Goal: Task Accomplishment & Management: Use online tool/utility

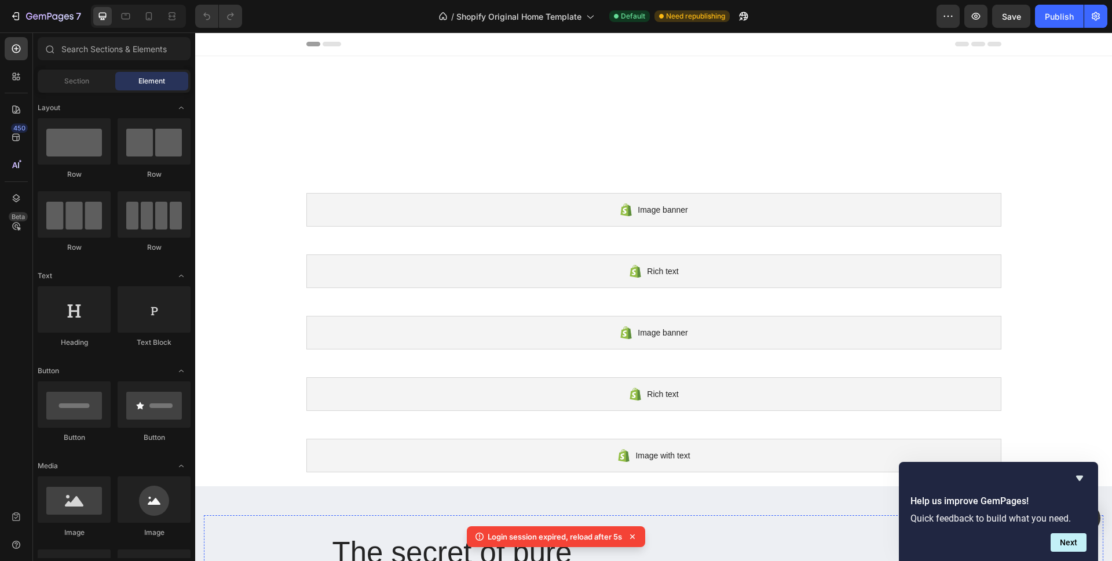
scroll to position [197, 0]
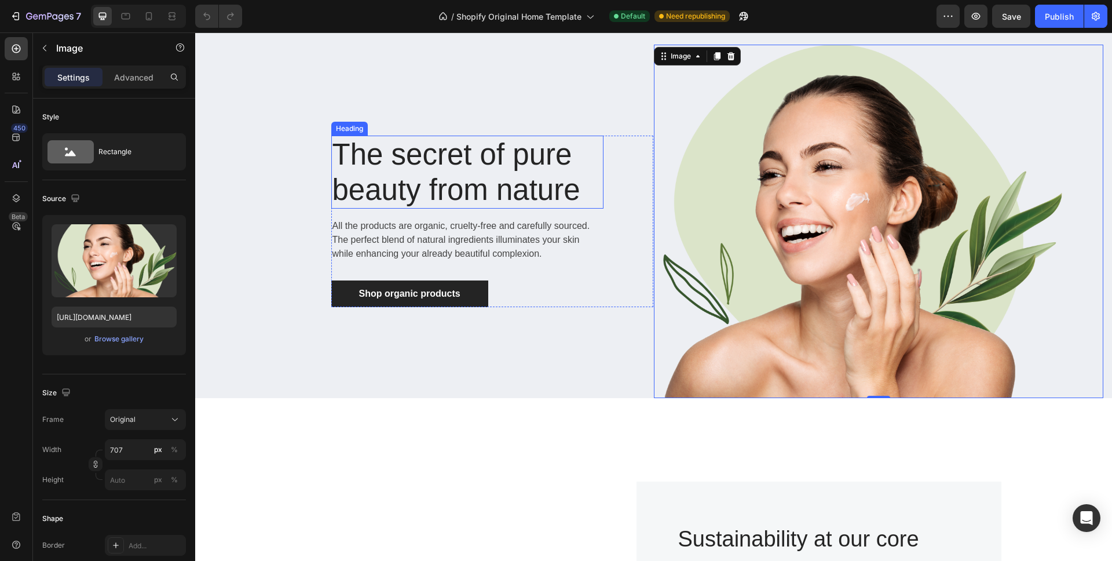
scroll to position [452, 0]
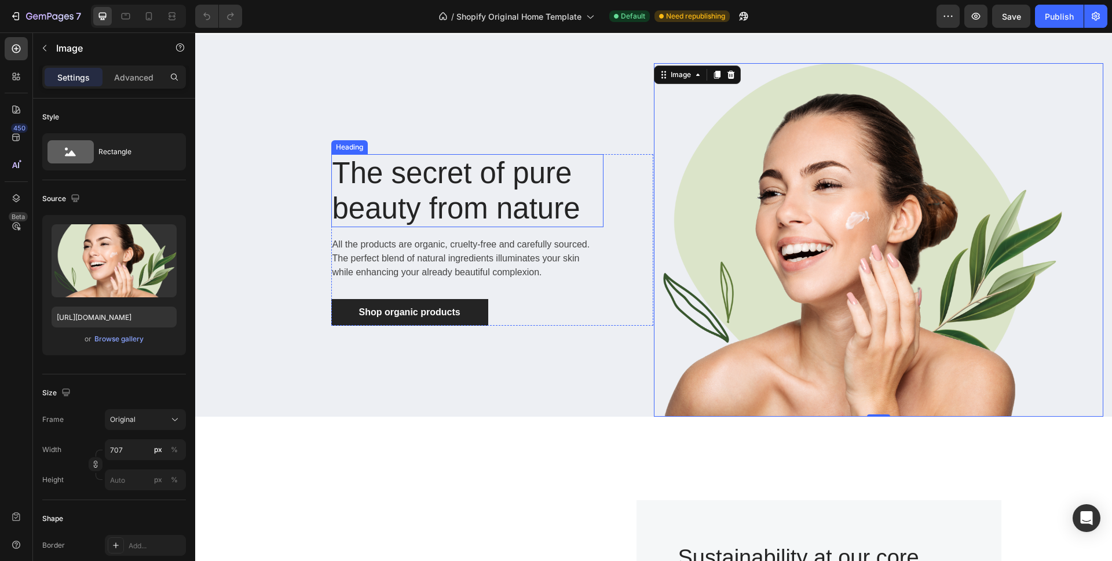
click at [565, 20] on div "Image with text" at bounding box center [653, 4] width 695 height 34
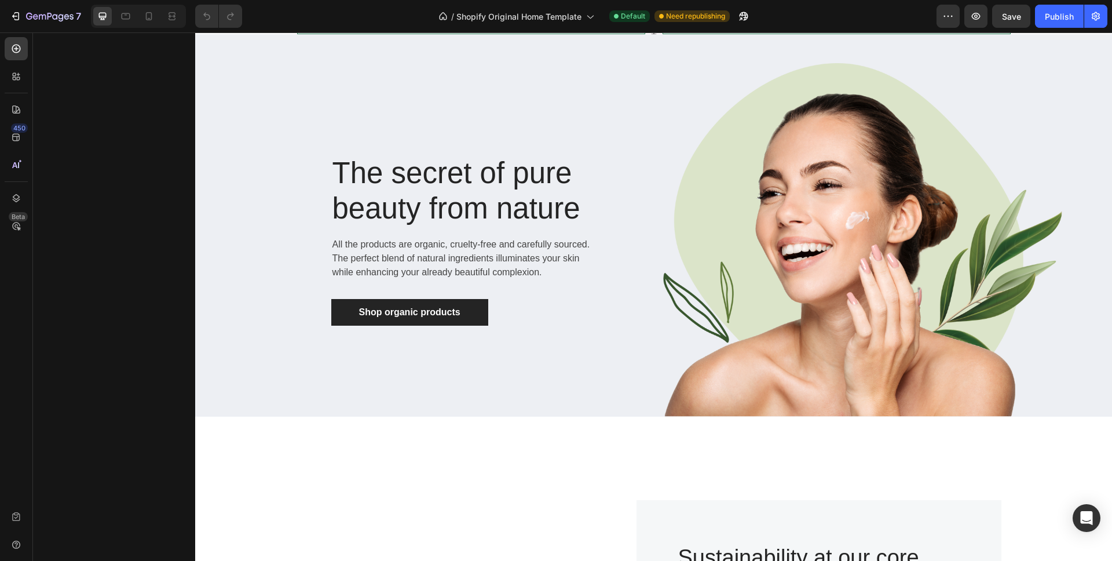
click at [556, 135] on div "The secret of pure beauty from nature Heading All the products are organic, cru…" at bounding box center [653, 225] width 917 height 382
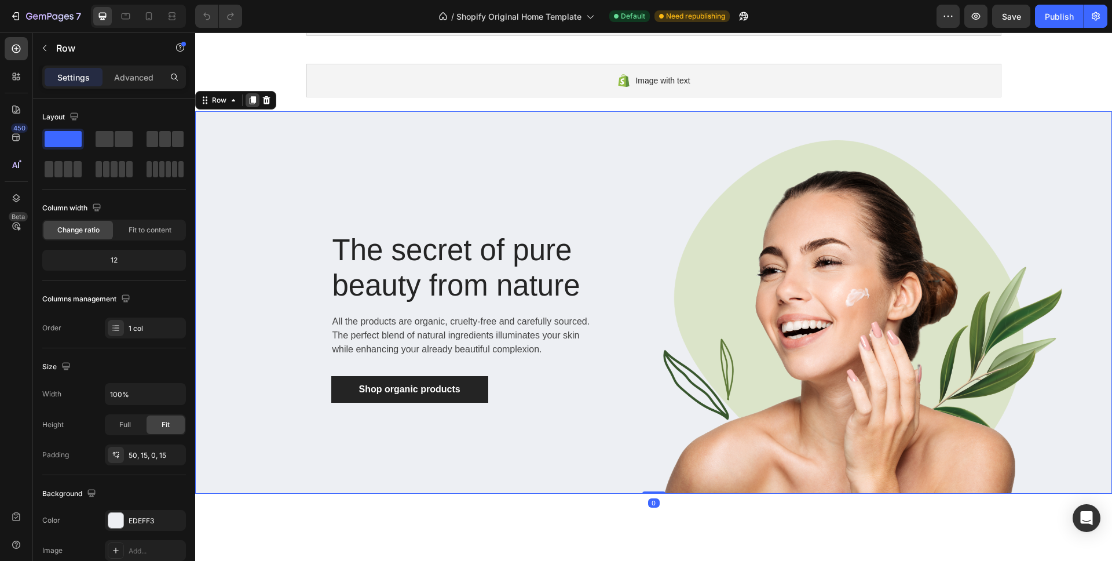
click at [246, 96] on div at bounding box center [253, 100] width 14 height 14
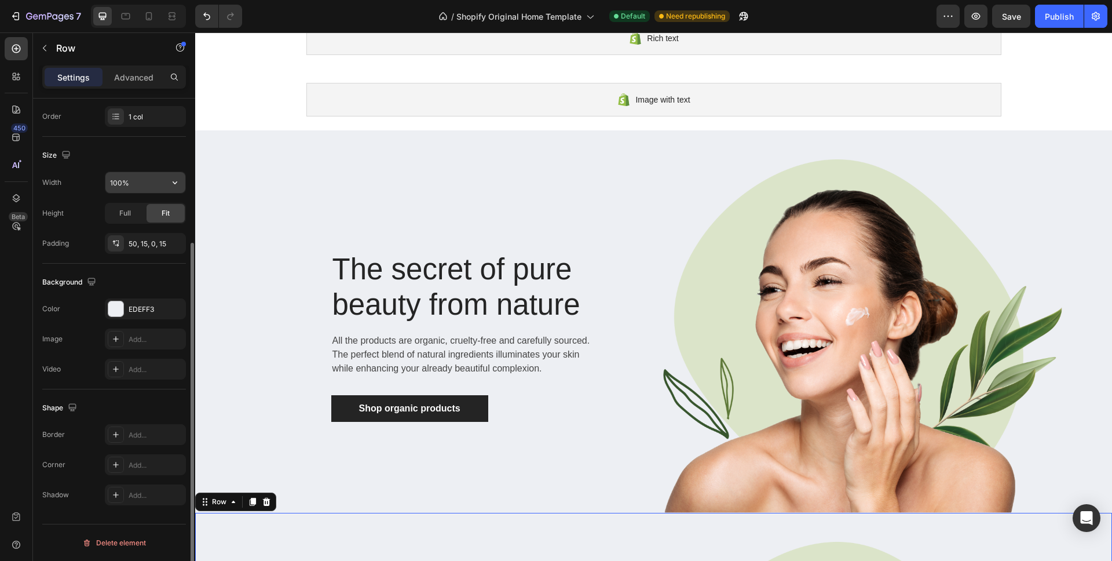
scroll to position [0, 0]
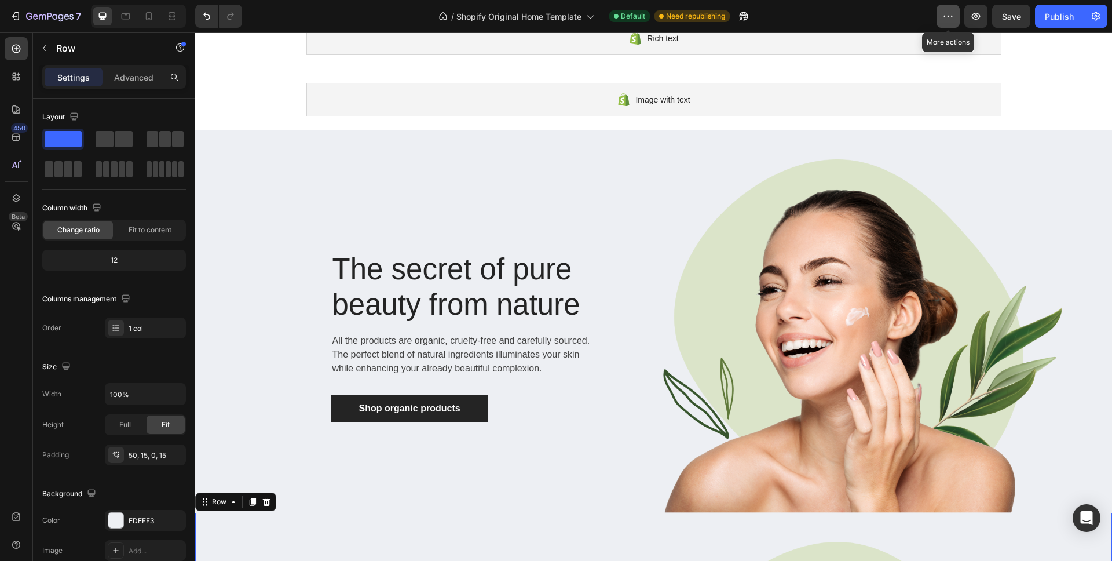
click at [943, 16] on icon "button" at bounding box center [948, 16] width 12 height 12
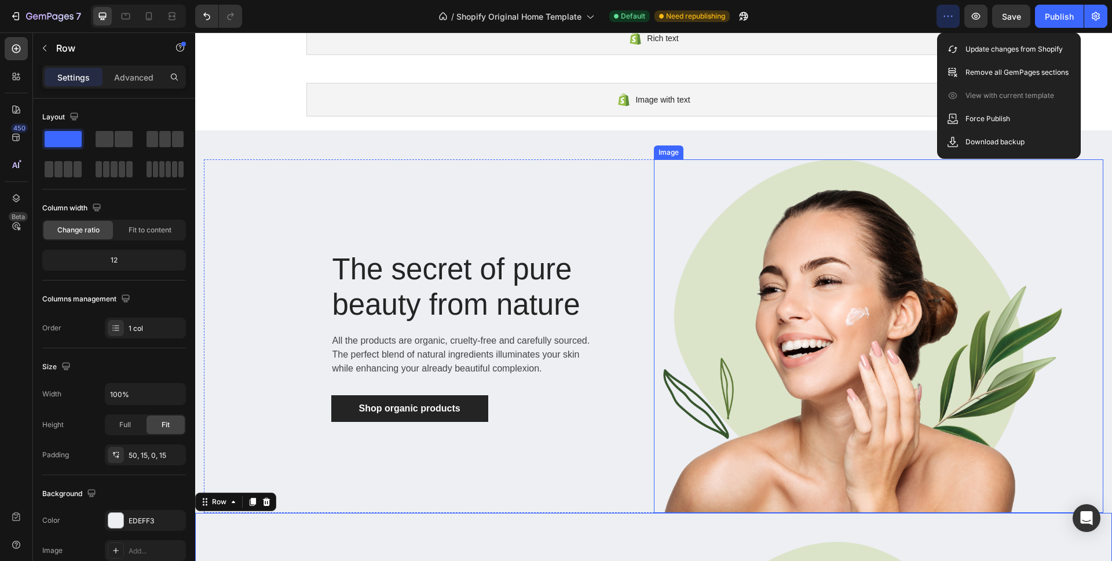
click at [818, 188] on img at bounding box center [858, 335] width 409 height 353
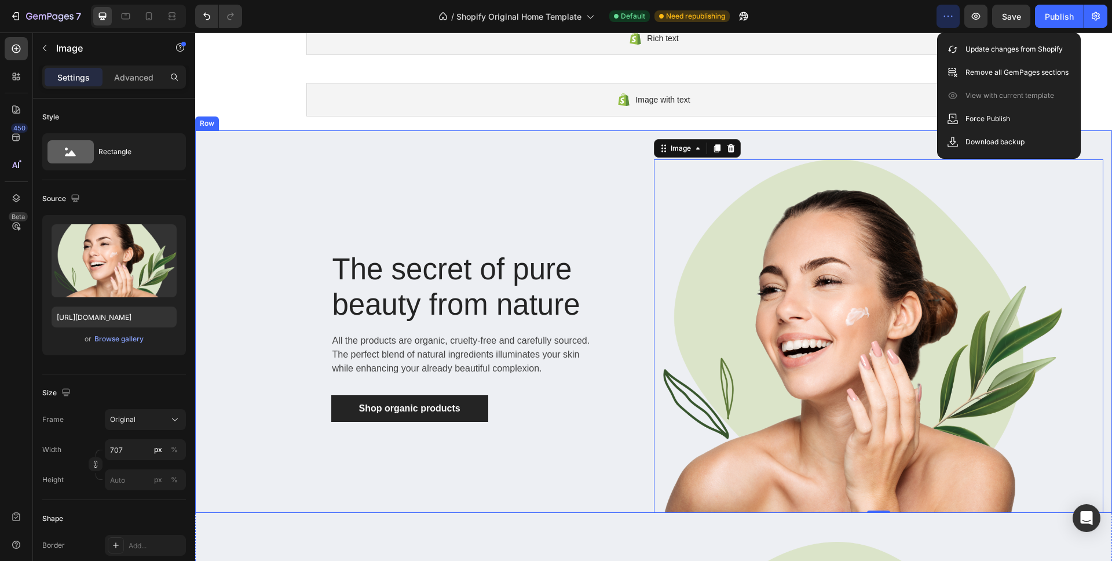
click at [546, 150] on div "The secret of pure beauty from nature Heading All the products are organic, cru…" at bounding box center [653, 321] width 917 height 382
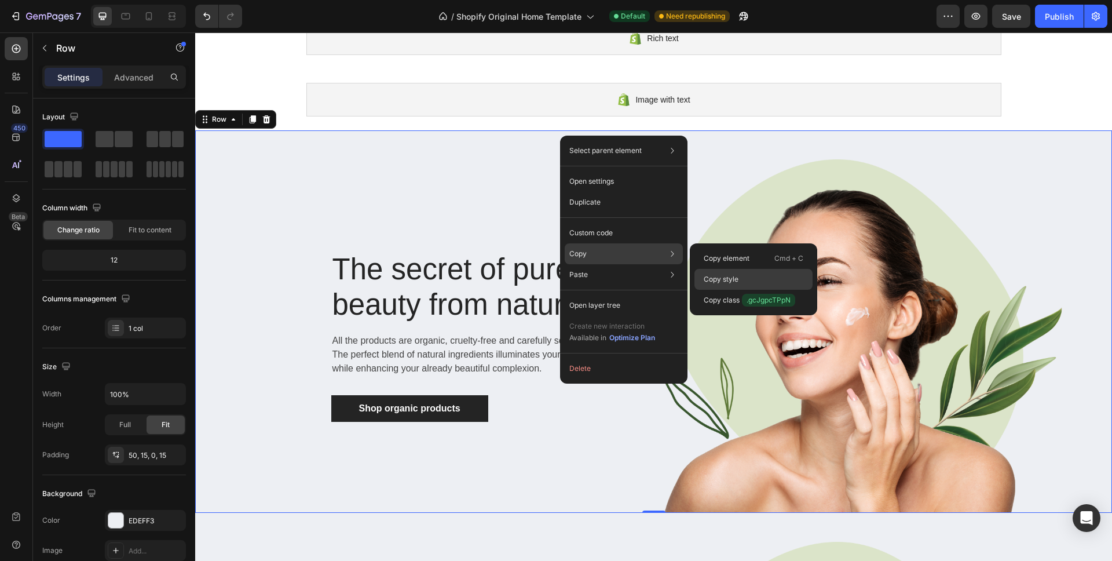
click at [740, 276] on div "Copy style" at bounding box center [753, 279] width 118 height 21
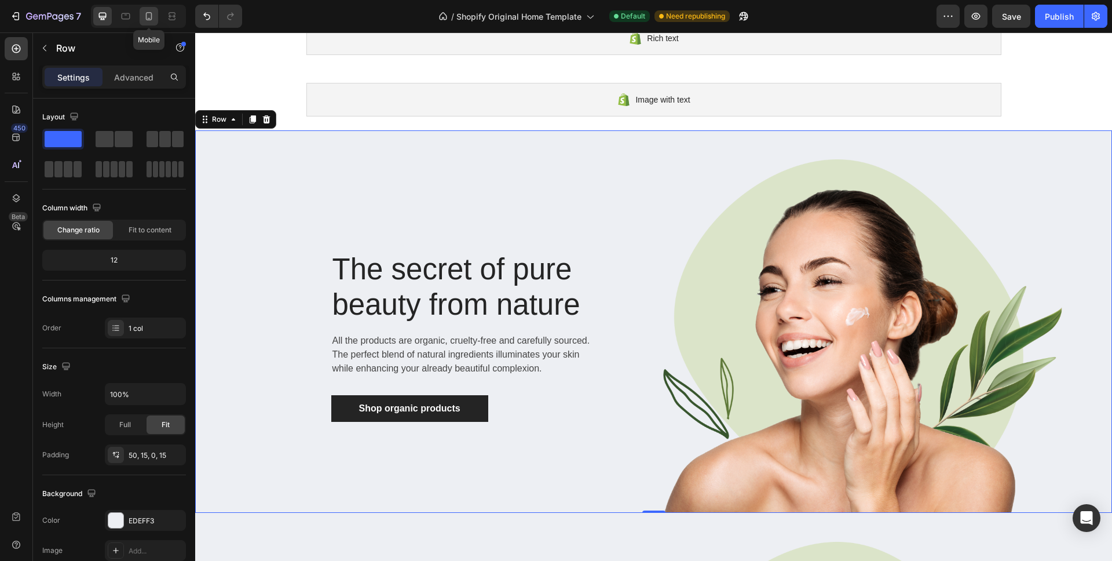
click at [150, 21] on icon at bounding box center [149, 16] width 12 height 12
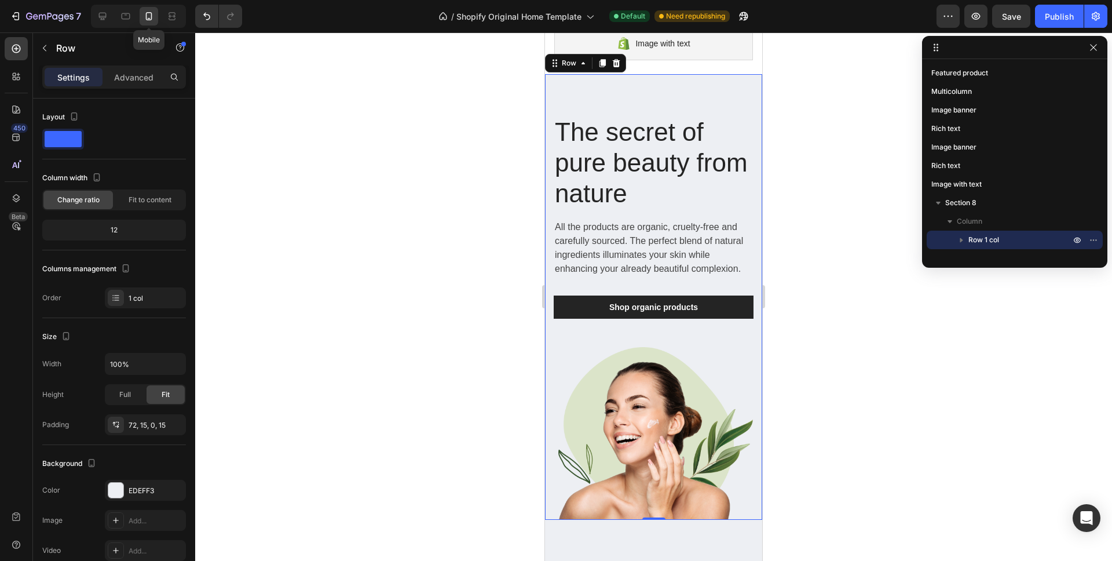
scroll to position [413, 0]
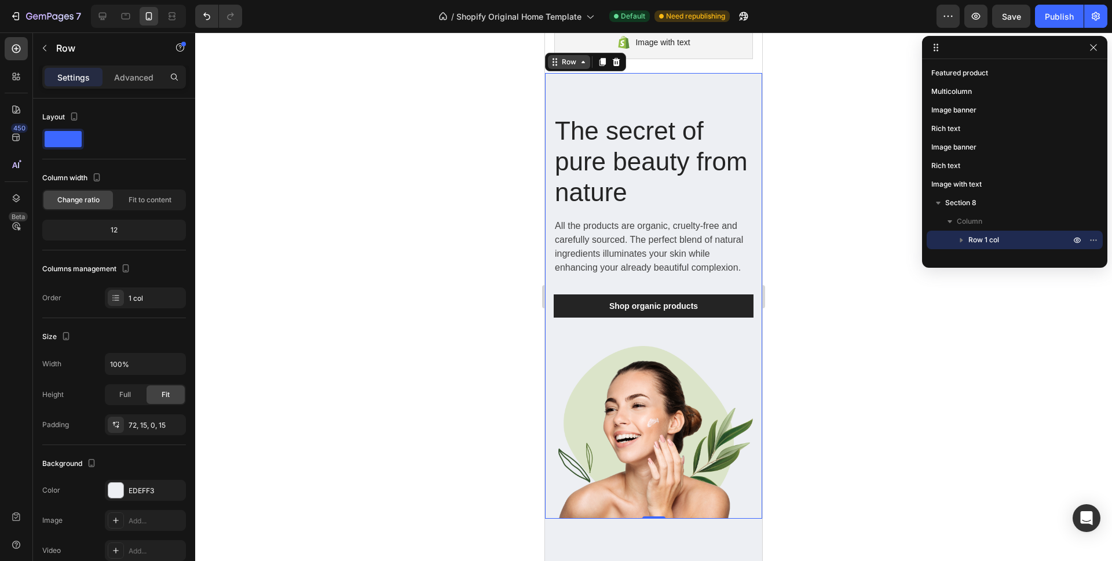
click at [558, 62] on icon at bounding box center [554, 61] width 9 height 9
click at [120, 18] on icon at bounding box center [126, 16] width 12 height 12
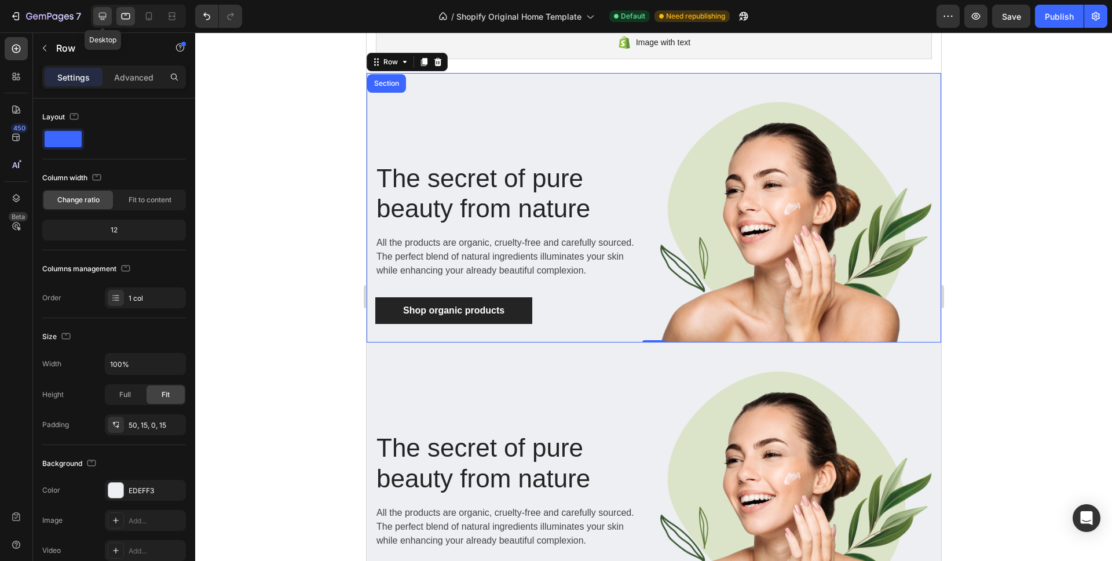
click at [102, 18] on icon at bounding box center [103, 16] width 12 height 12
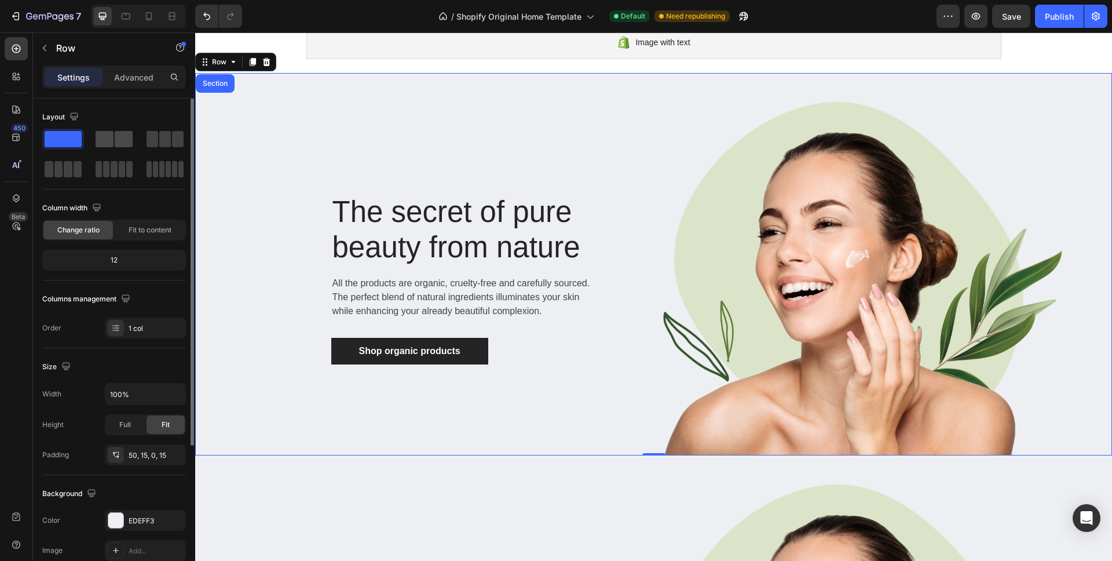
click at [103, 137] on span at bounding box center [105, 139] width 18 height 16
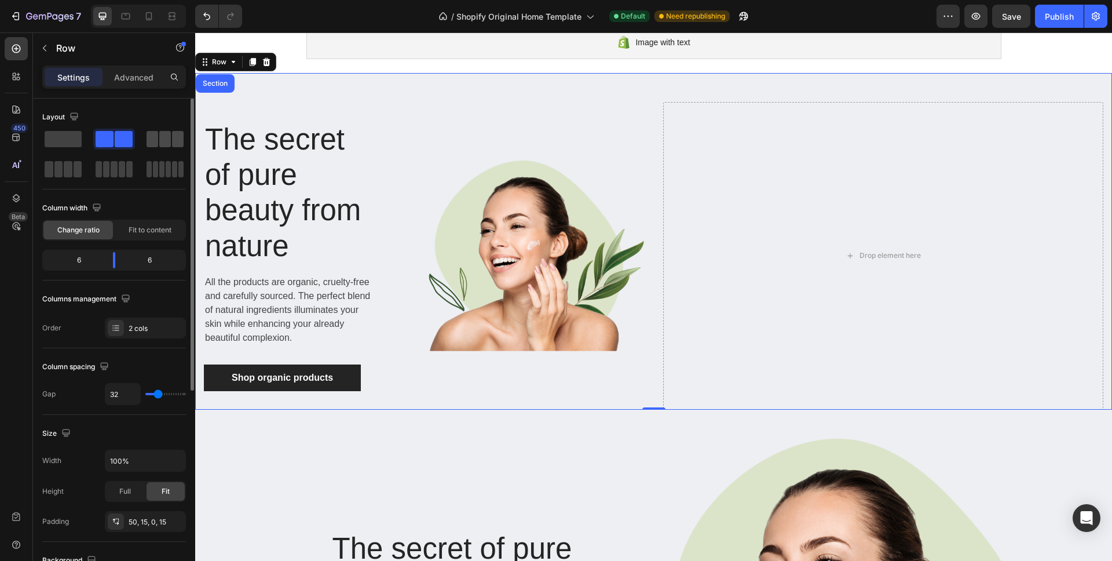
click at [162, 138] on span at bounding box center [165, 139] width 12 height 16
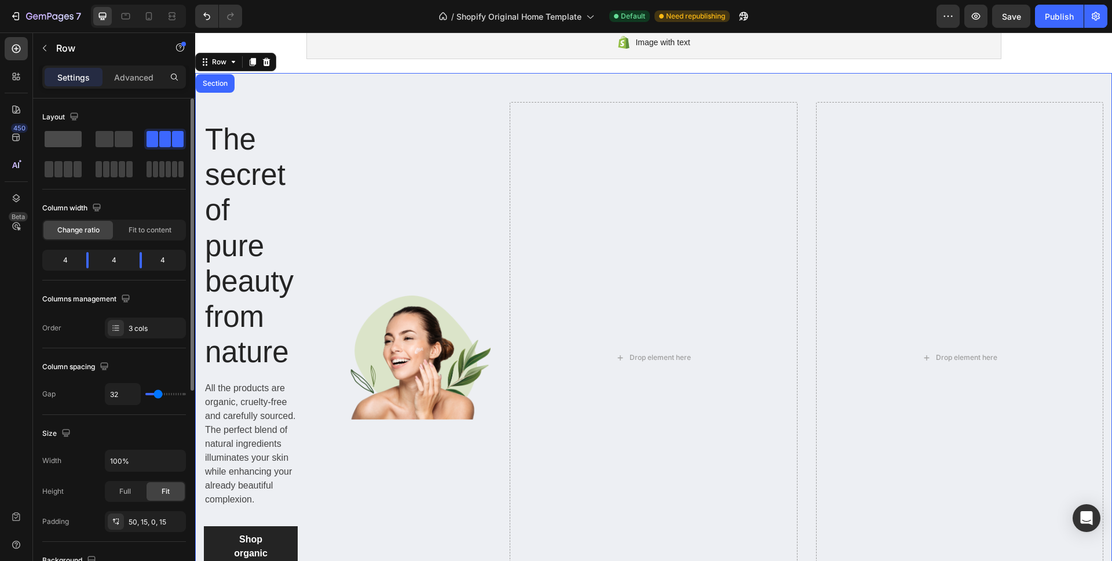
click at [46, 140] on span at bounding box center [63, 139] width 37 height 16
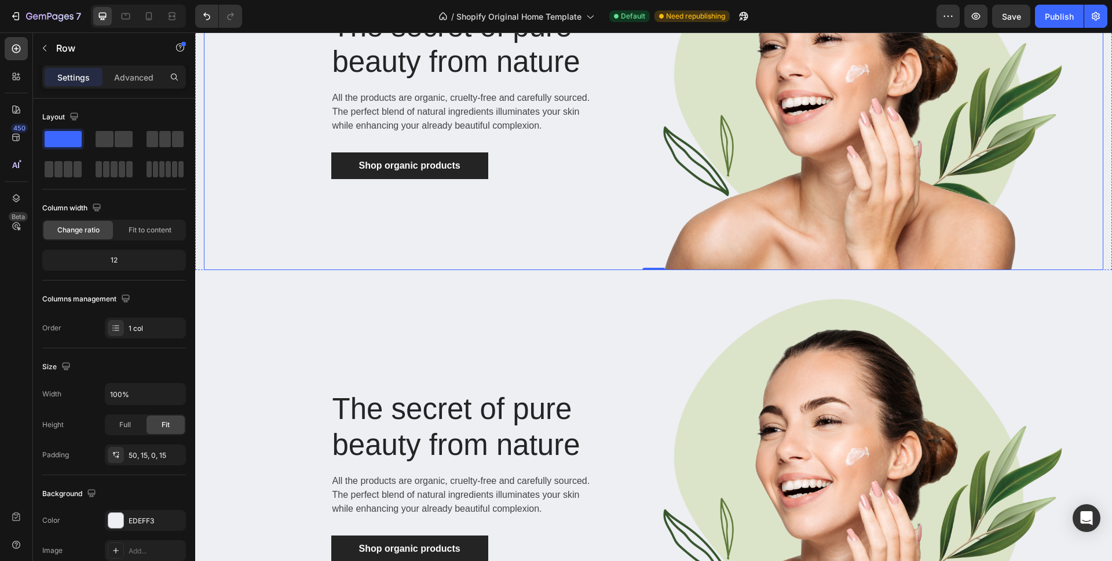
scroll to position [603, 0]
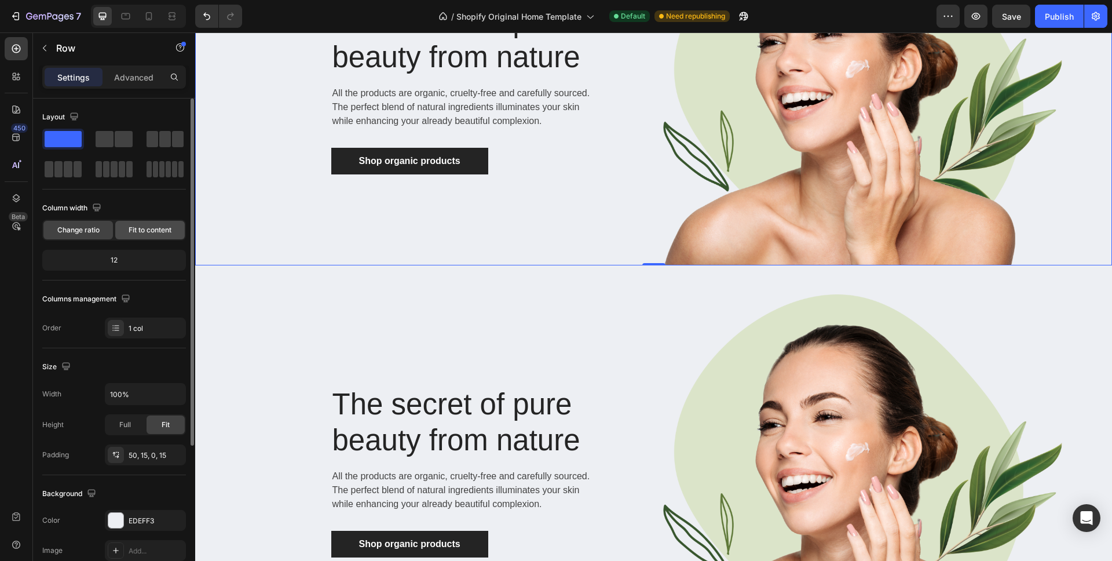
click at [152, 229] on span "Fit to content" at bounding box center [150, 230] width 43 height 10
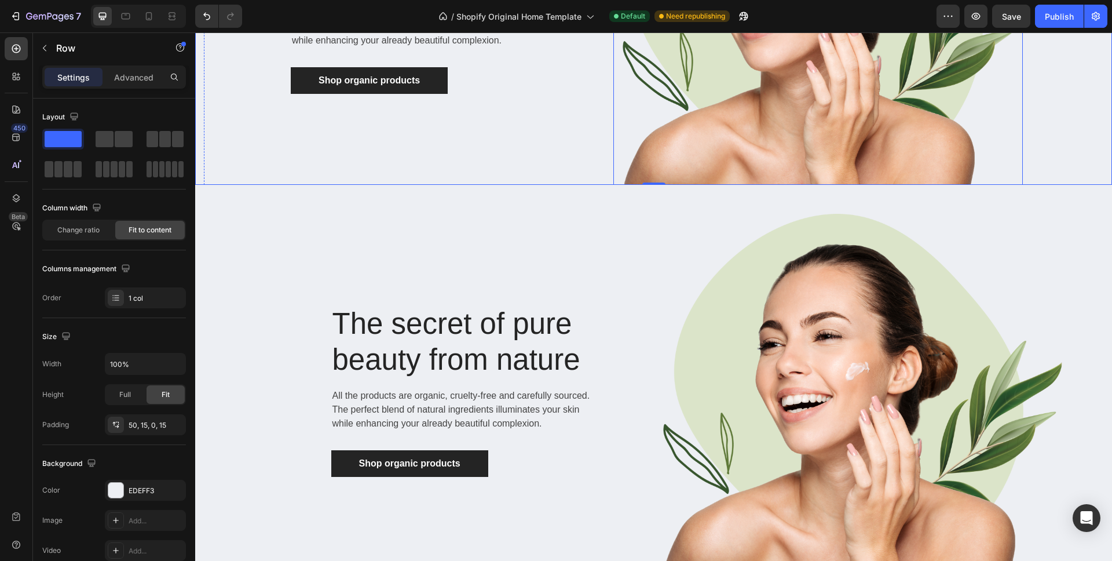
scroll to position [799, 0]
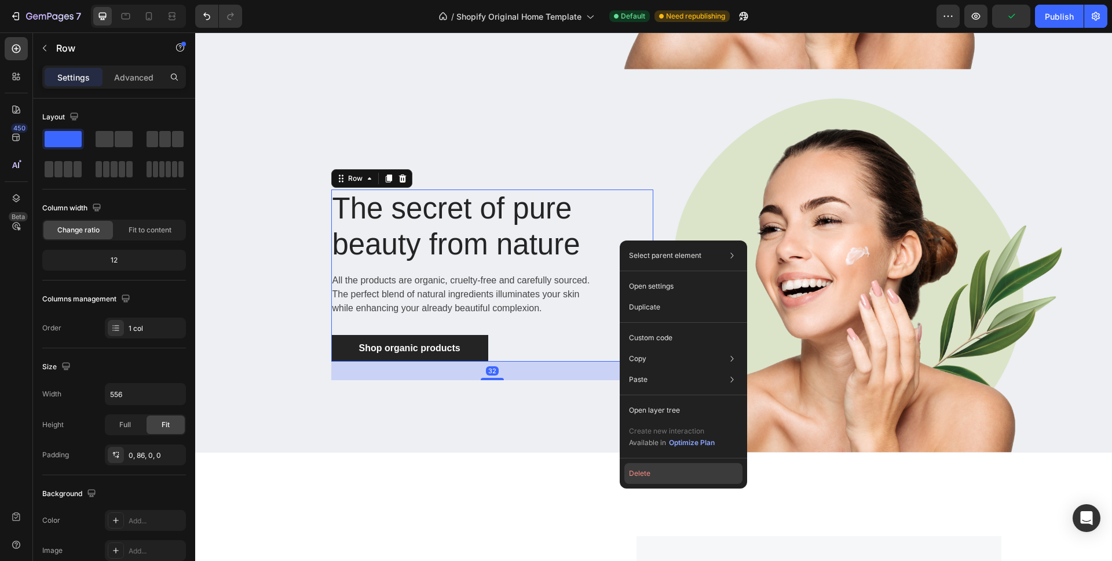
click at [664, 474] on button "Delete" at bounding box center [683, 473] width 118 height 21
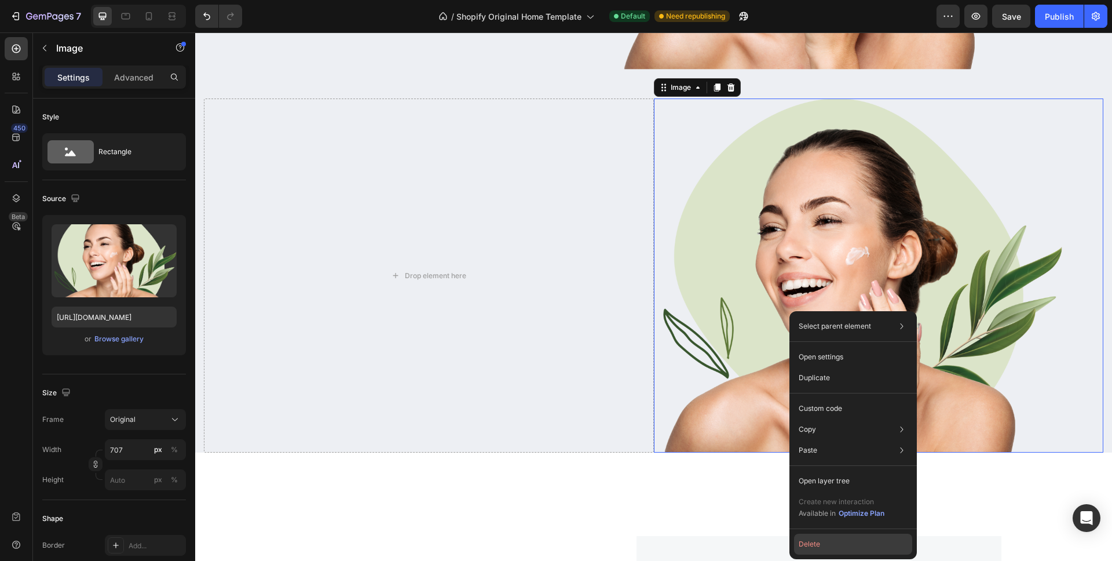
click at [832, 540] on button "Delete" at bounding box center [853, 543] width 118 height 21
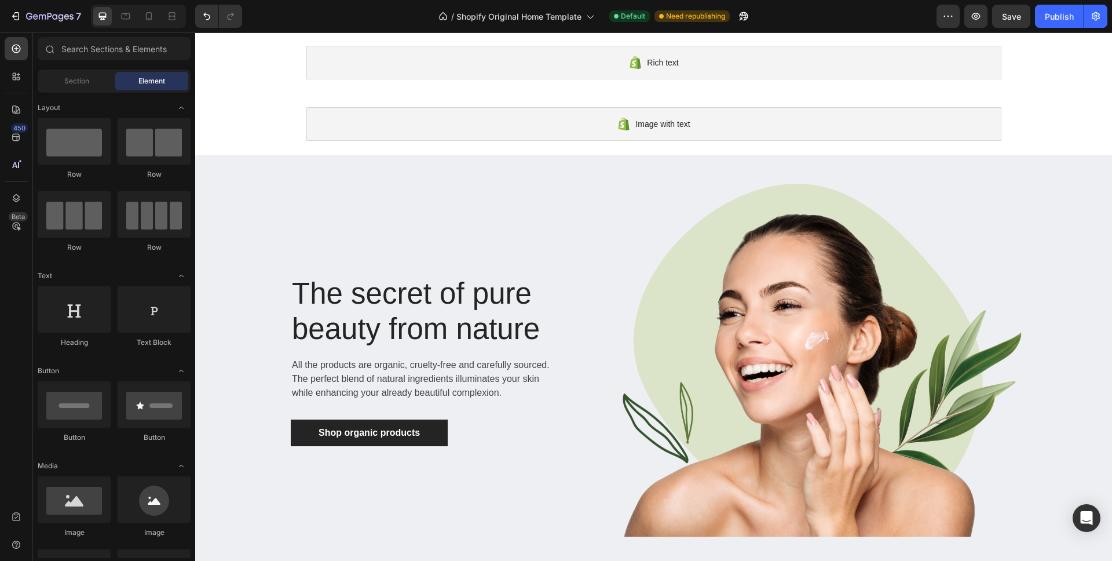
scroll to position [0, 0]
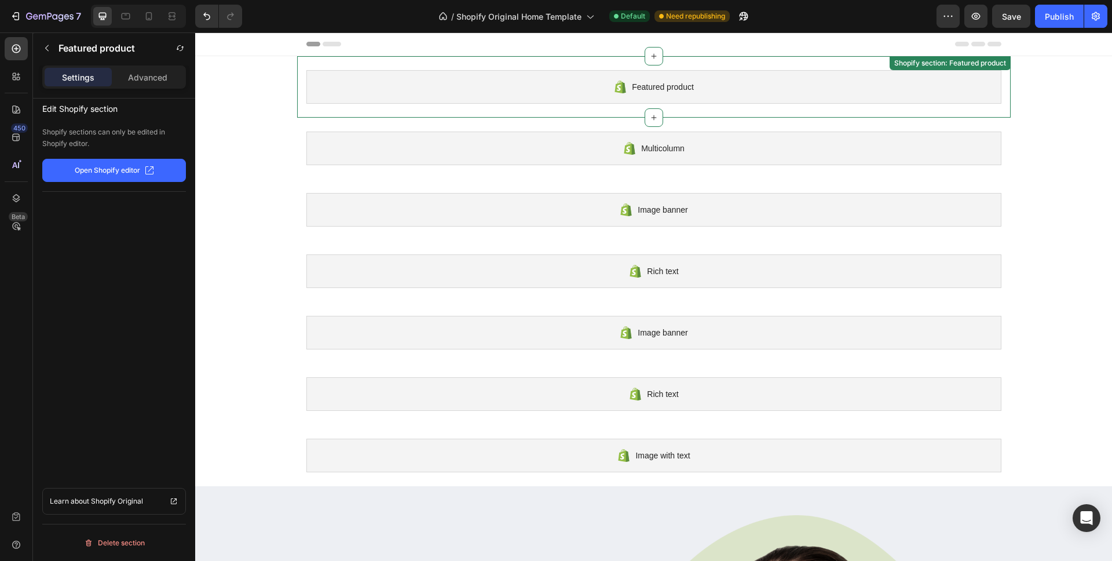
click at [595, 82] on div "Featured product" at bounding box center [653, 87] width 695 height 34
click at [137, 170] on p "Open Shopify editor" at bounding box center [107, 170] width 65 height 10
click at [632, 89] on span "Featured product" at bounding box center [663, 87] width 62 height 14
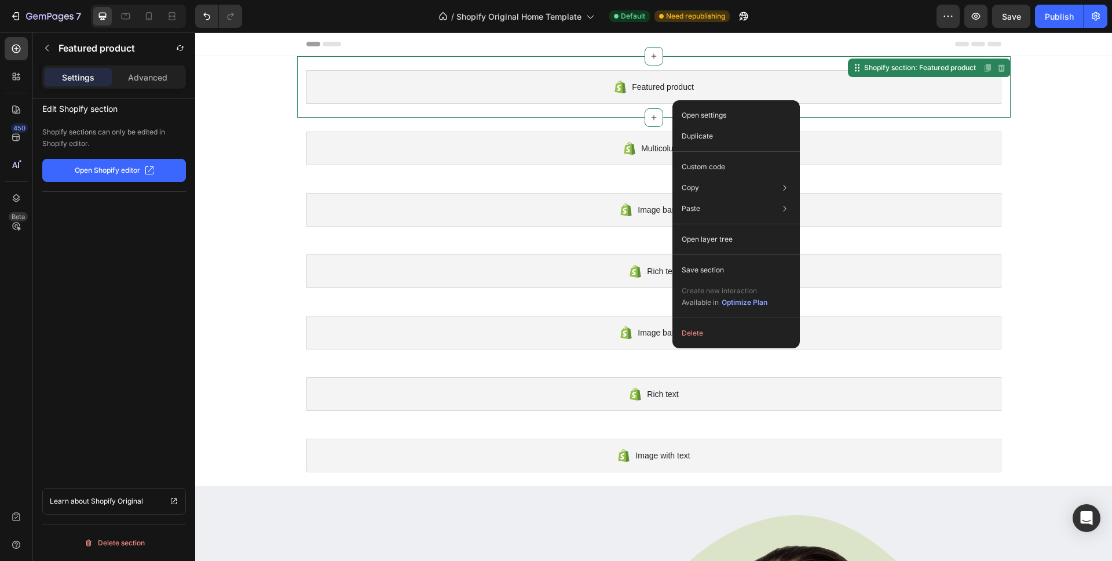
click at [612, 79] on div "Featured product" at bounding box center [653, 87] width 695 height 34
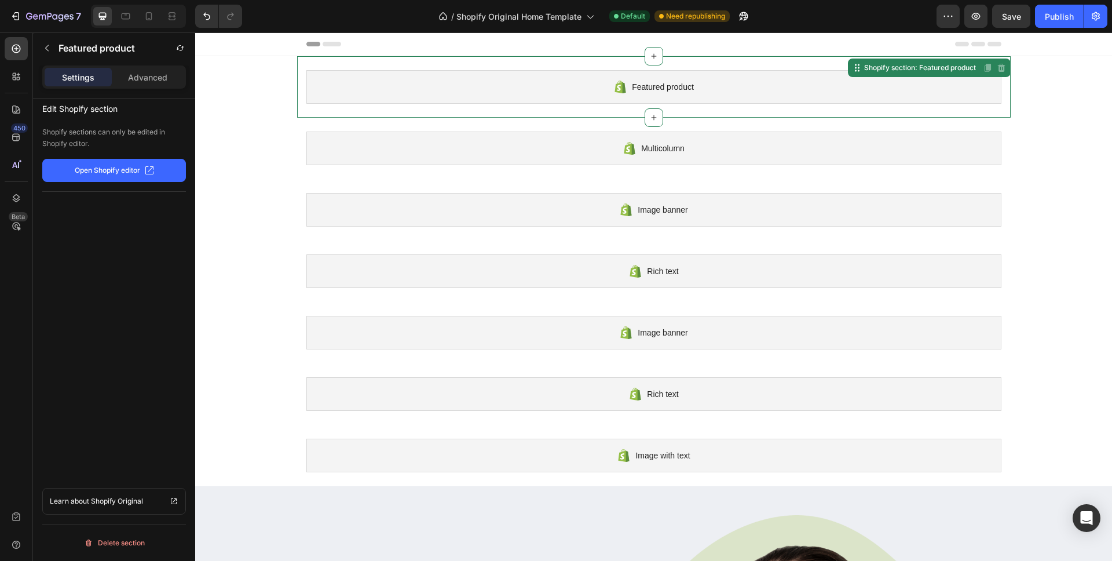
click at [645, 85] on span "Featured product" at bounding box center [663, 87] width 62 height 14
click at [918, 69] on div "Shopify section: Featured product" at bounding box center [920, 68] width 116 height 10
click at [129, 72] on p "Advanced" at bounding box center [147, 77] width 39 height 12
click at [71, 73] on p "Settings" at bounding box center [78, 77] width 32 height 12
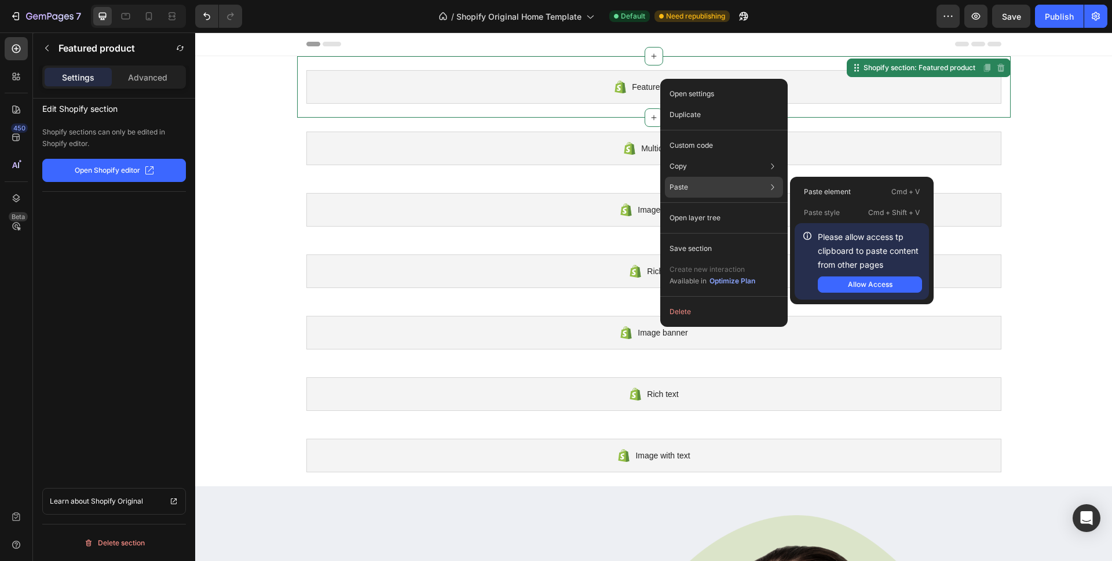
click at [697, 178] on div "Paste Paste element Cmd + V Paste style Cmd + Shift + V Please allow access tp …" at bounding box center [724, 187] width 118 height 21
click at [889, 287] on div "Allow Access" at bounding box center [870, 284] width 45 height 10
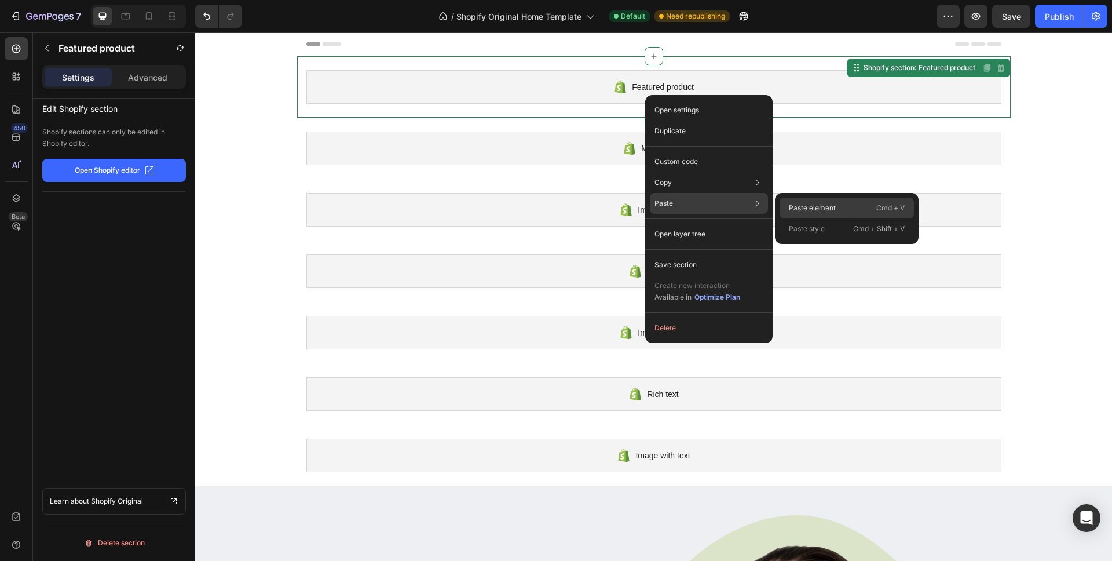
click at [833, 209] on p "Paste element" at bounding box center [812, 208] width 47 height 10
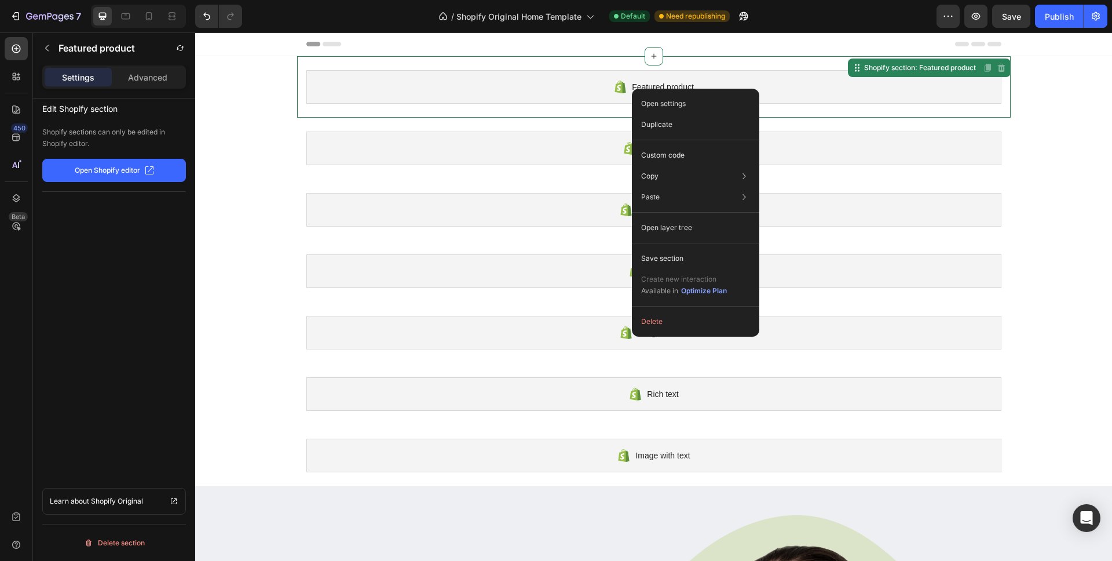
click at [628, 76] on div "Featured product" at bounding box center [653, 87] width 695 height 34
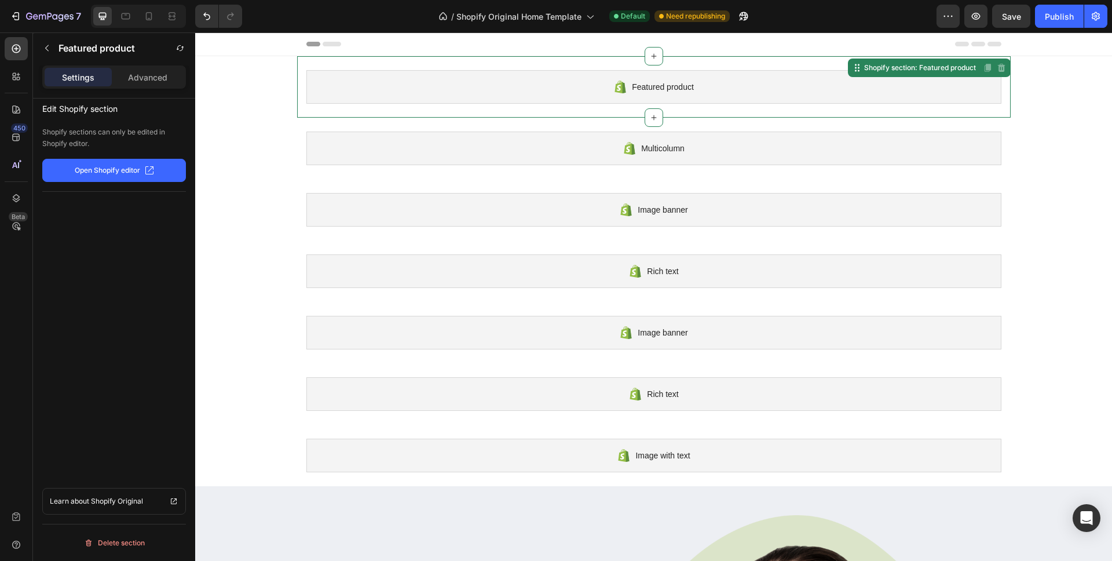
click at [627, 90] on div "Featured product" at bounding box center [653, 87] width 695 height 34
click at [332, 41] on div at bounding box center [653, 43] width 695 height 23
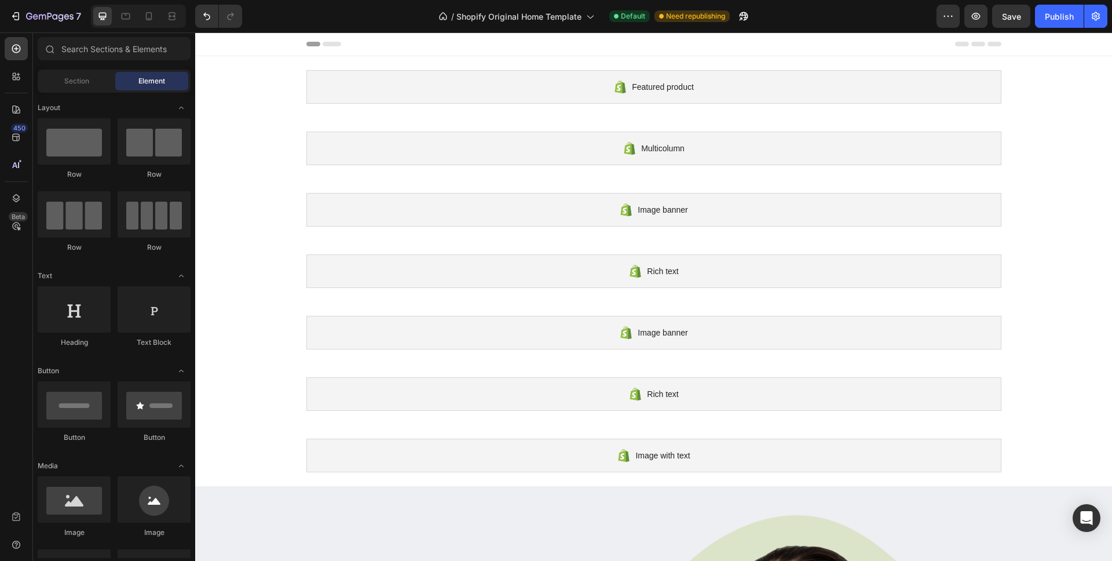
click at [86, 92] on div "Section Element" at bounding box center [114, 80] width 153 height 23
click at [87, 75] on div "Section" at bounding box center [76, 81] width 73 height 19
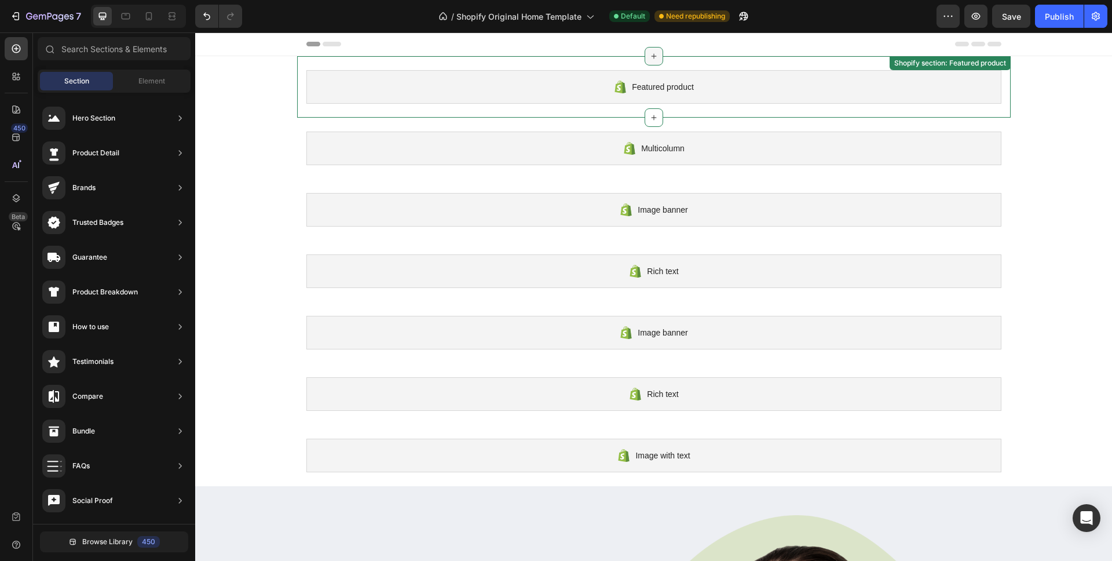
click at [649, 60] on icon at bounding box center [653, 56] width 9 height 9
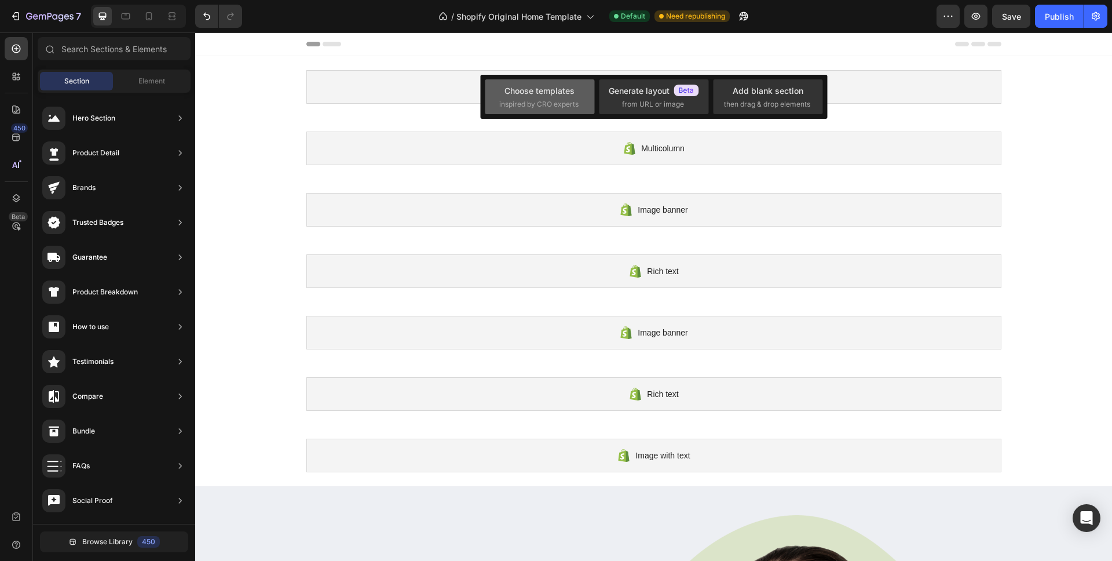
click at [574, 93] on div "Choose templates" at bounding box center [539, 91] width 70 height 12
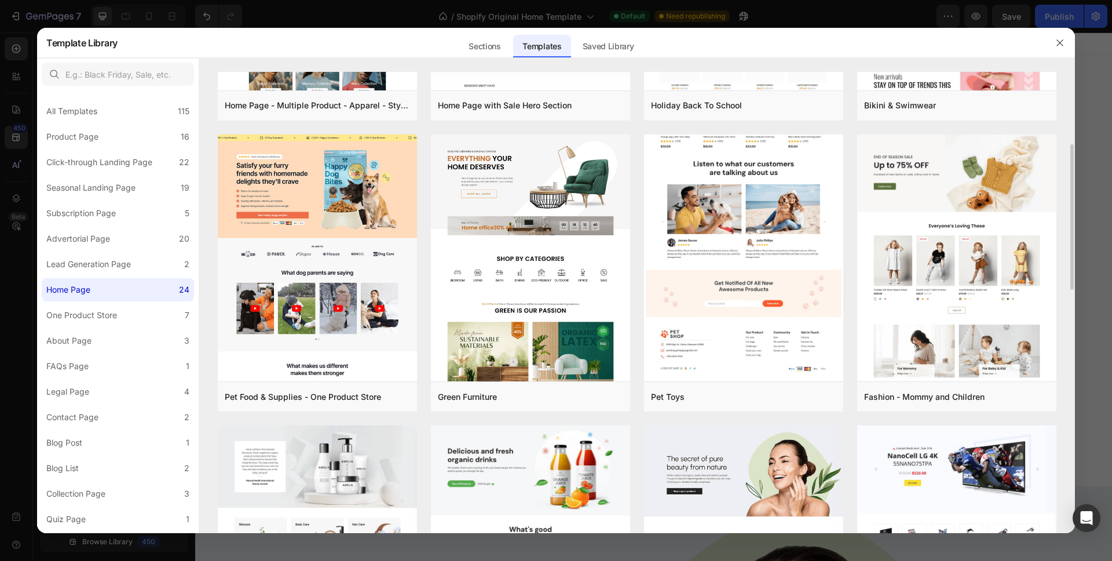
scroll to position [617, 0]
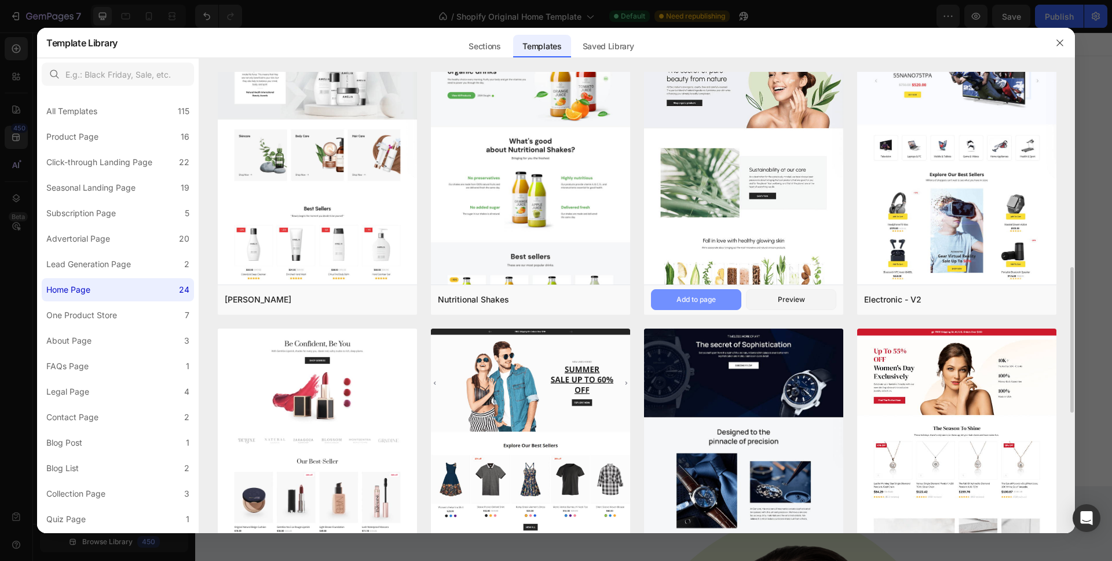
click at [708, 301] on div "Add to page" at bounding box center [695, 299] width 39 height 10
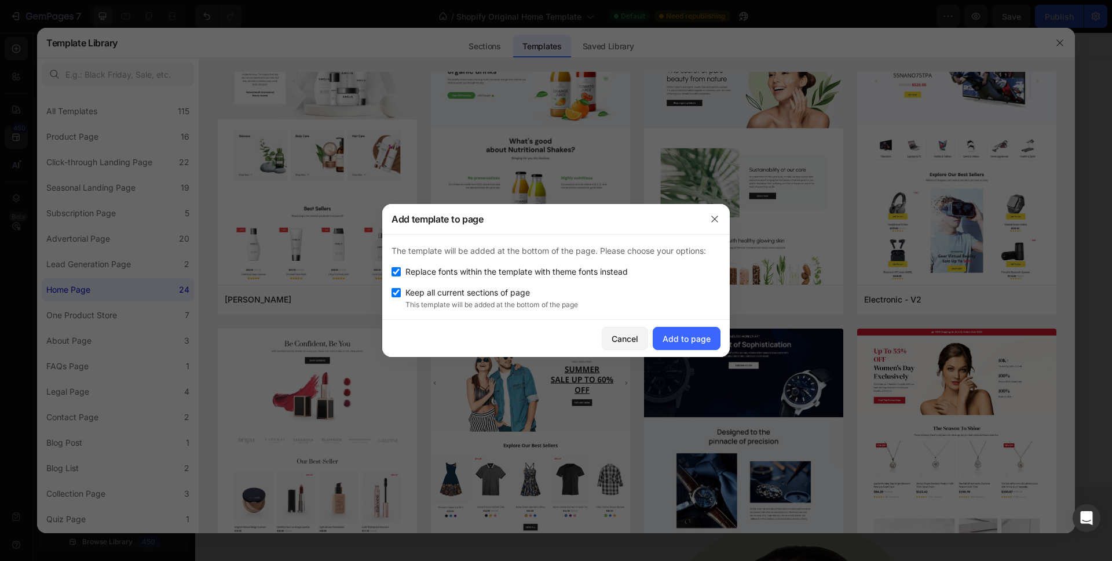
click at [461, 270] on span "Replace fonts within the template with theme fonts instead" at bounding box center [516, 272] width 222 height 14
checkbox input "false"
click at [484, 294] on span "Keep all current sections of page" at bounding box center [467, 292] width 125 height 14
checkbox input "false"
click at [486, 273] on span "Replace fonts within the template with theme fonts instead" at bounding box center [516, 272] width 222 height 14
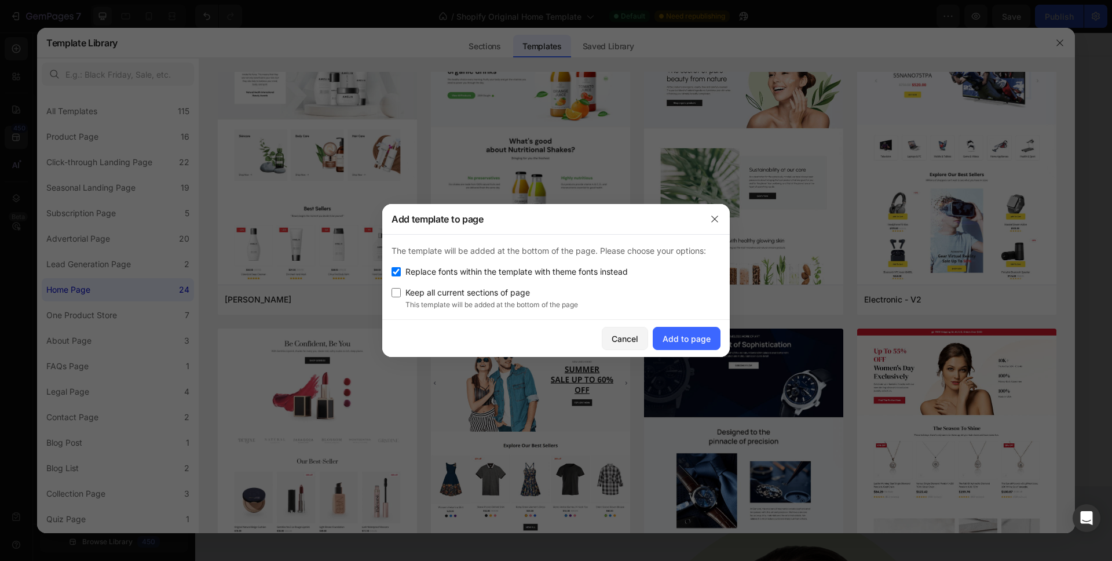
checkbox input "true"
click at [691, 338] on div "Add to page" at bounding box center [686, 338] width 48 height 12
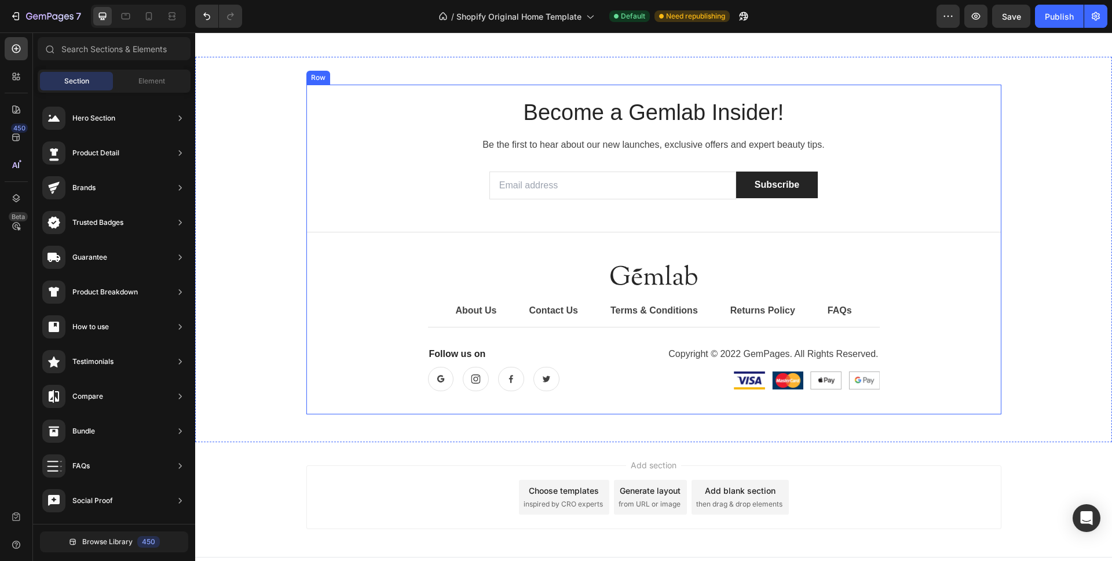
scroll to position [3318, 0]
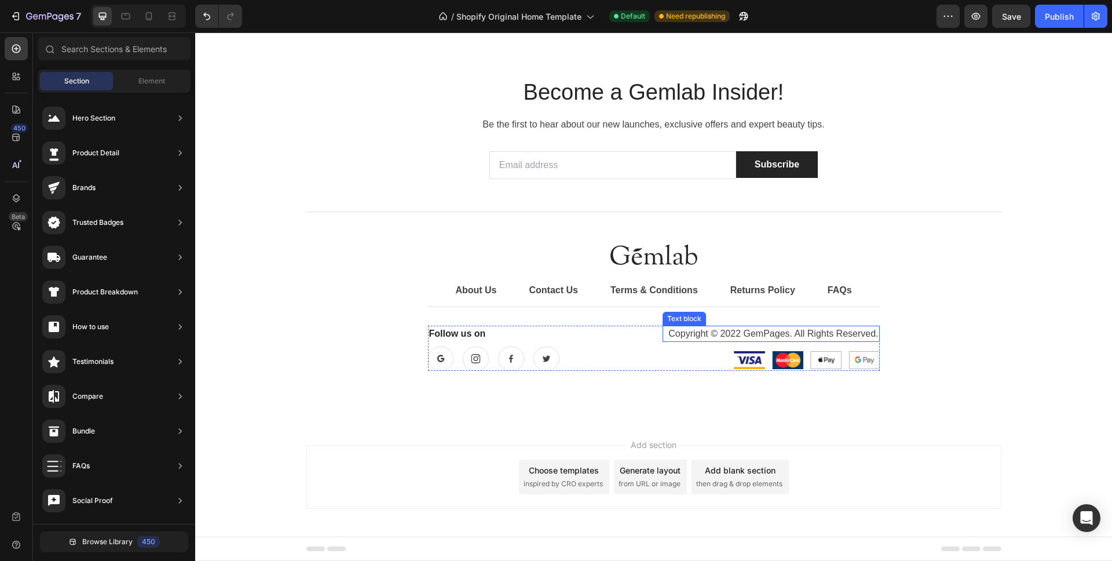
click at [754, 330] on p "Copyright © 2022 GemPages. All Rights Reserved." at bounding box center [771, 334] width 215 height 14
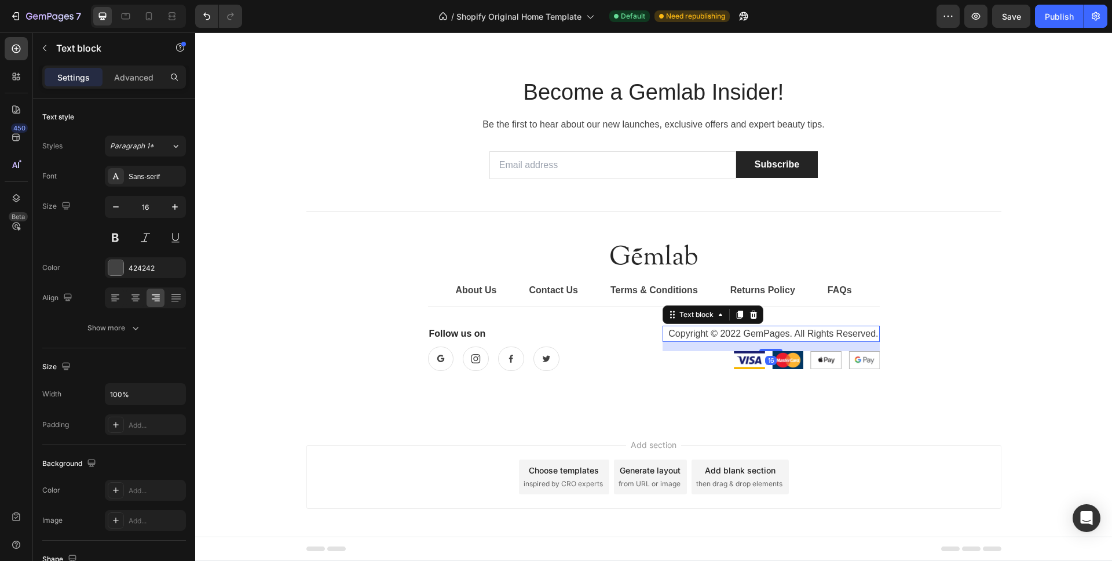
click at [745, 333] on p "Copyright © 2022 GemPages. All Rights Reserved." at bounding box center [771, 334] width 215 height 14
click at [713, 332] on p "Copyright © 2022 GemPages. All Rights Reserved." at bounding box center [771, 334] width 215 height 14
click at [738, 333] on p "Copyright © 2022 GemPages. All Rights Reserved." at bounding box center [771, 334] width 215 height 14
click at [692, 334] on p "Copyright © 2022 GemPages. All Rights Reserved." at bounding box center [771, 334] width 215 height 14
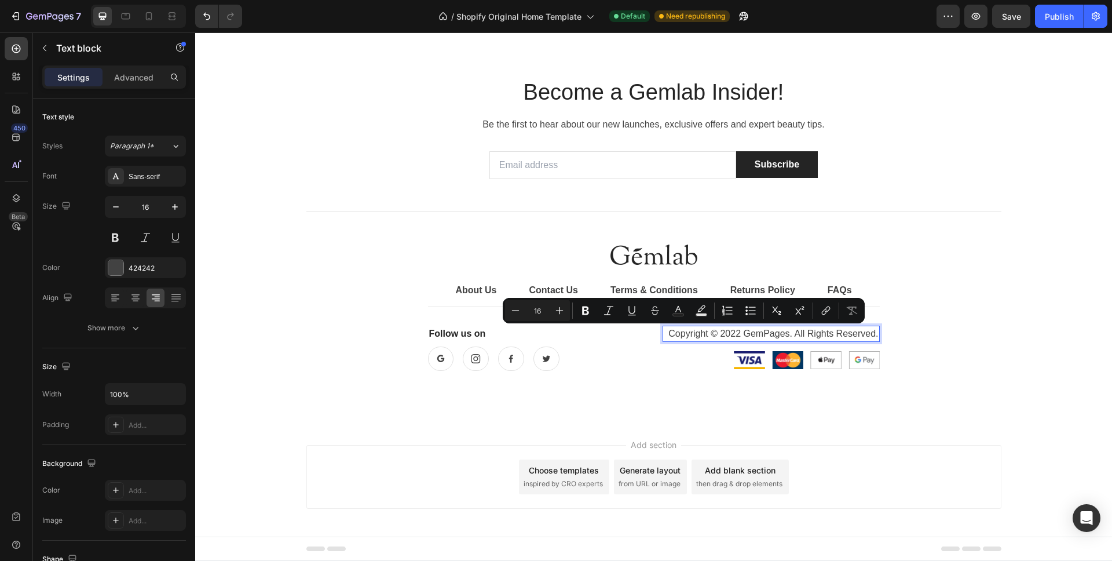
click at [729, 335] on p "Copyright © 2022 GemPages. All Rights Reserved." at bounding box center [771, 334] width 215 height 14
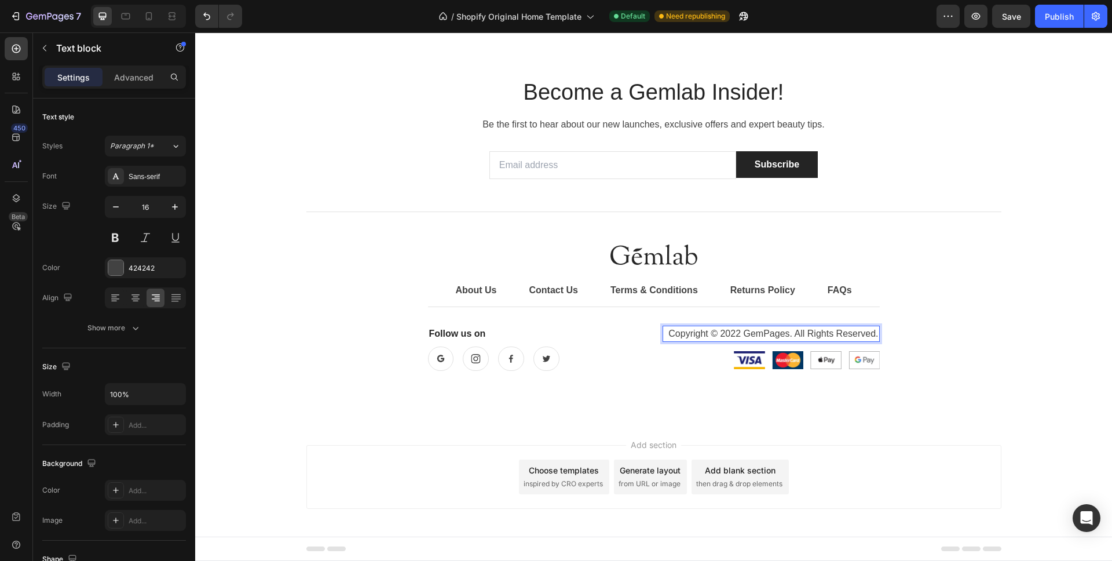
click at [743, 332] on p "Copyright © 2022 GemPages. All Rights Reserved." at bounding box center [771, 334] width 215 height 14
click at [785, 331] on p "Copyright © 2022 GemPages. All Rights Reserved." at bounding box center [771, 334] width 215 height 14
click at [786, 334] on p "Copyright © 2022 GemPages. All Rights Reserved." at bounding box center [771, 334] width 215 height 14
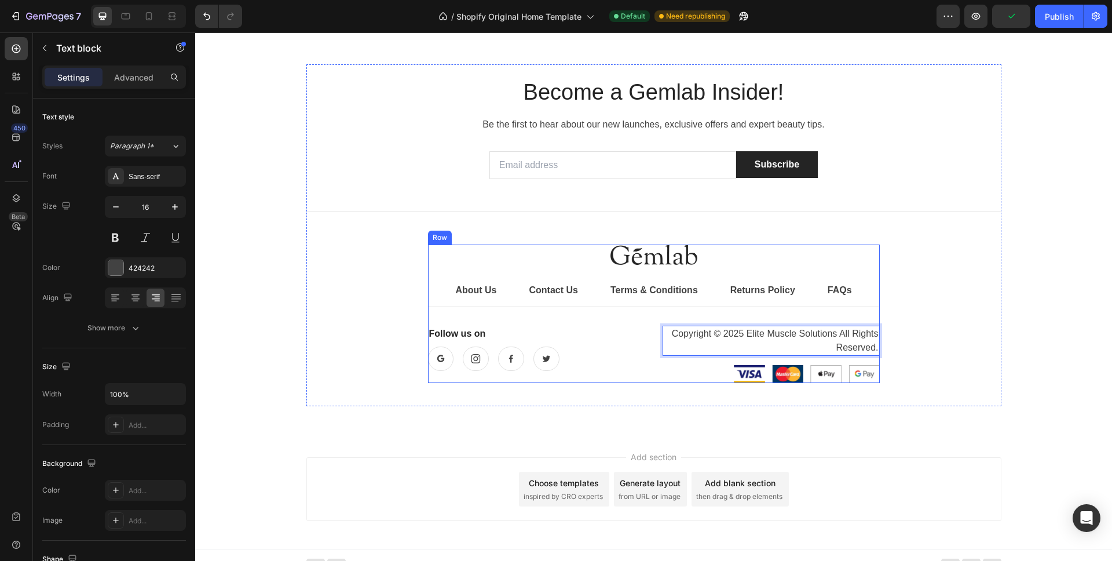
click at [677, 252] on img at bounding box center [653, 254] width 87 height 20
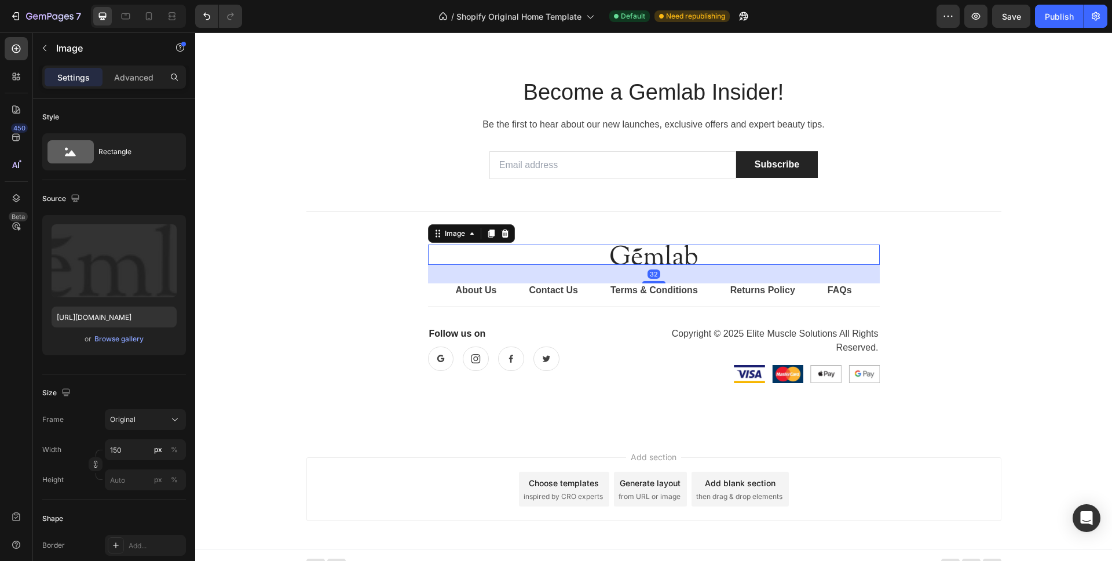
click at [679, 253] on img at bounding box center [653, 254] width 87 height 20
click at [120, 320] on input "https://cdn.shopify.com/s/files/1/0705/2053/7244/files/gempages_586054822466159…" at bounding box center [114, 316] width 125 height 21
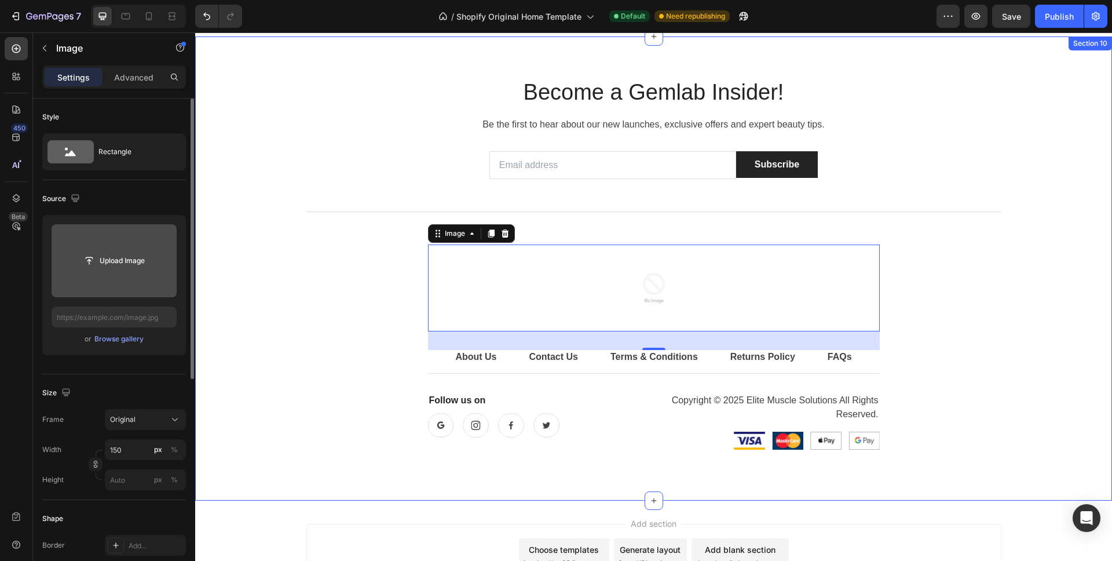
click at [89, 274] on input "file" at bounding box center [114, 260] width 125 height 73
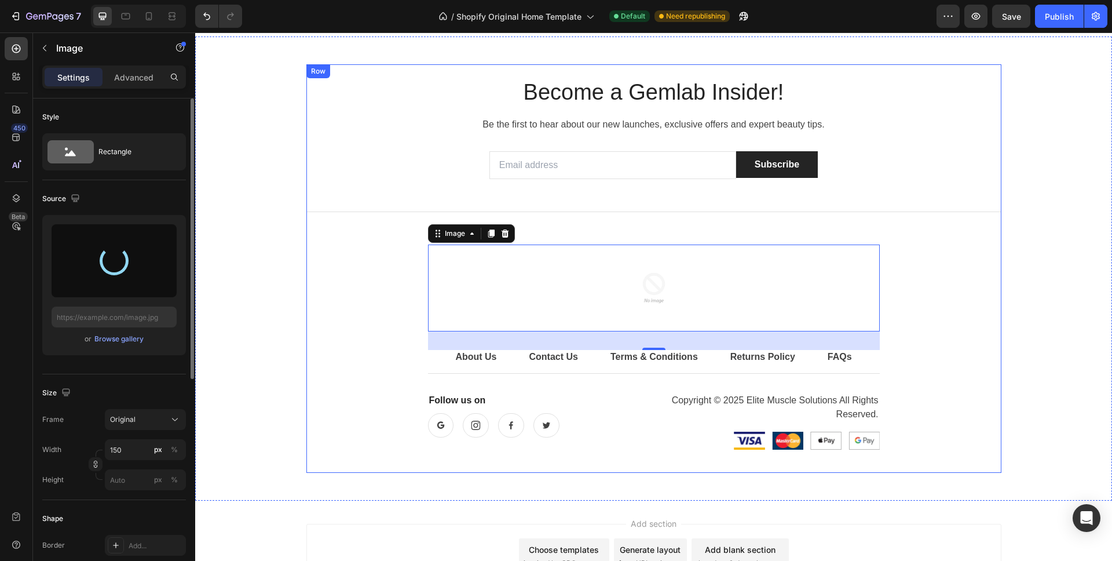
type input "https://cdn.shopify.com/s/files/1/0705/2053/7244/files/gempages_586054822466159…"
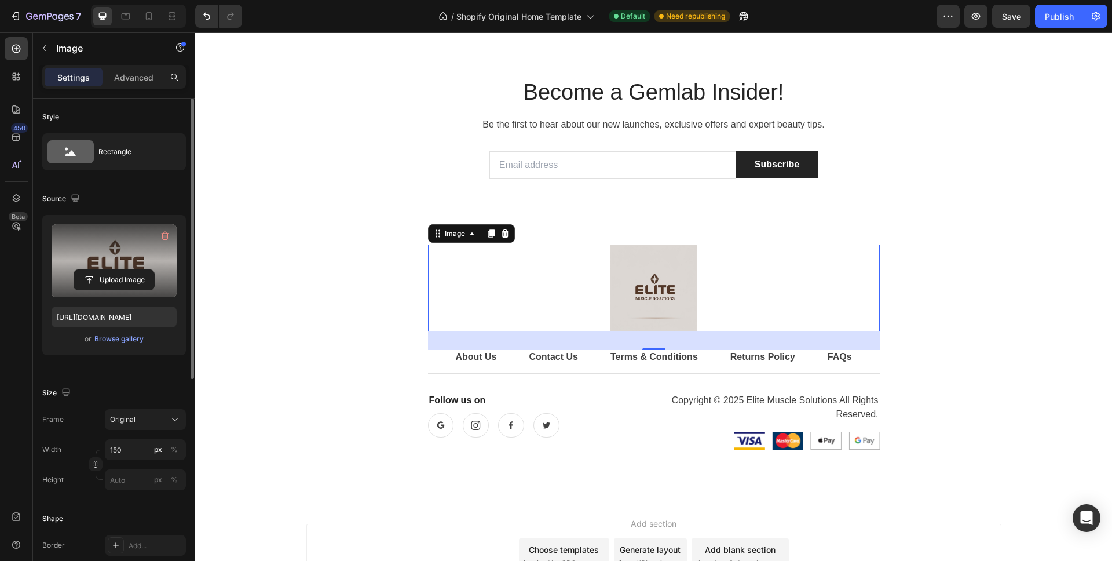
click at [657, 281] on img at bounding box center [653, 287] width 87 height 87
click at [142, 320] on input "https://cdn.shopify.com/s/files/1/0705/2053/7244/files/gempages_586054822466159…" at bounding box center [114, 316] width 125 height 21
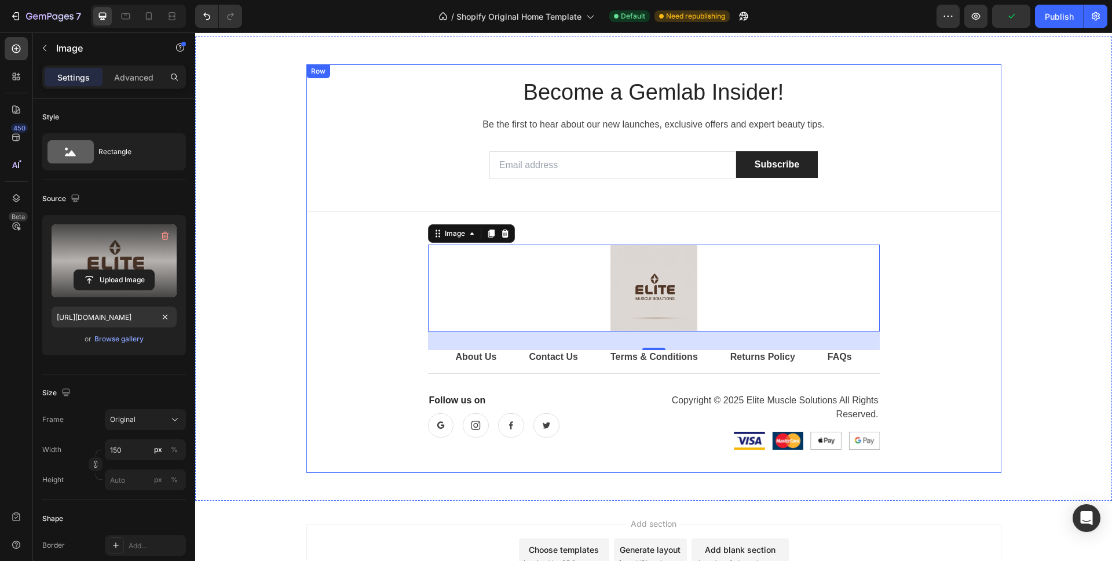
click at [667, 368] on div "Title Line" at bounding box center [654, 373] width 452 height 19
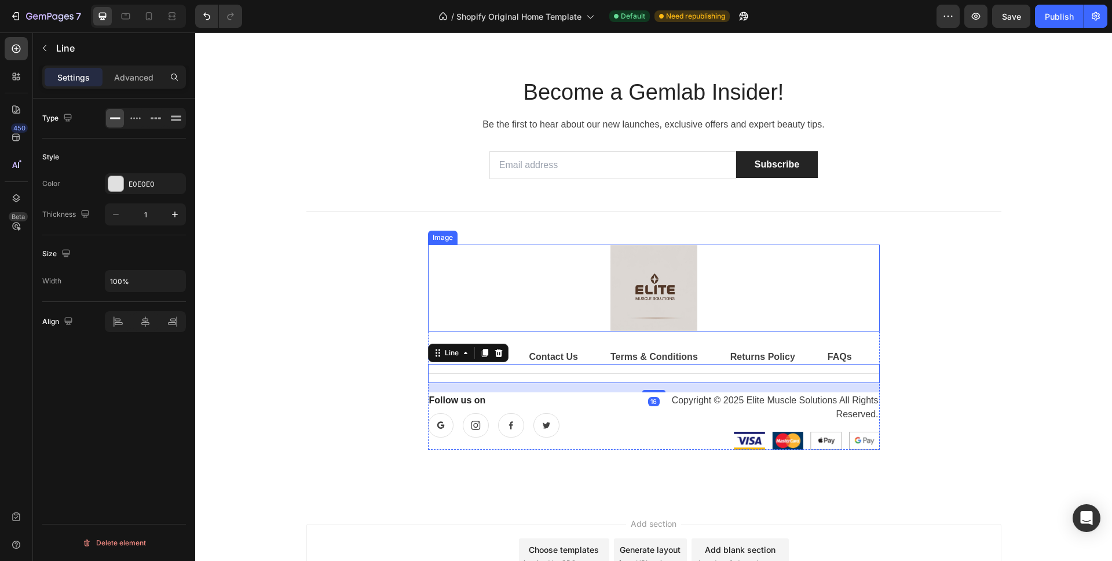
click at [1083, 285] on div "Become a Gemlab Insider! Heading Be the first to hear about our new launches, e…" at bounding box center [653, 268] width 899 height 408
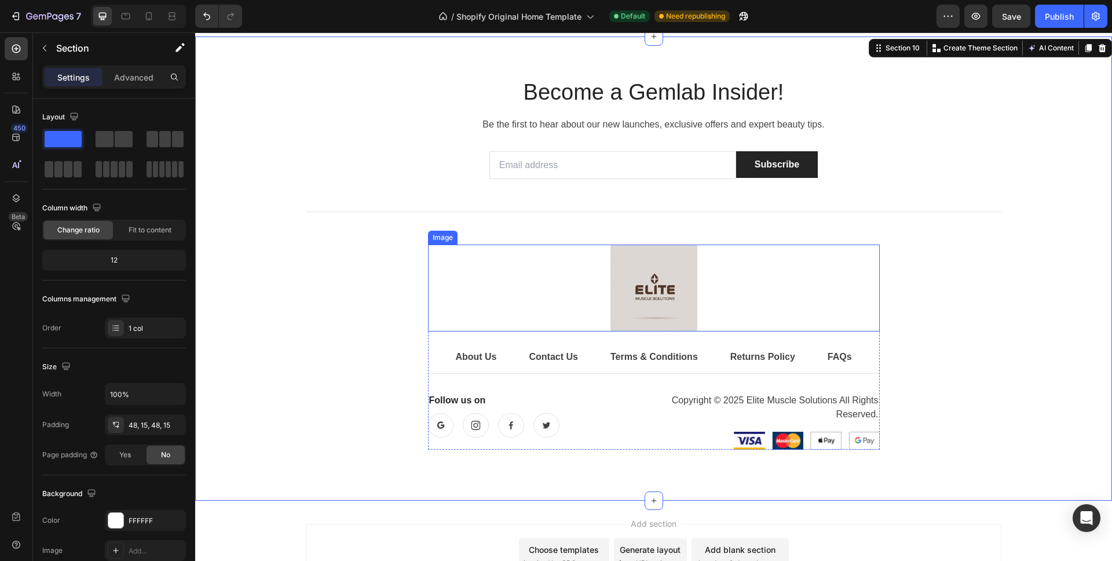
click at [666, 290] on img at bounding box center [653, 287] width 87 height 87
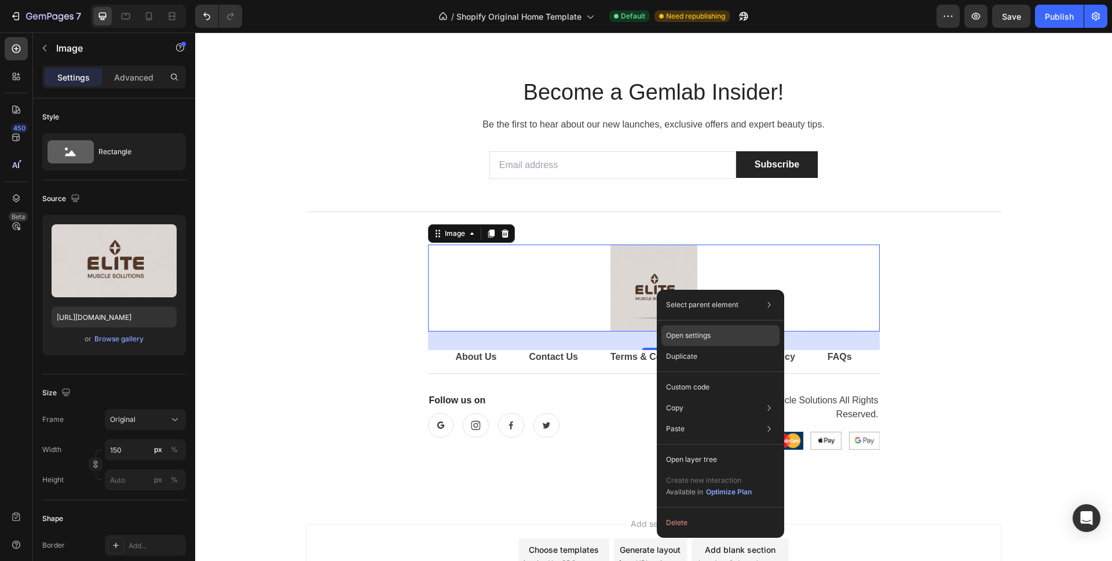
click at [693, 343] on div "Open settings" at bounding box center [720, 335] width 118 height 21
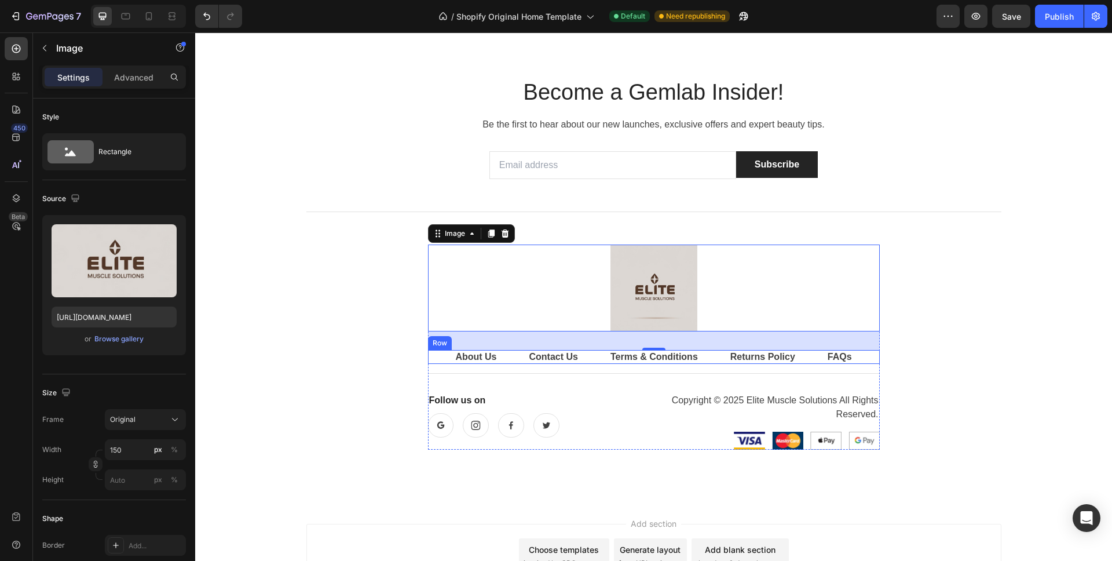
click at [847, 355] on div "About Us Button Contact Us Button Terms & Conditions Button Row Returns Policy …" at bounding box center [654, 357] width 452 height 14
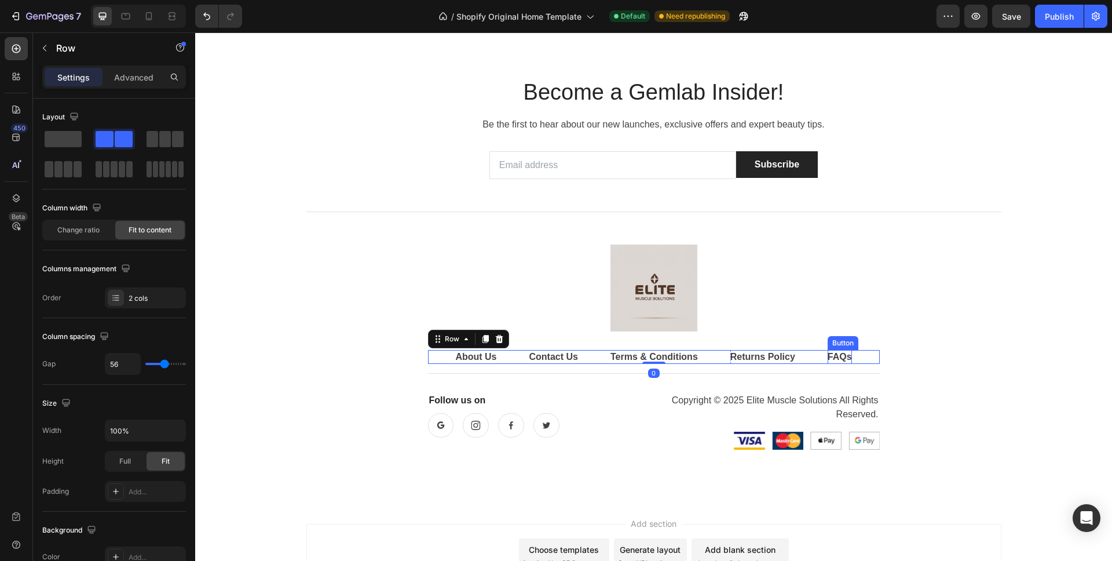
click at [832, 354] on div "FAQs" at bounding box center [840, 357] width 24 height 14
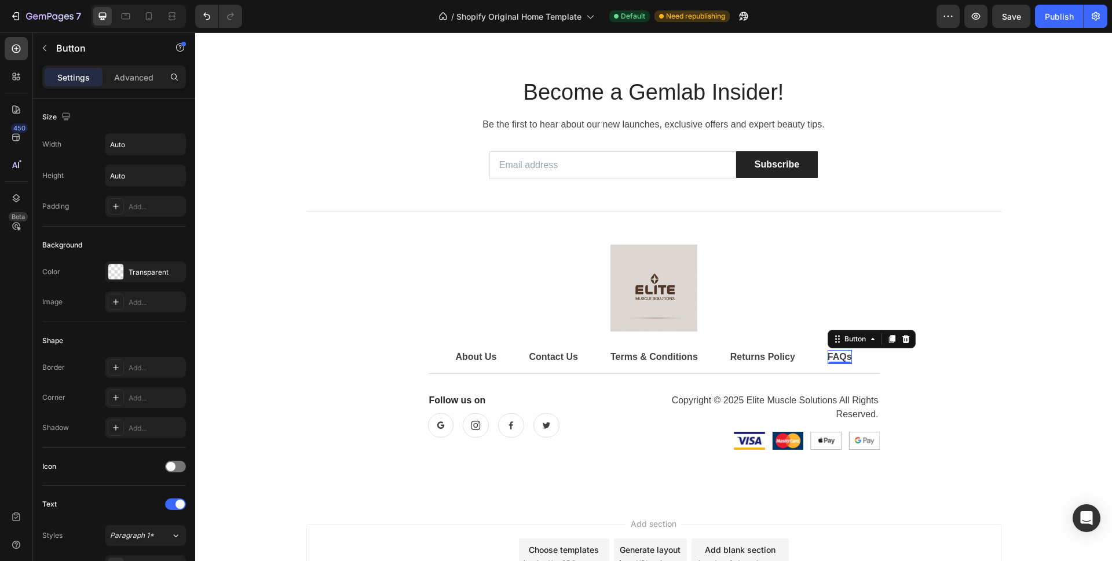
click at [832, 354] on div "FAQs" at bounding box center [840, 357] width 24 height 14
click at [832, 354] on p "FAQs" at bounding box center [840, 357] width 24 height 14
click at [921, 354] on div "Become a Gemlab Insider! Heading Be the first to hear about our new launches, e…" at bounding box center [653, 268] width 695 height 380
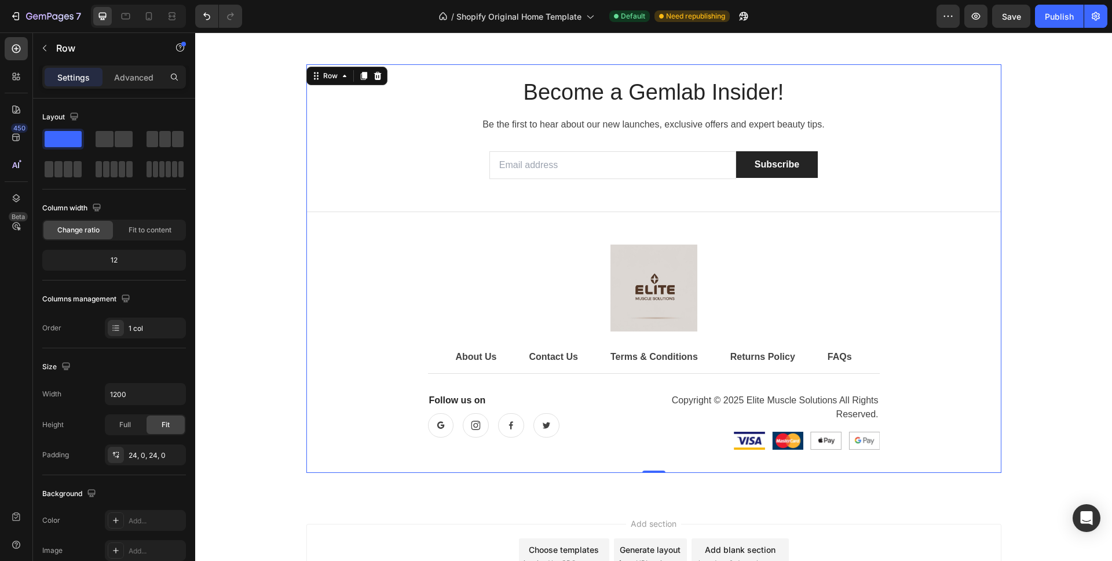
click at [1093, 274] on div "Become a Gemlab Insider! Heading Be the first to hear about our new launches, e…" at bounding box center [653, 268] width 899 height 408
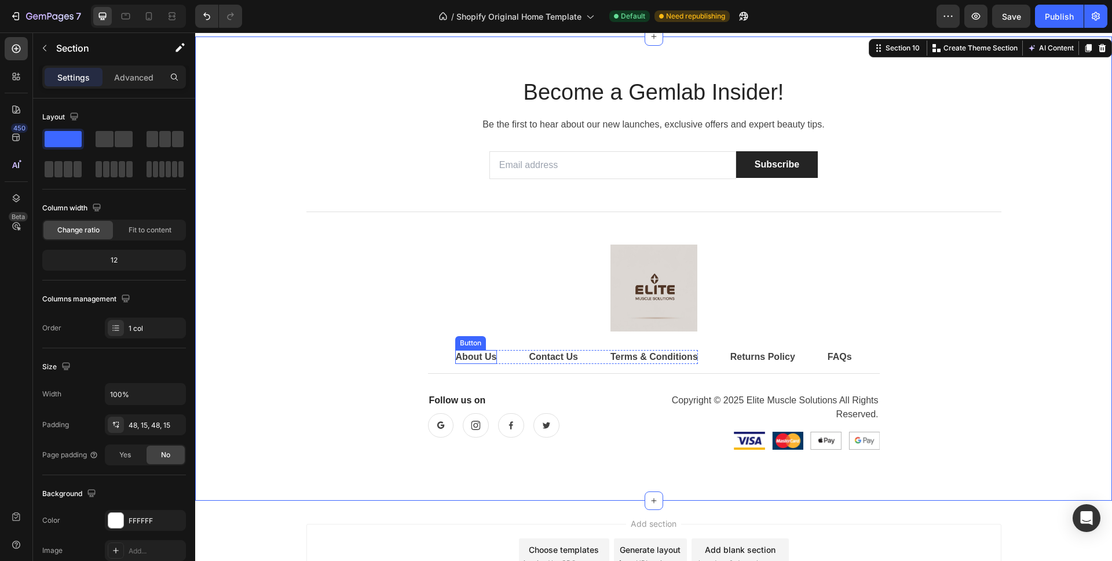
click at [471, 354] on div "About Us" at bounding box center [475, 357] width 41 height 14
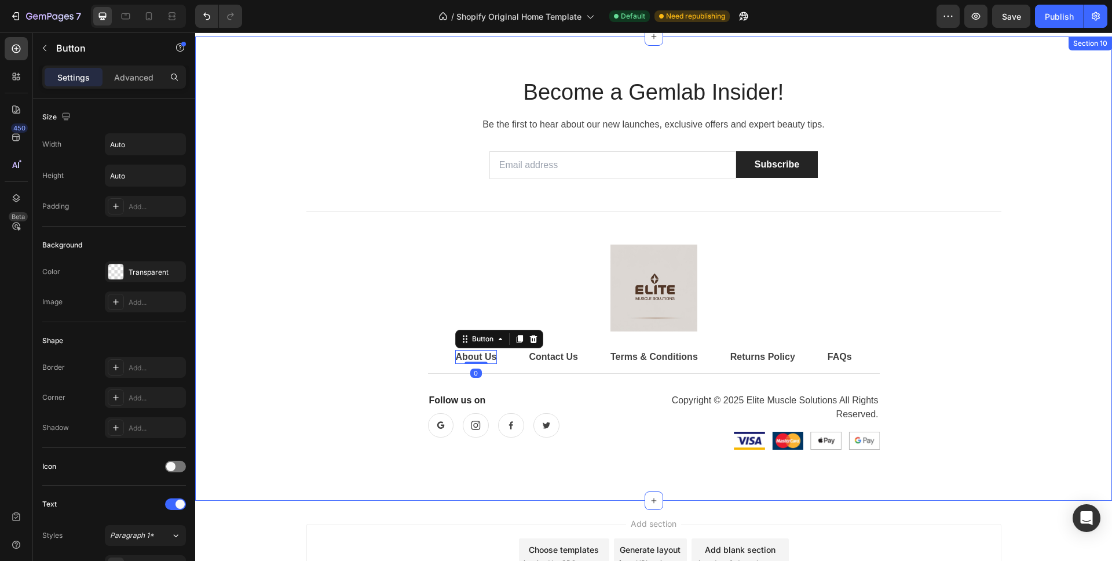
click at [1006, 280] on div "Become a Gemlab Insider! Heading Be the first to hear about our new launches, e…" at bounding box center [653, 268] width 899 height 408
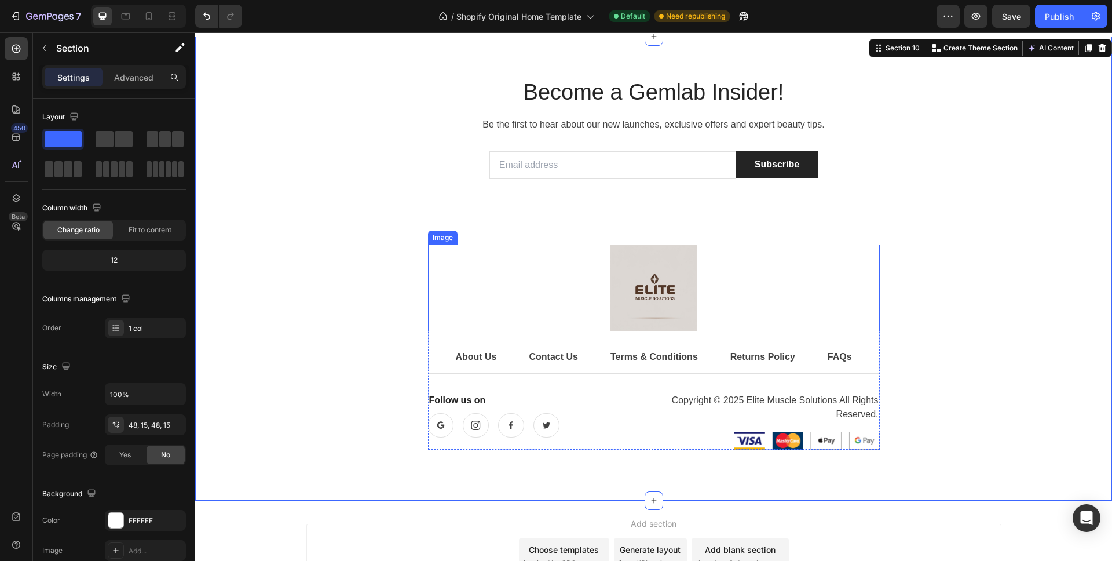
click at [659, 279] on img at bounding box center [653, 287] width 87 height 87
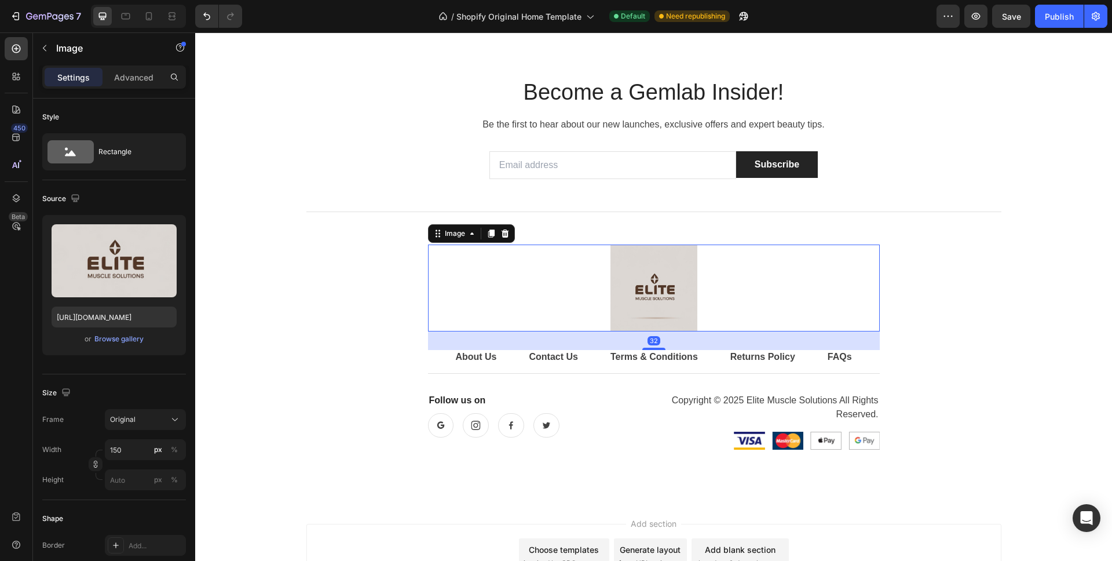
click at [668, 261] on img at bounding box center [653, 287] width 87 height 87
click at [911, 194] on div "Become a Gemlab Insider! Heading Be the first to hear about our new launches, e…" at bounding box center [653, 268] width 695 height 380
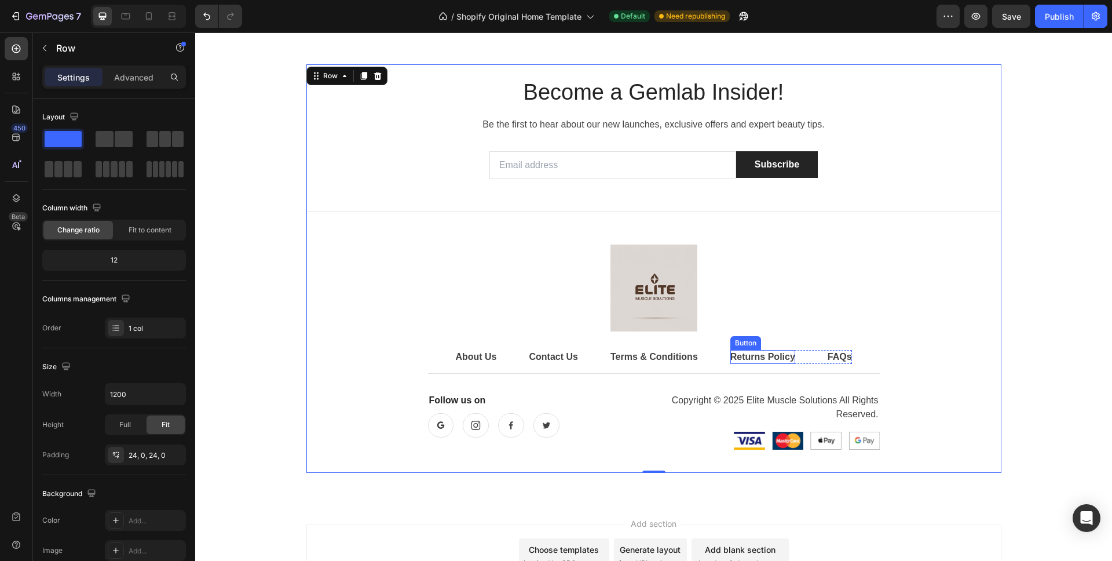
click at [748, 356] on div "Returns Policy" at bounding box center [762, 357] width 65 height 14
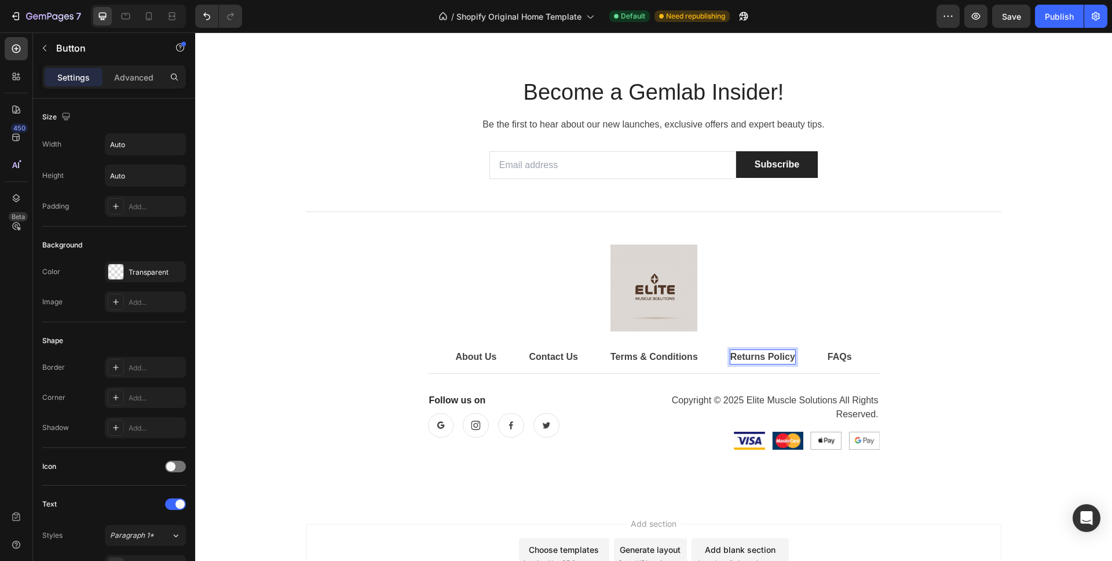
click at [748, 356] on div "Returns Policy" at bounding box center [762, 357] width 65 height 14
click at [748, 356] on p "Returns Policy" at bounding box center [762, 357] width 65 height 14
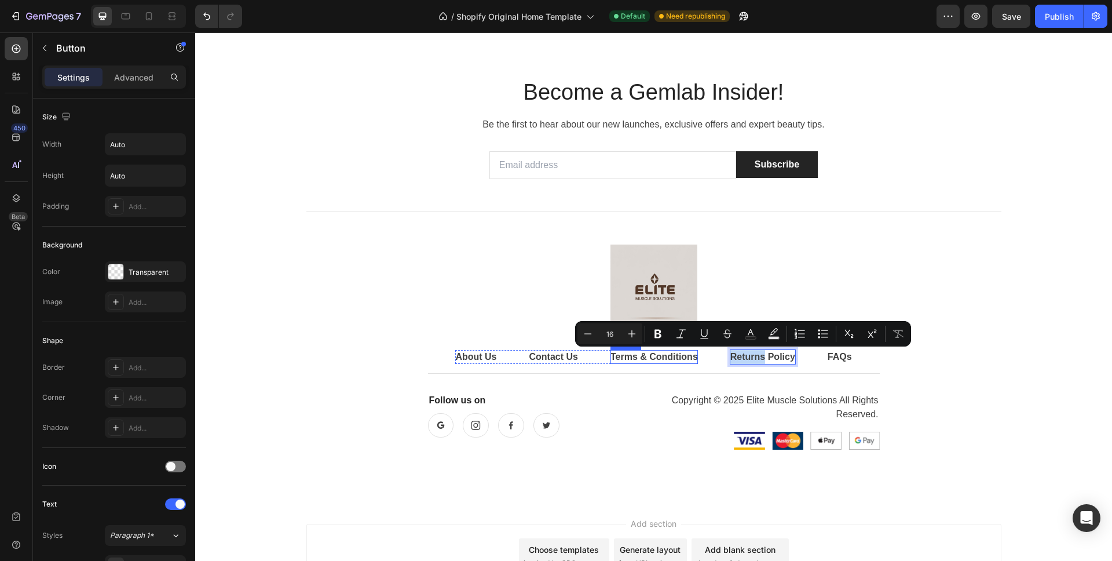
click at [661, 356] on div "Terms & Conditions" at bounding box center [653, 357] width 87 height 14
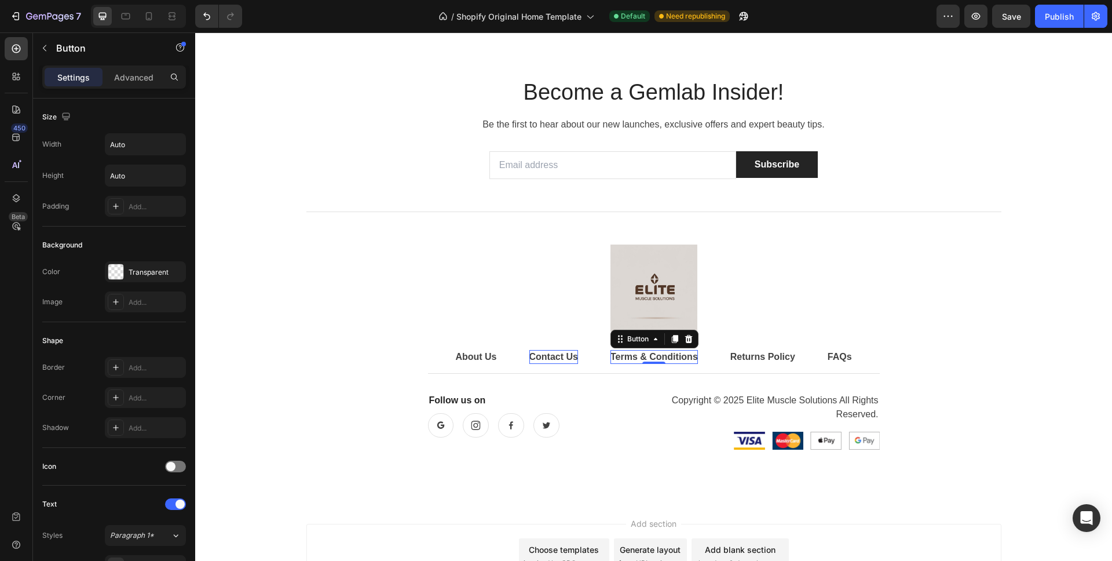
click at [558, 353] on div "Contact Us" at bounding box center [553, 357] width 49 height 14
click at [455, 351] on div "About Us" at bounding box center [475, 357] width 41 height 14
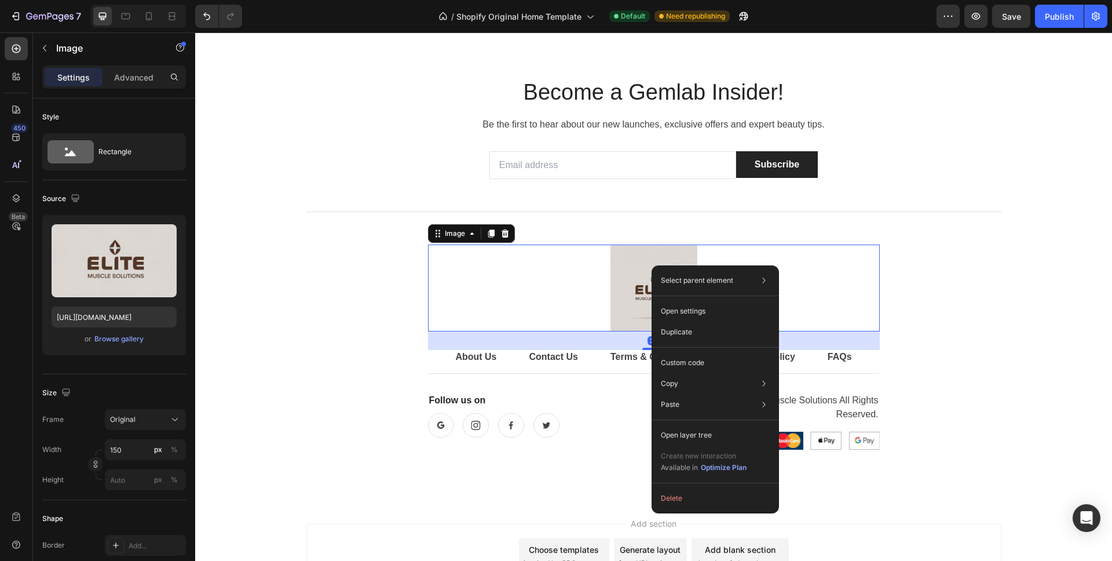
click at [894, 261] on div "Become a Gemlab Insider! Heading Be the first to hear about our new launches, e…" at bounding box center [653, 268] width 695 height 380
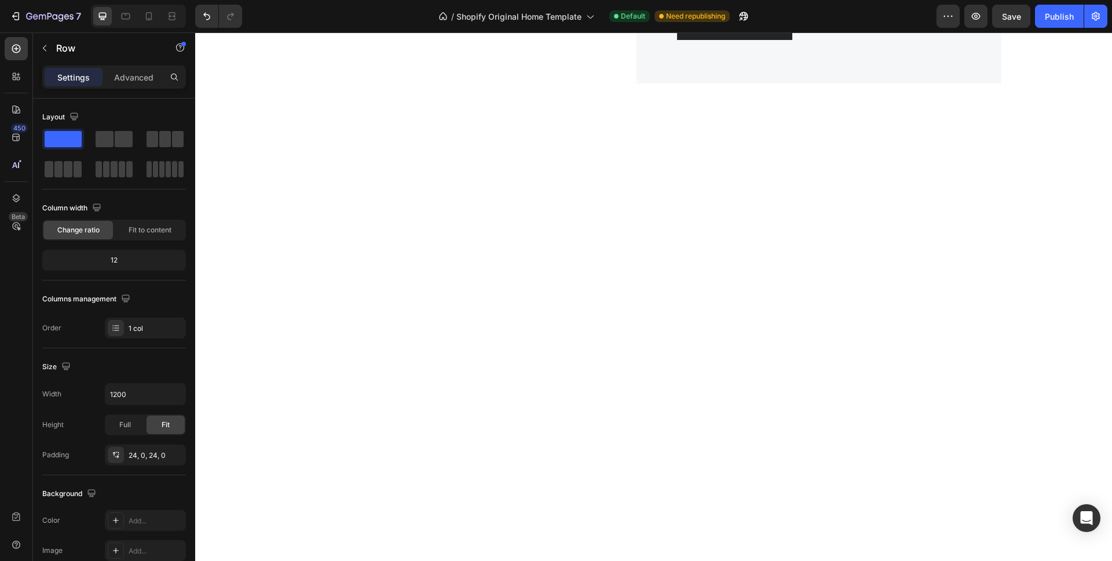
scroll to position [0, 0]
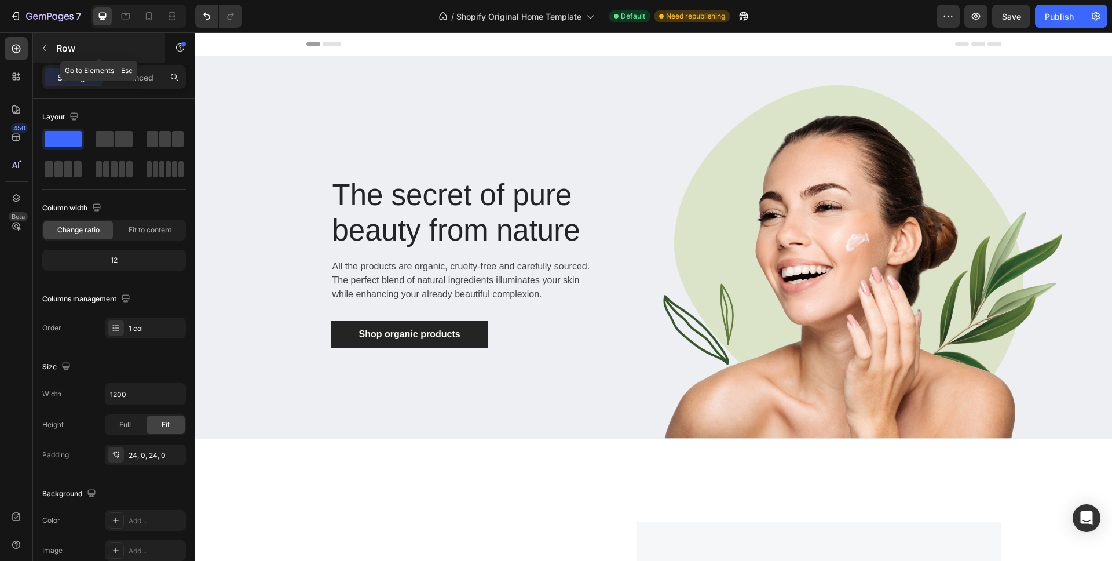
click at [42, 54] on button "button" at bounding box center [44, 48] width 19 height 19
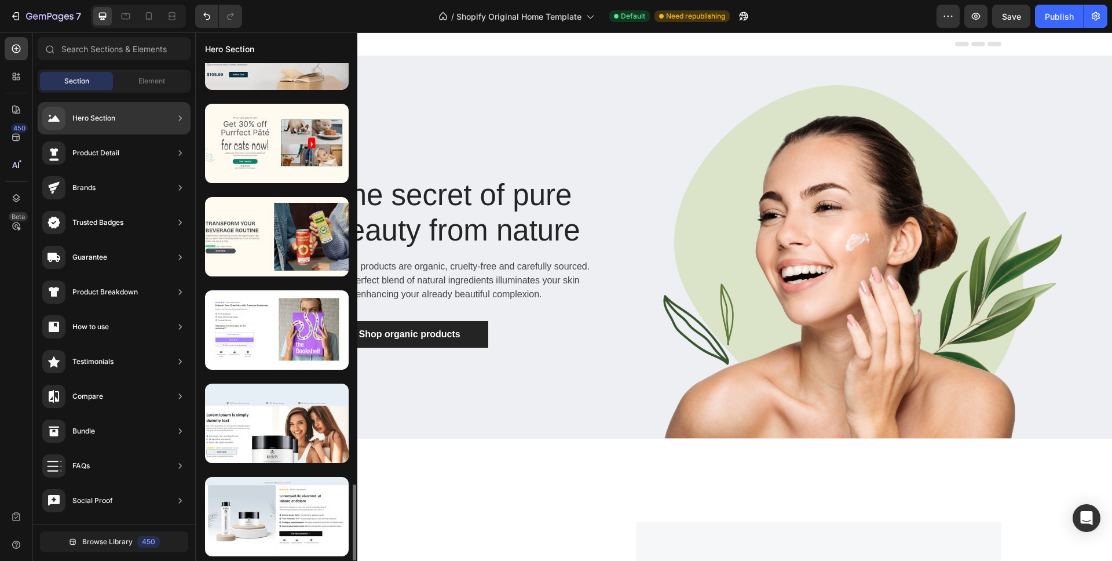
scroll to position [557, 0]
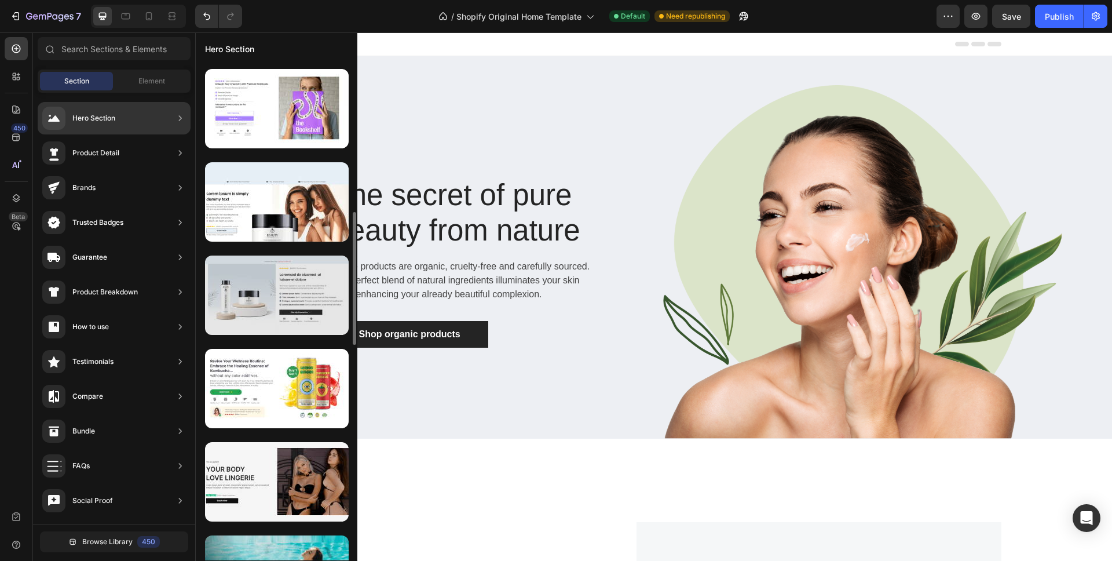
click at [285, 300] on div at bounding box center [277, 294] width 144 height 79
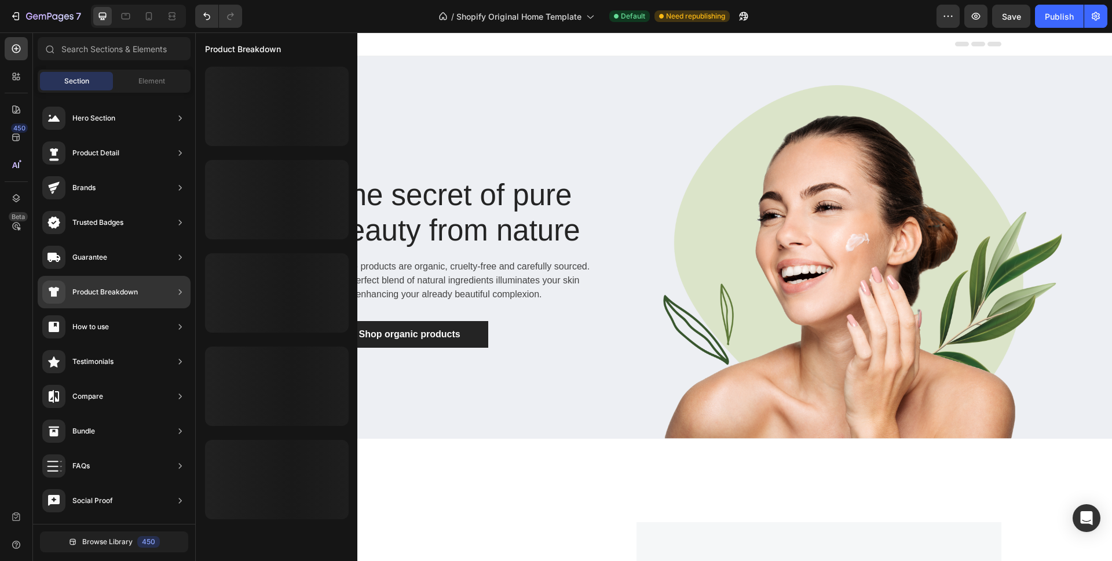
scroll to position [0, 0]
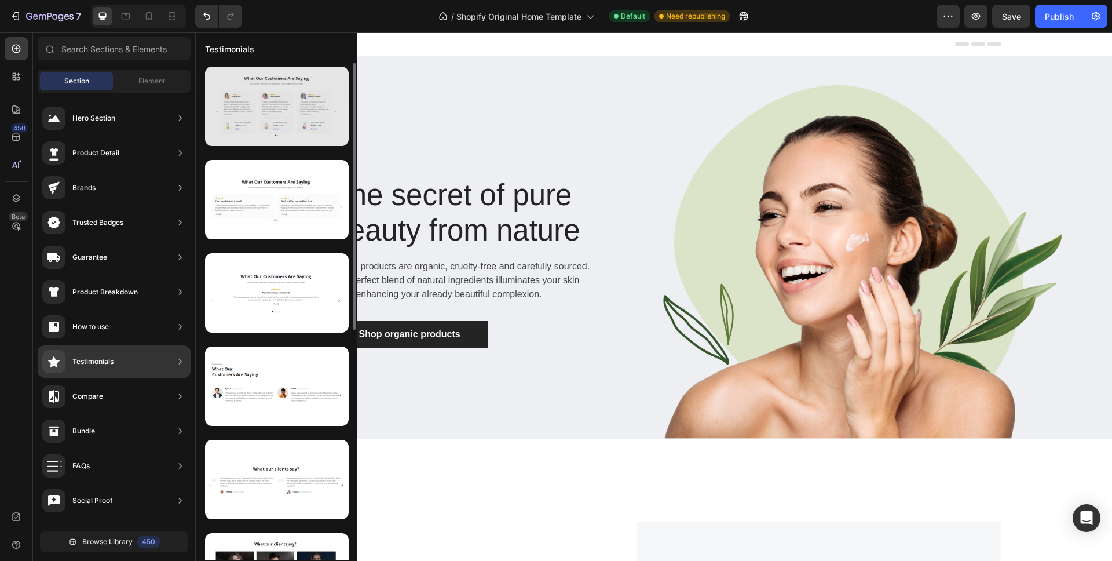
click at [296, 121] on div at bounding box center [277, 106] width 144 height 79
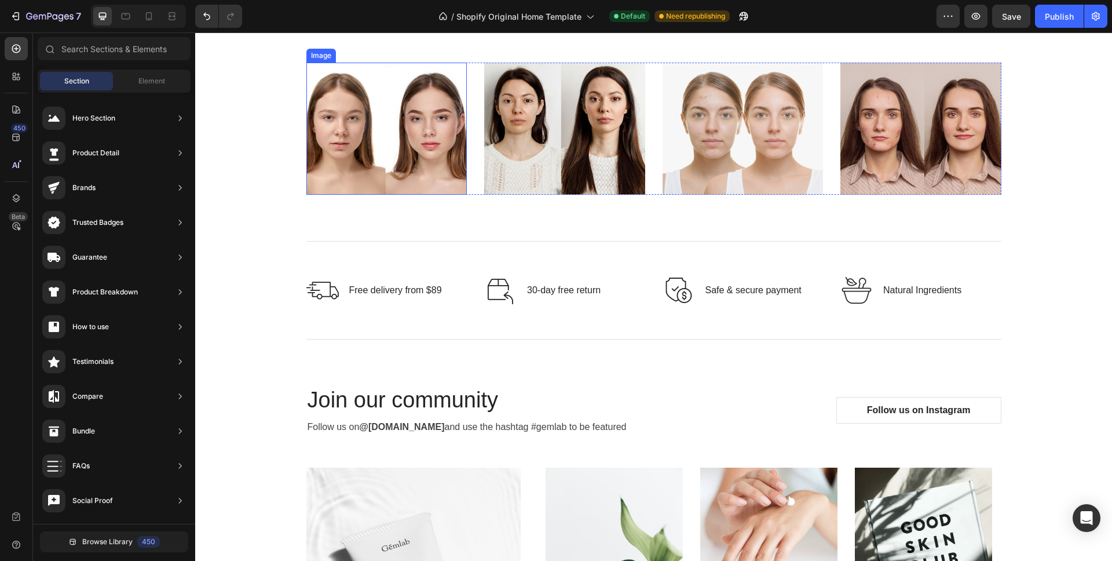
scroll to position [2598, 0]
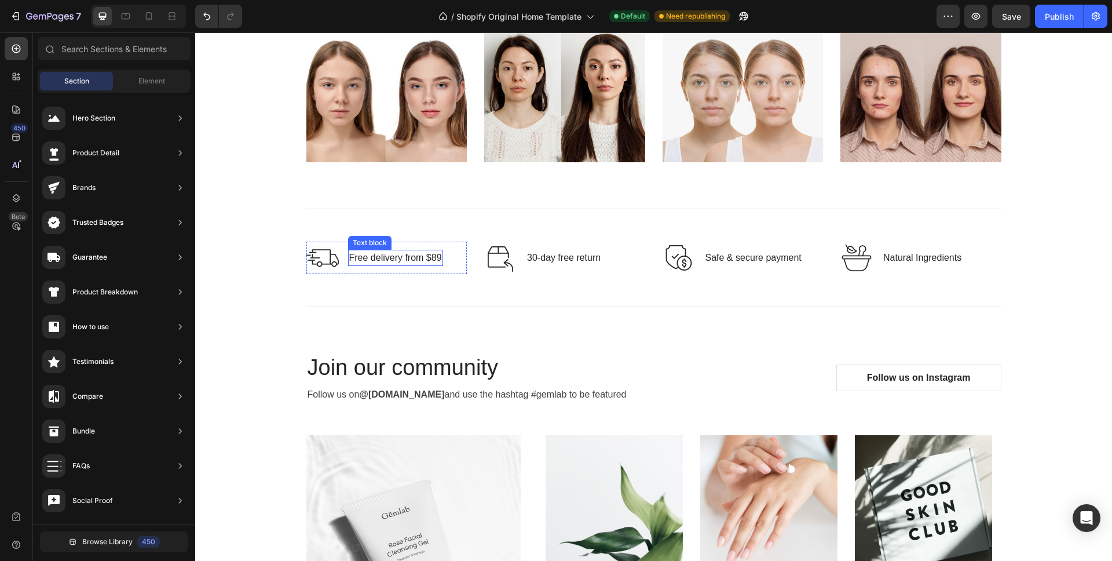
click at [431, 256] on p "Free delivery from $89" at bounding box center [395, 258] width 93 height 14
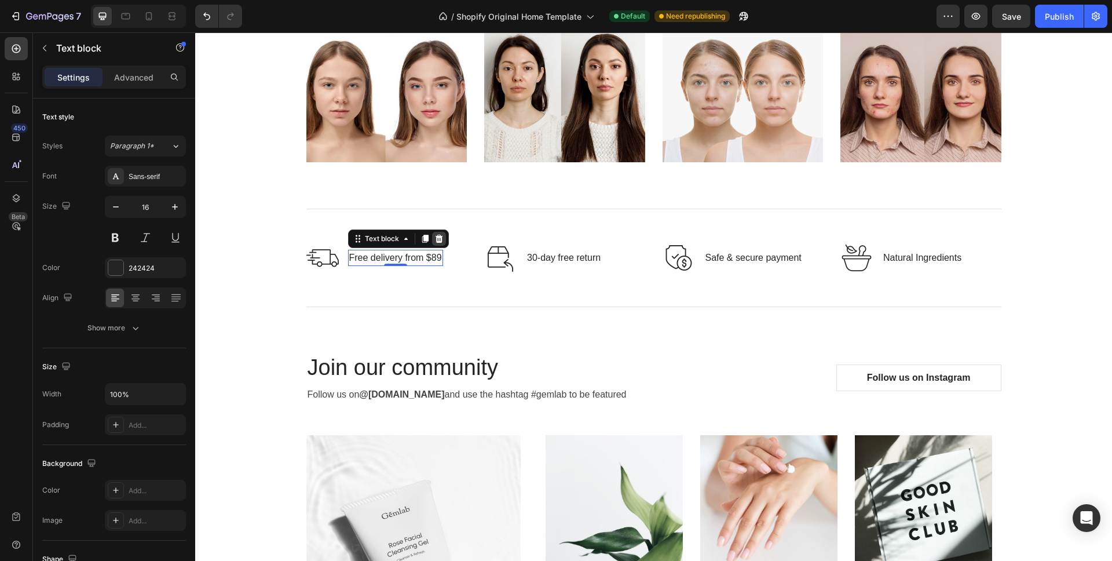
click at [435, 242] on icon at bounding box center [439, 239] width 8 height 8
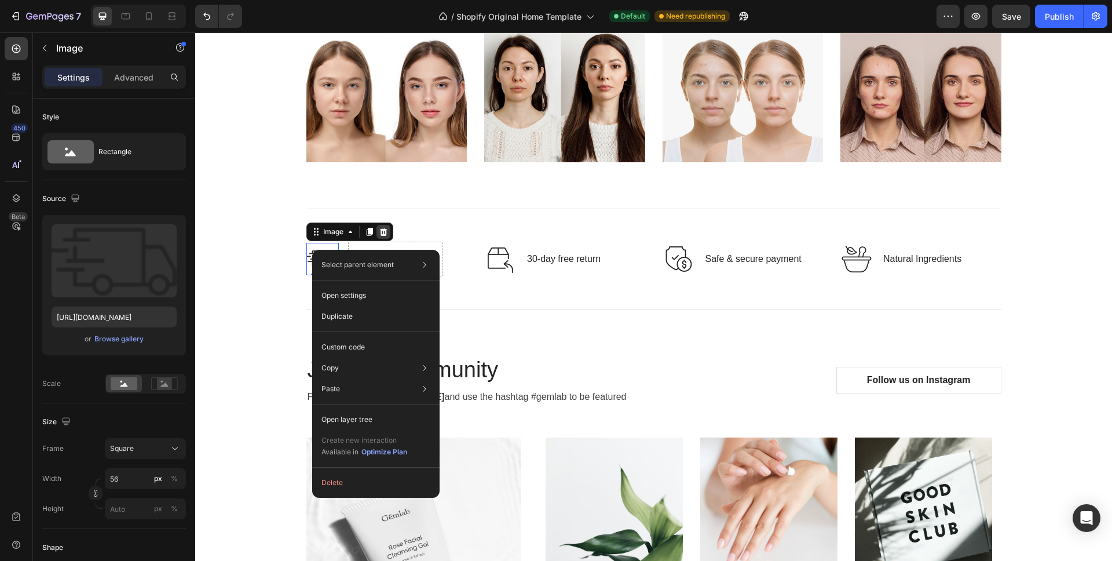
click at [379, 234] on icon at bounding box center [383, 232] width 8 height 8
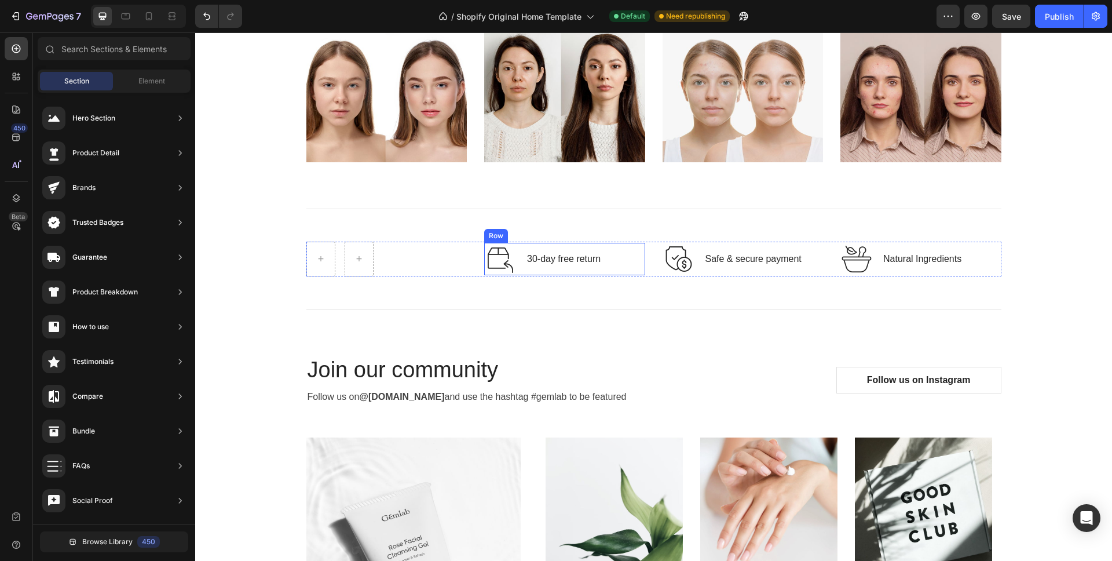
click at [517, 259] on div "Image 30-day free return Text block Row" at bounding box center [564, 259] width 161 height 32
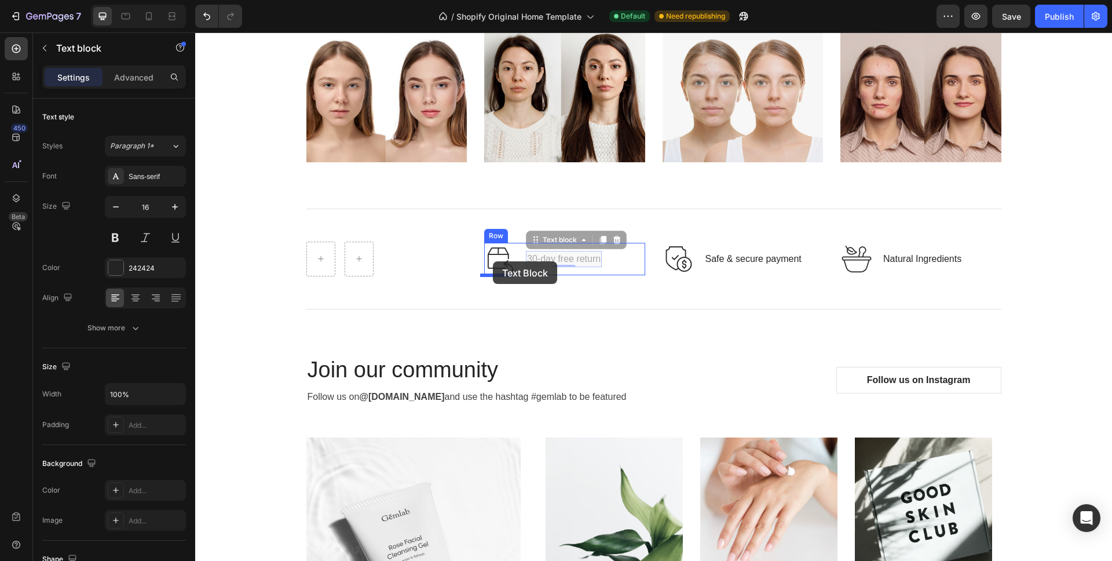
drag, startPoint x: 516, startPoint y: 259, endPoint x: 493, endPoint y: 261, distance: 23.2
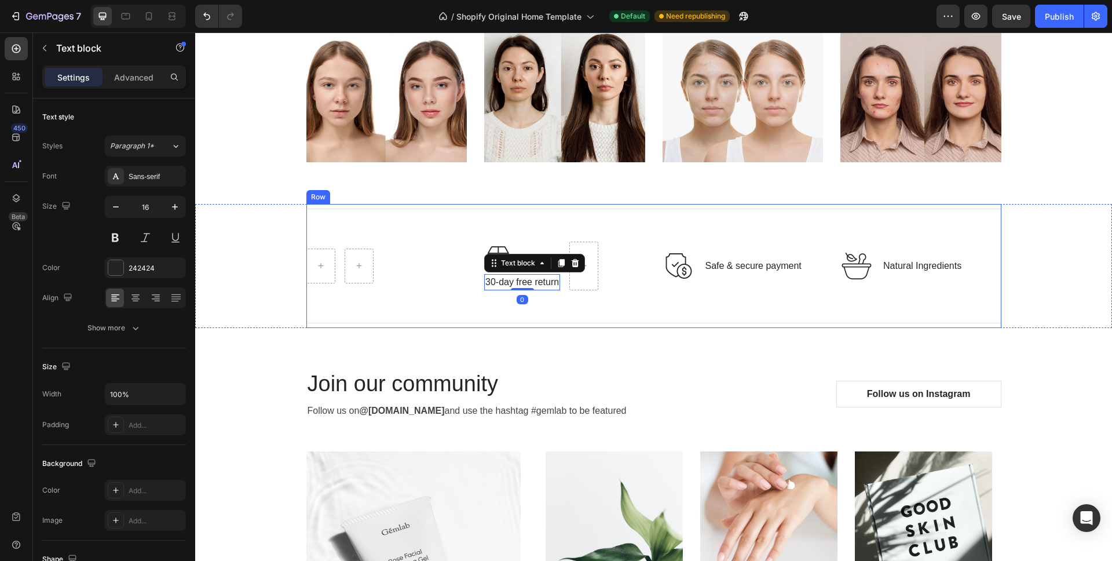
drag, startPoint x: 592, startPoint y: 297, endPoint x: 575, endPoint y: 297, distance: 17.4
click at [592, 297] on div "Title Line Row Image 30-day free return Text block 0 Row Image Safe & secure pa…" at bounding box center [653, 266] width 695 height 124
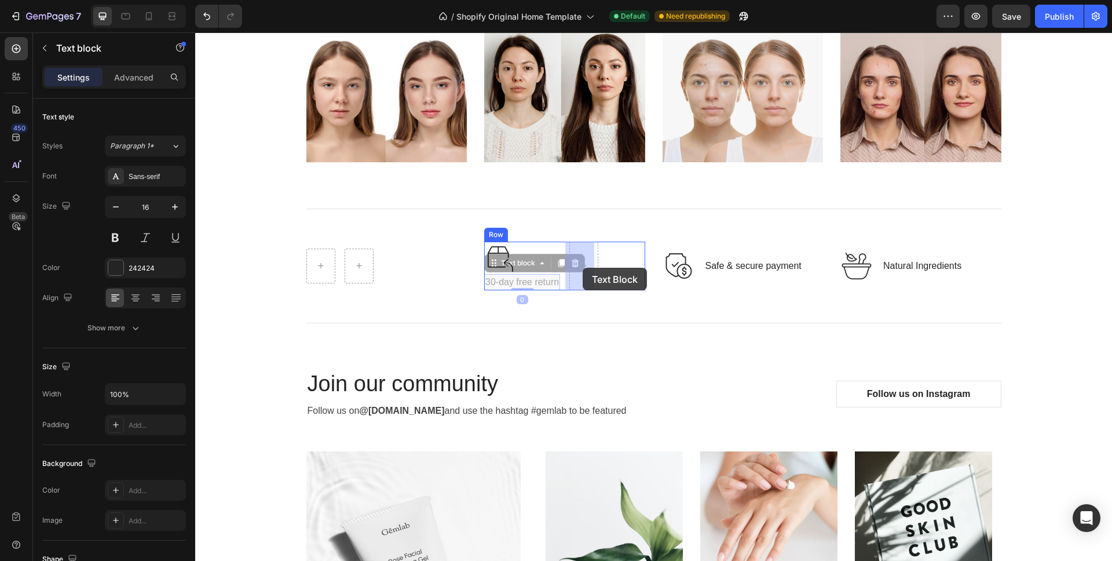
drag, startPoint x: 537, startPoint y: 287, endPoint x: 583, endPoint y: 268, distance: 49.0
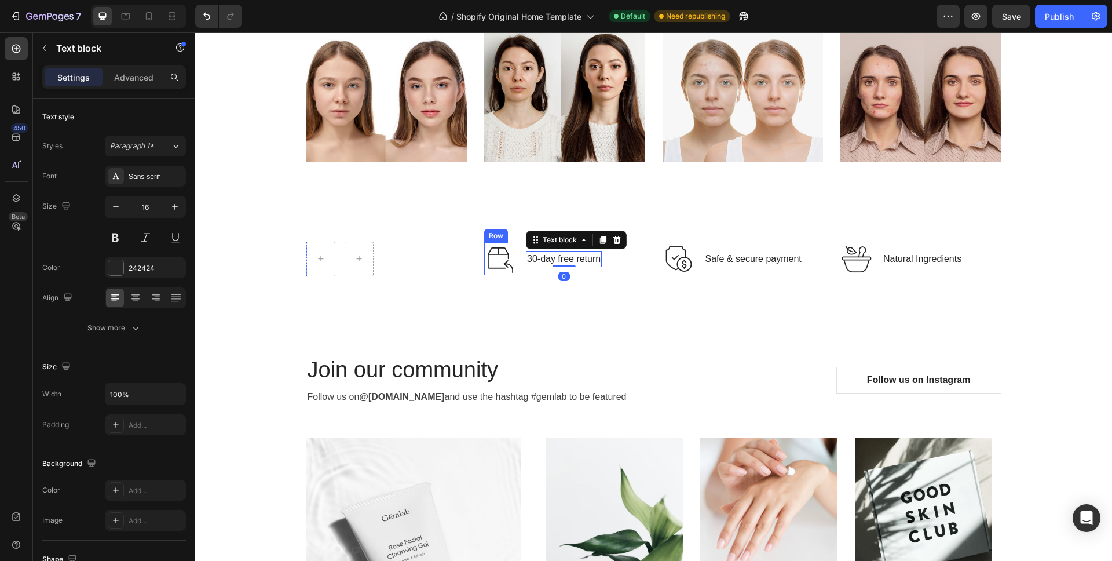
click at [579, 292] on div "Title Line Row Image 30-day free return Text block 0 Row Image Safe & secure pa…" at bounding box center [653, 259] width 695 height 110
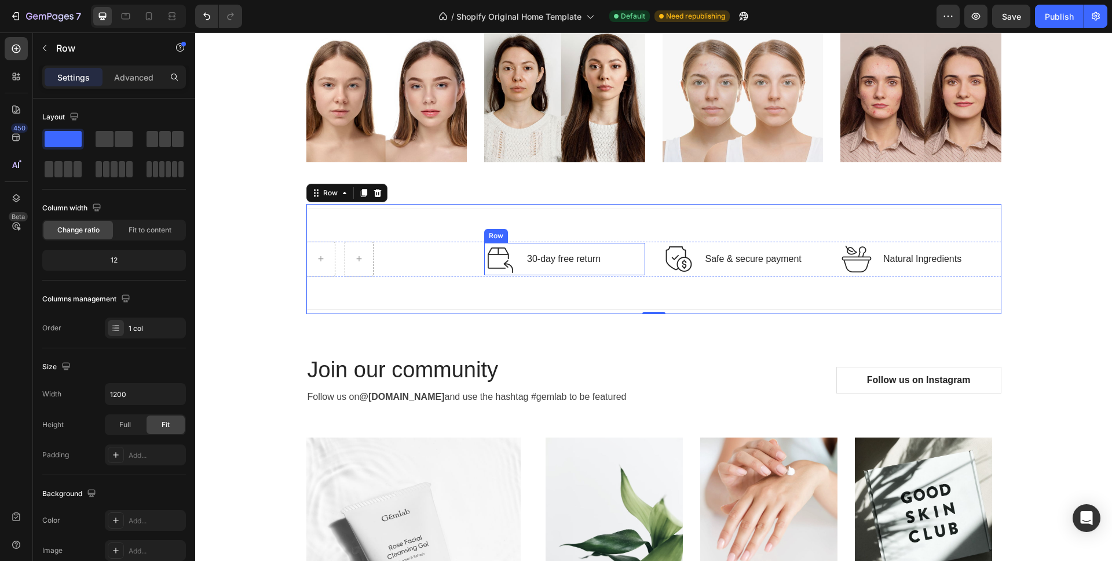
click at [617, 264] on div "Image 30-day free return Text block Row" at bounding box center [564, 259] width 161 height 32
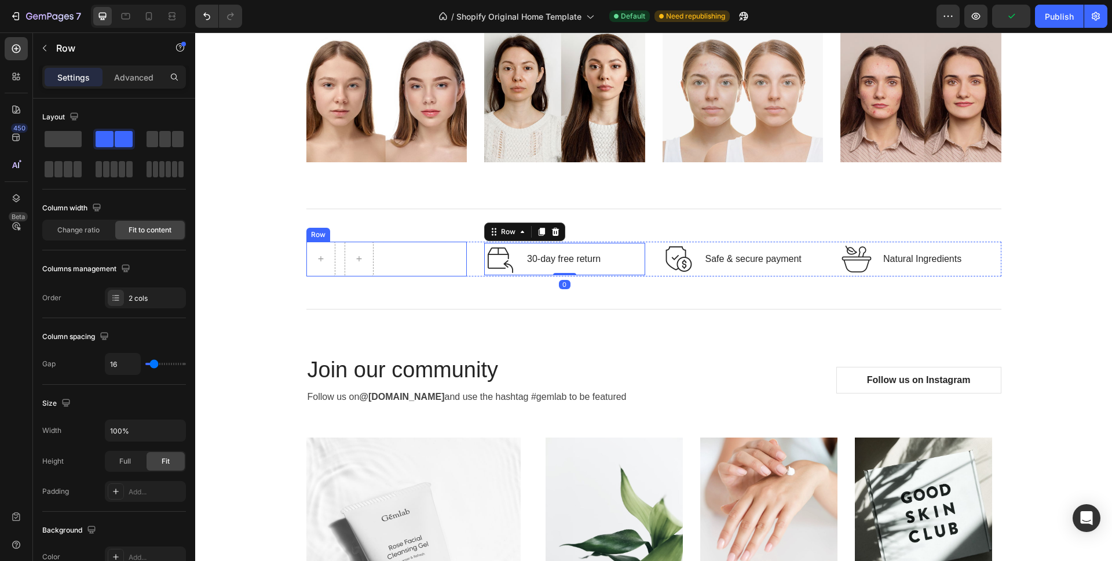
click at [444, 263] on div "Row" at bounding box center [386, 258] width 161 height 35
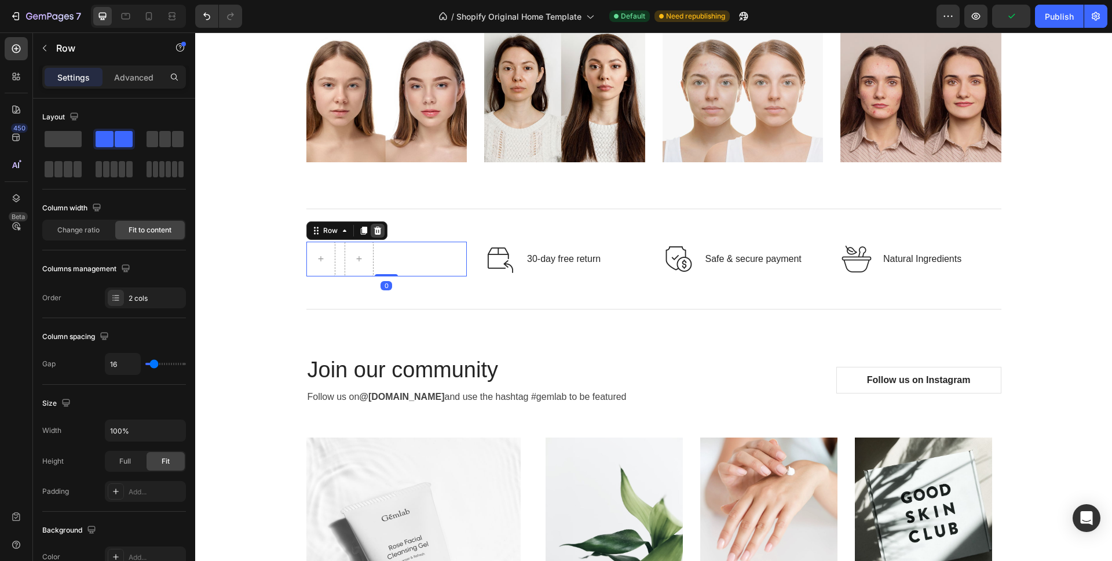
click at [374, 233] on icon at bounding box center [378, 230] width 8 height 8
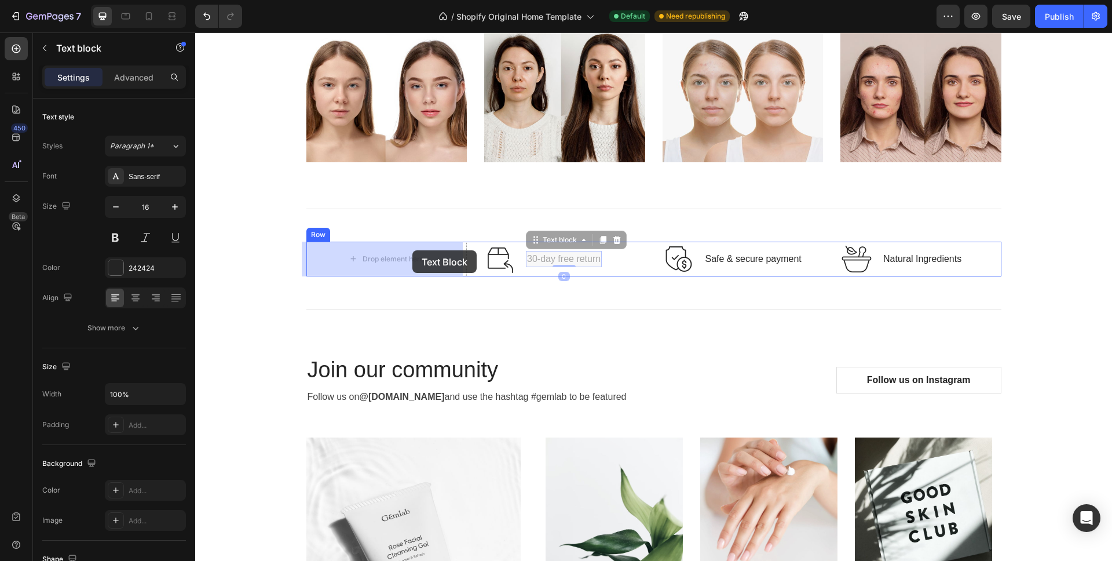
drag, startPoint x: 585, startPoint y: 250, endPoint x: 412, endPoint y: 250, distance: 173.2
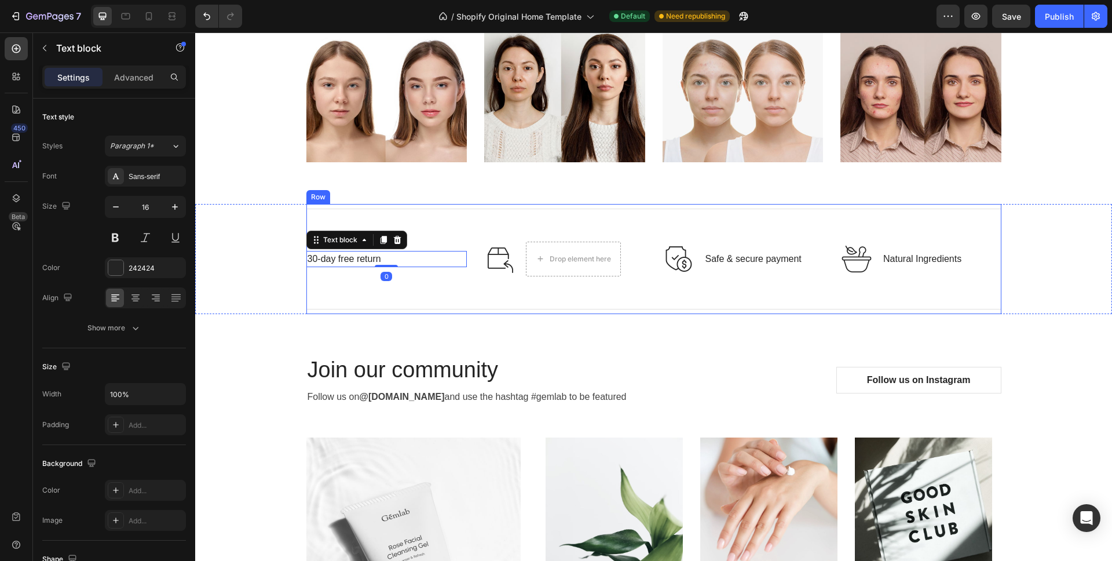
click at [601, 218] on div "Title Line 30-day free return Text block 0 Image Drop element here Row Image Sa…" at bounding box center [653, 259] width 695 height 110
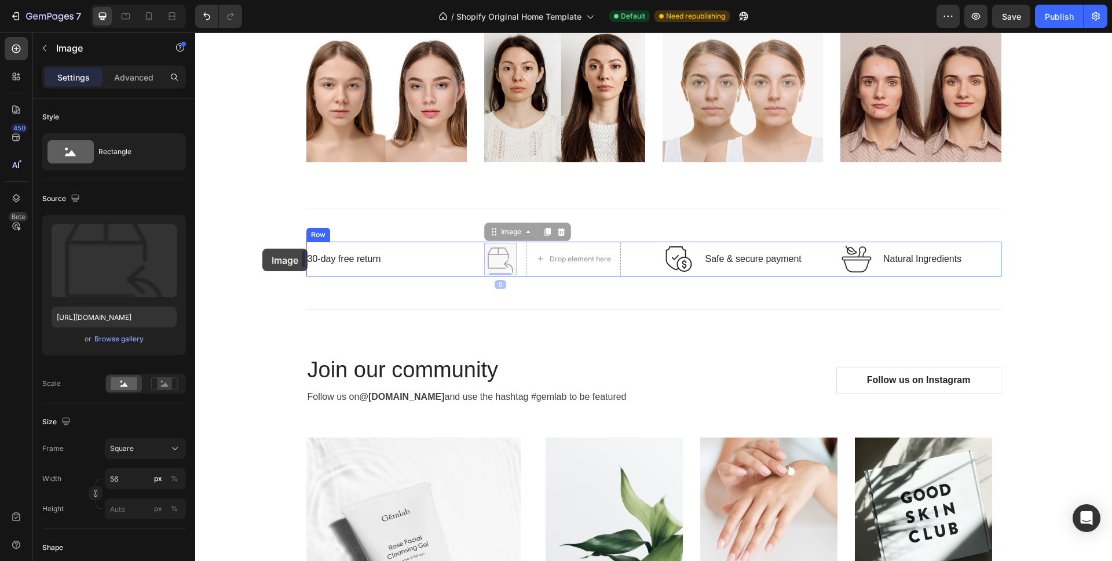
drag, startPoint x: 465, startPoint y: 254, endPoint x: 262, endPoint y: 248, distance: 202.8
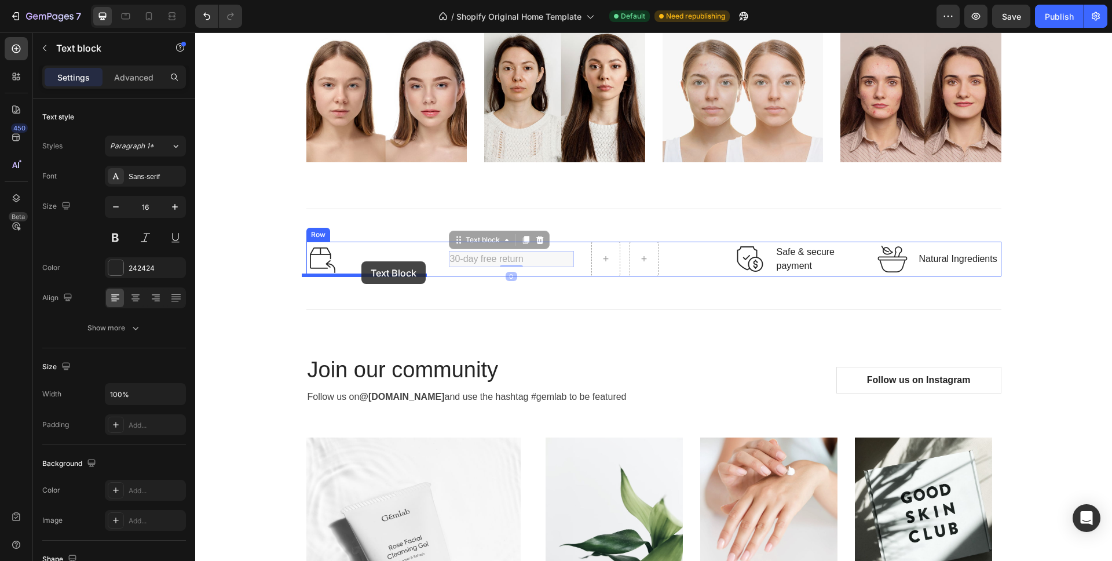
drag, startPoint x: 481, startPoint y: 263, endPoint x: 361, endPoint y: 261, distance: 119.3
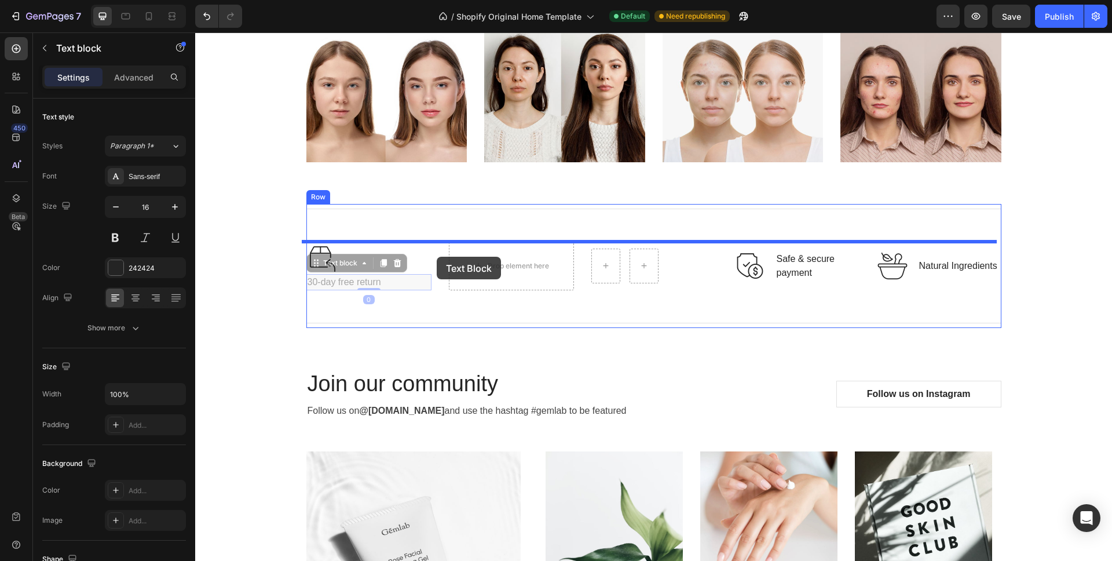
drag, startPoint x: 405, startPoint y: 274, endPoint x: 437, endPoint y: 257, distance: 36.3
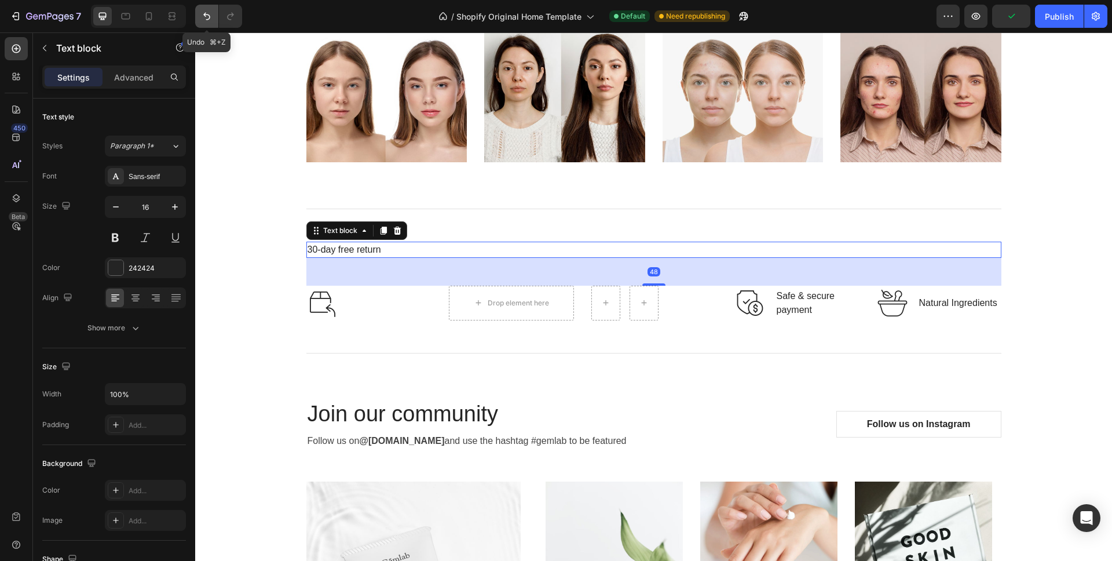
click at [214, 20] on button "Undo/Redo" at bounding box center [206, 16] width 23 height 23
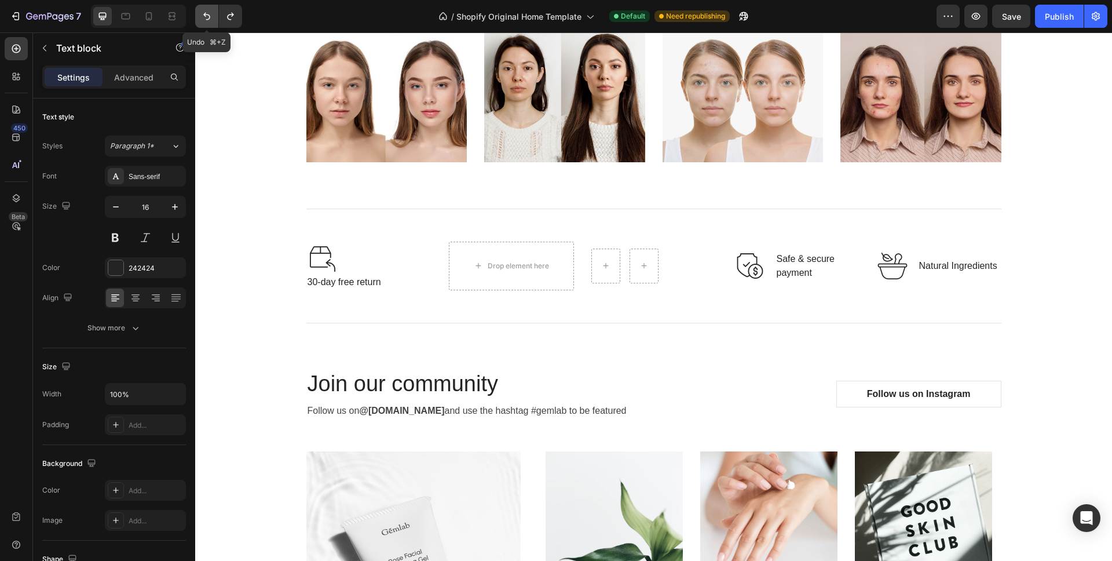
click at [204, 9] on button "Undo/Redo" at bounding box center [206, 16] width 23 height 23
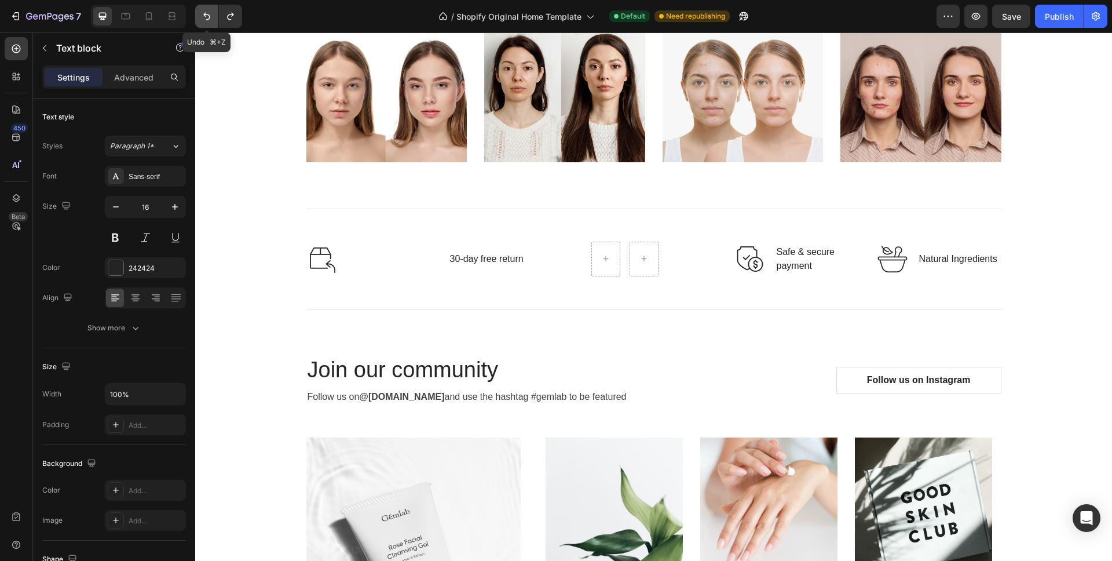
click at [204, 9] on button "Undo/Redo" at bounding box center [206, 16] width 23 height 23
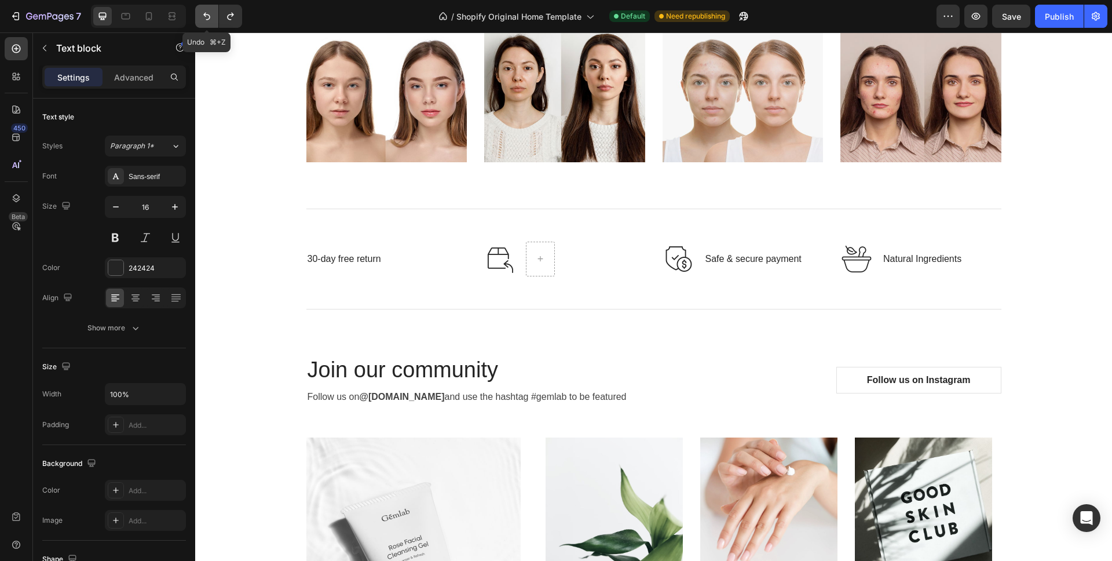
click at [204, 9] on button "Undo/Redo" at bounding box center [206, 16] width 23 height 23
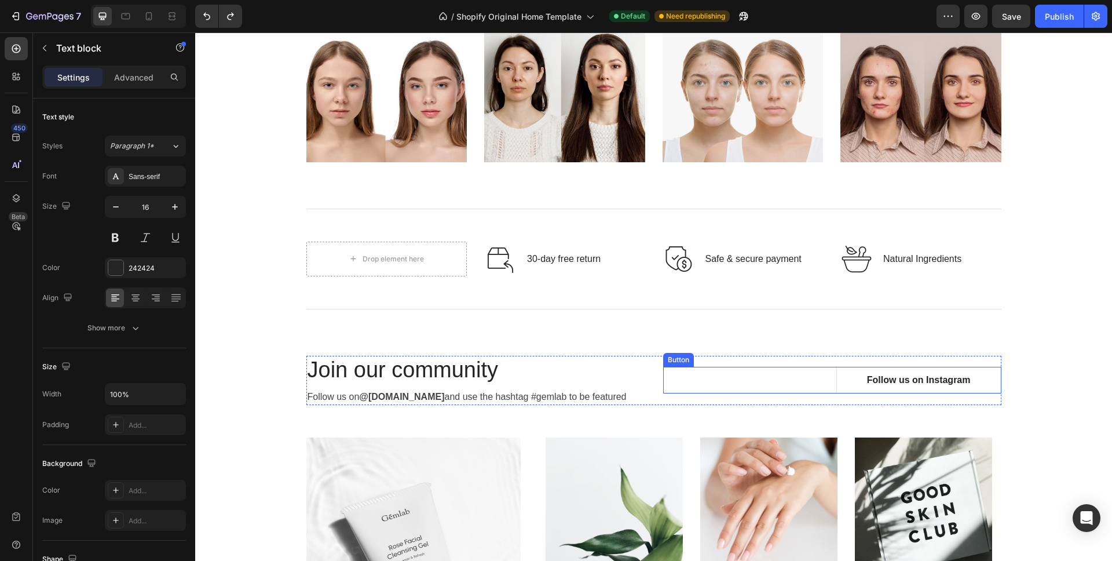
click at [785, 378] on div "Follow us on Instagram Button" at bounding box center [832, 380] width 338 height 27
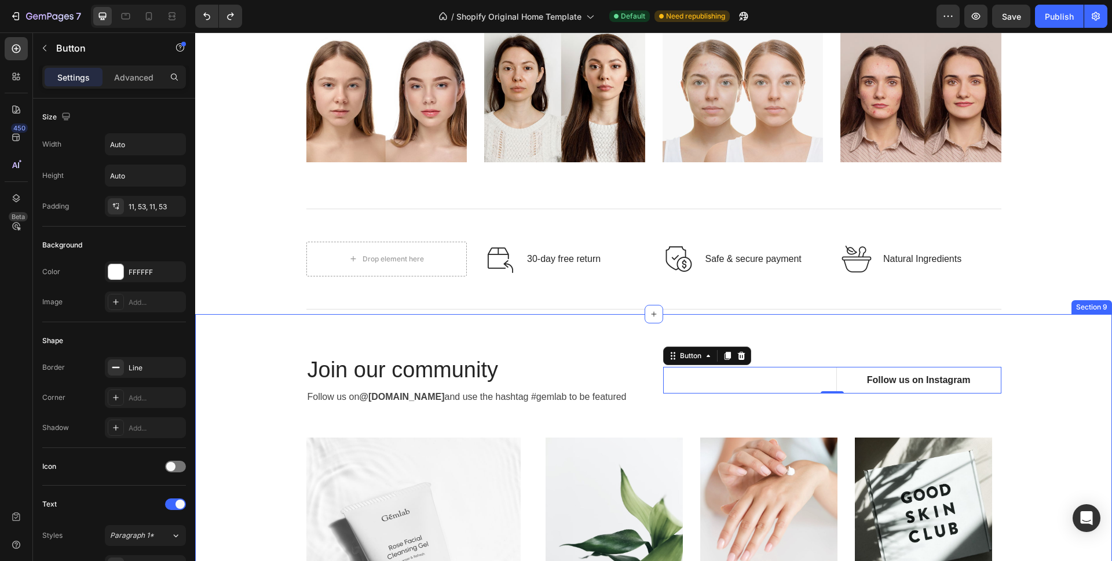
click at [738, 316] on div "Join our community Heading Follow us on @gemlab.beauty and use the hashtag #gem…" at bounding box center [653, 537] width 917 height 446
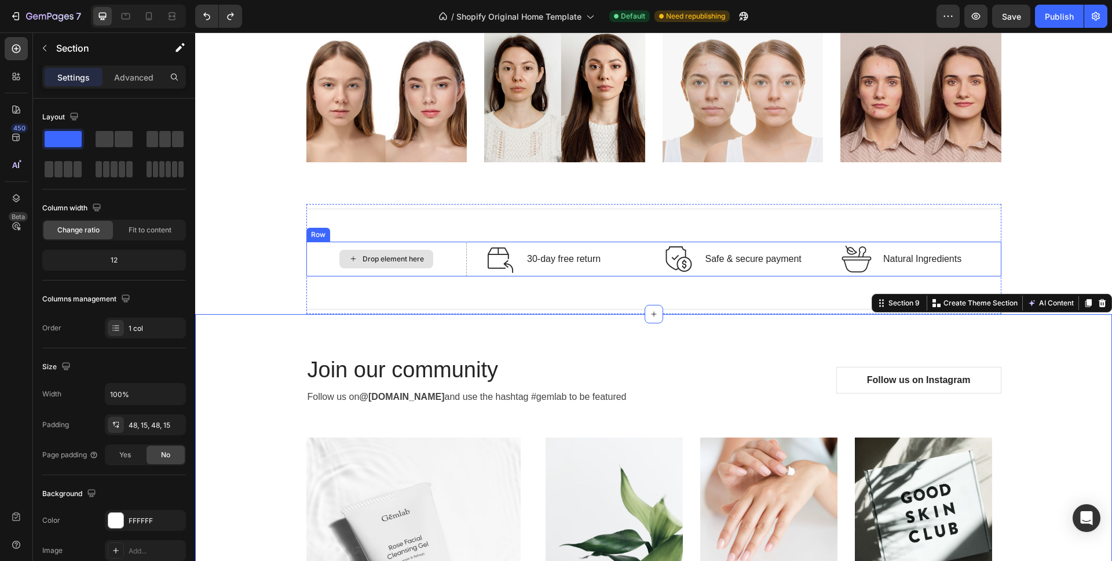
click at [418, 261] on div "Drop element here" at bounding box center [393, 258] width 61 height 9
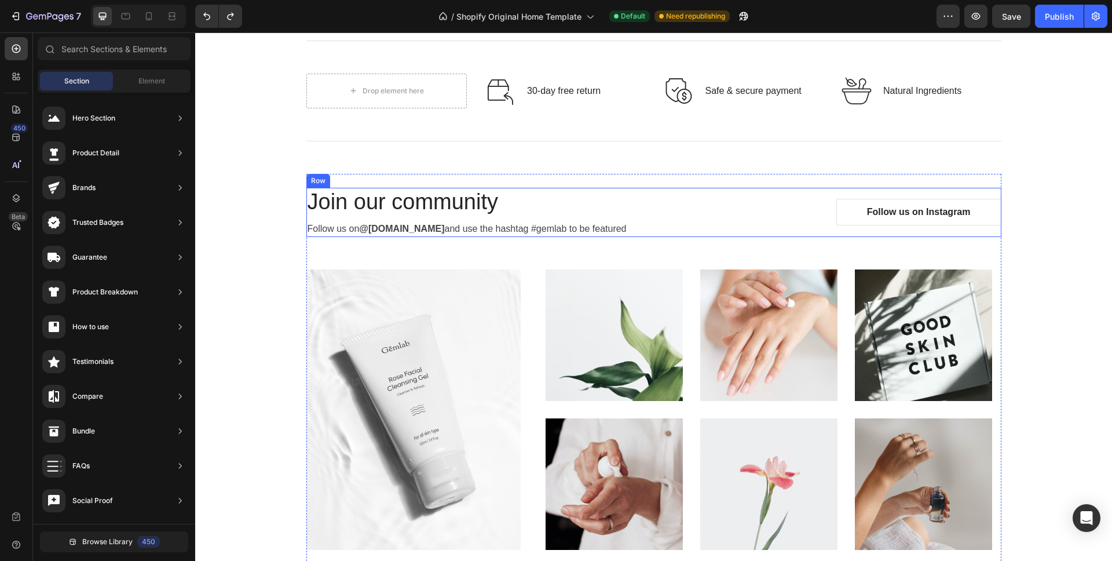
scroll to position [2834, 0]
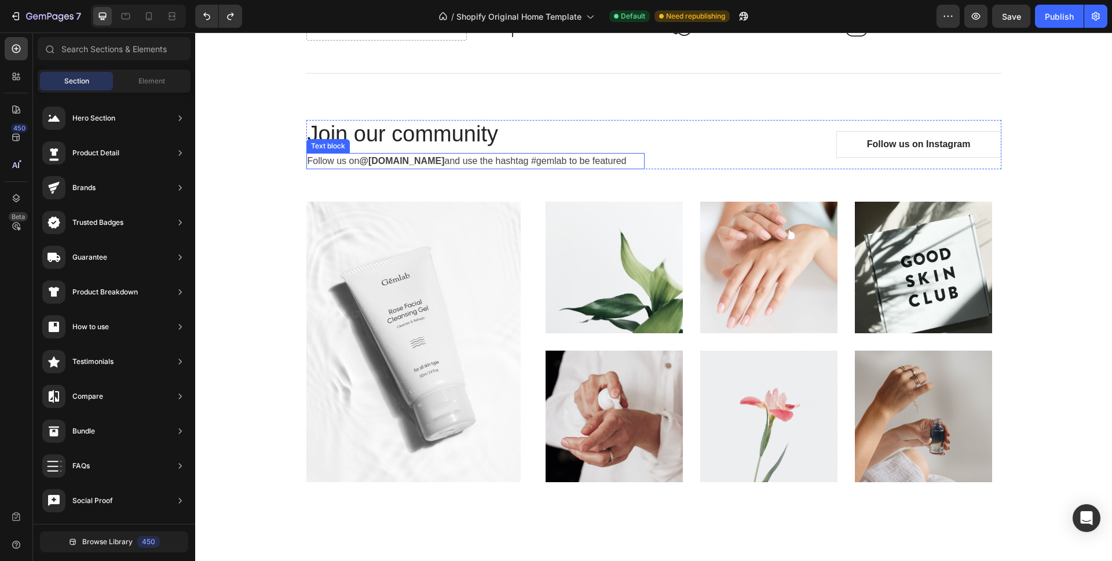
click at [393, 163] on strong "@[DOMAIN_NAME]" at bounding box center [401, 161] width 85 height 10
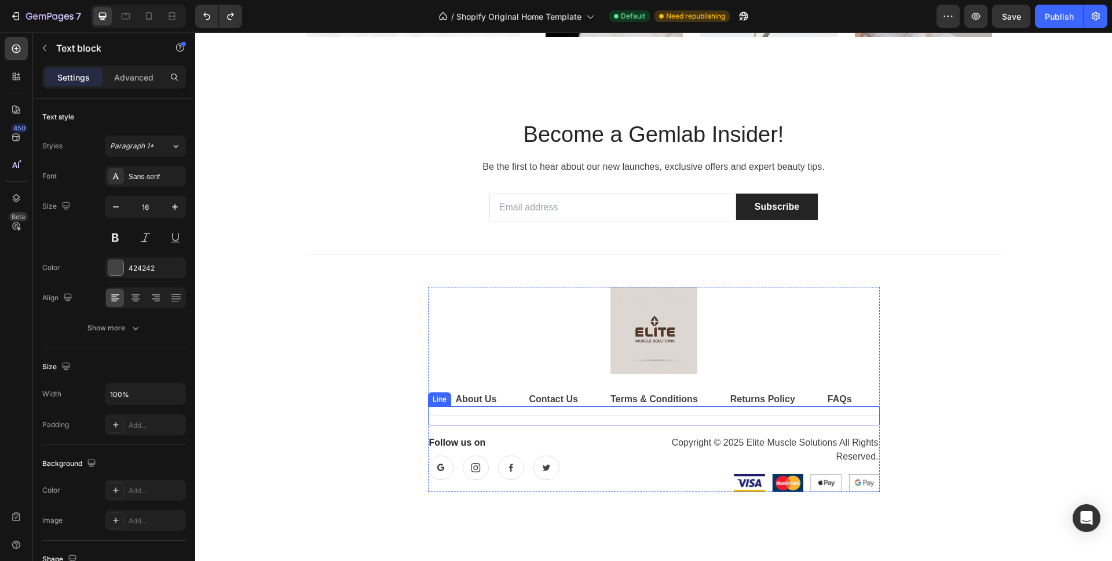
scroll to position [3273, 0]
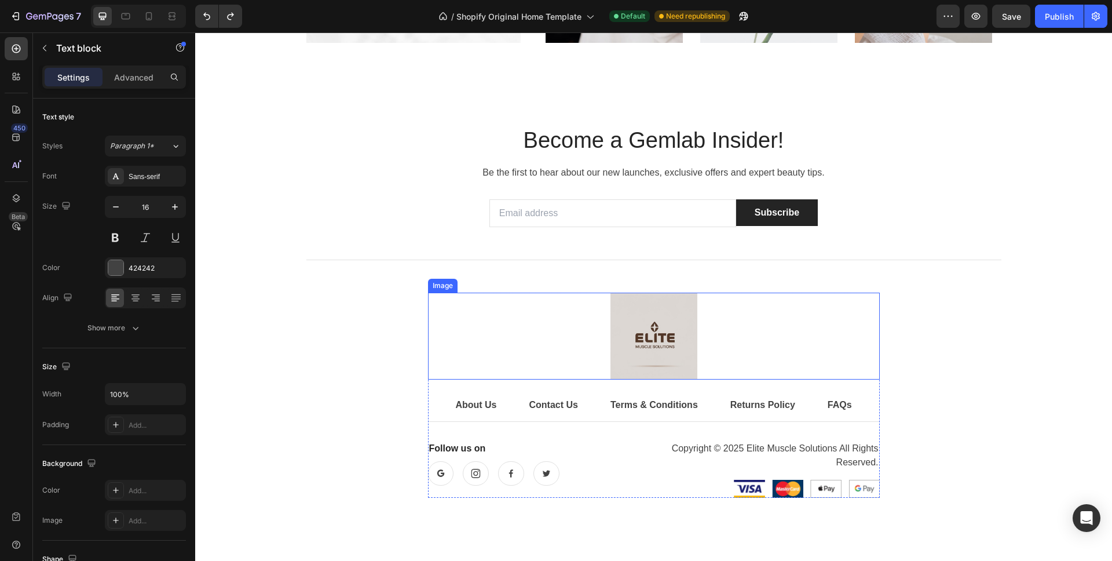
click at [638, 320] on img at bounding box center [653, 335] width 87 height 87
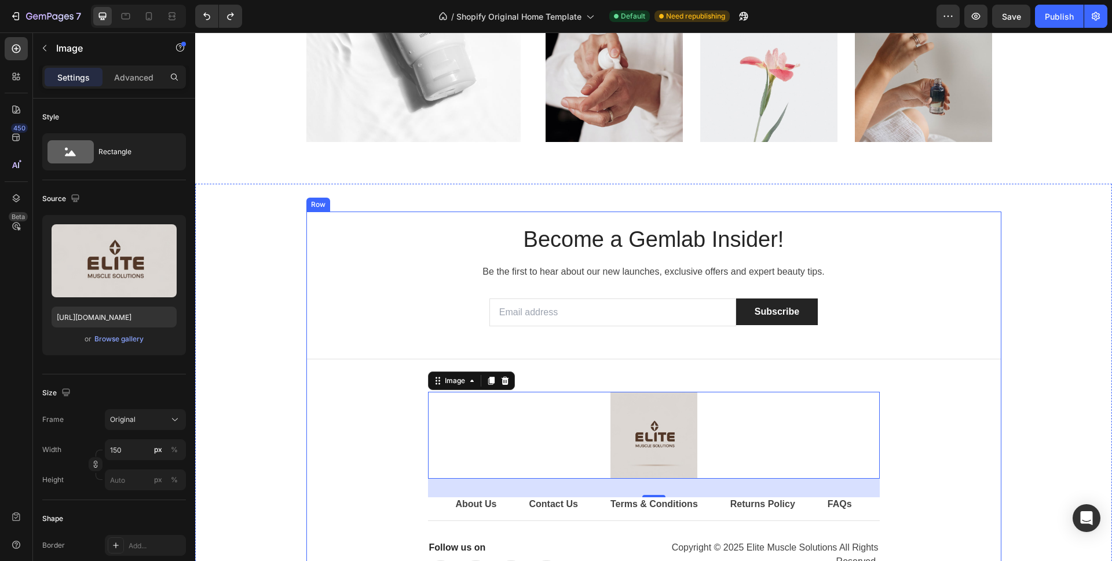
scroll to position [3172, 0]
click at [989, 349] on div "Become a Gemlab Insider! Heading Be the first to hear about our new launches, e…" at bounding box center [653, 416] width 695 height 380
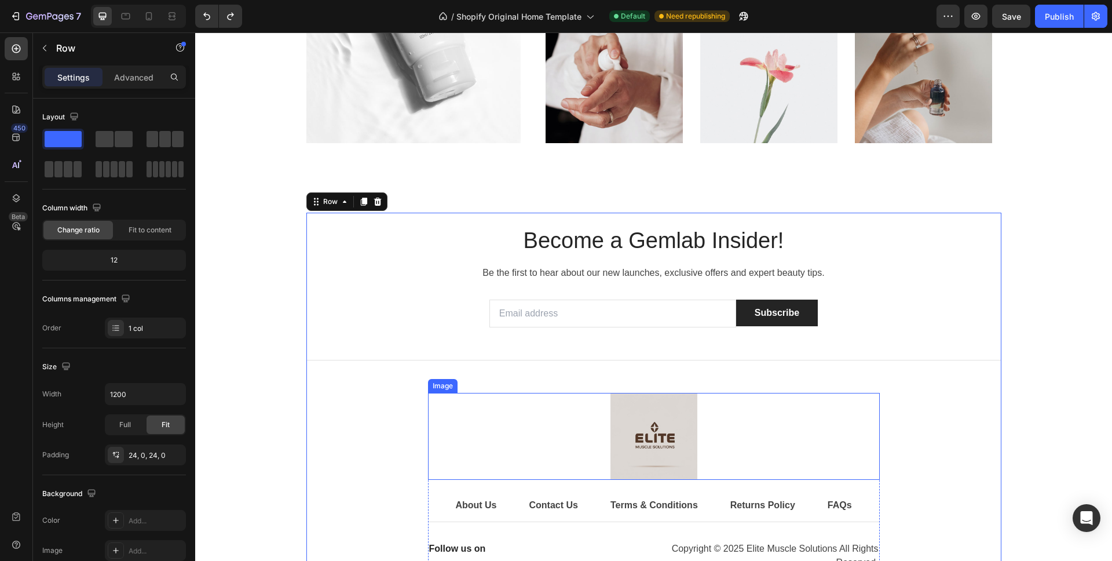
click at [668, 423] on img at bounding box center [653, 436] width 87 height 87
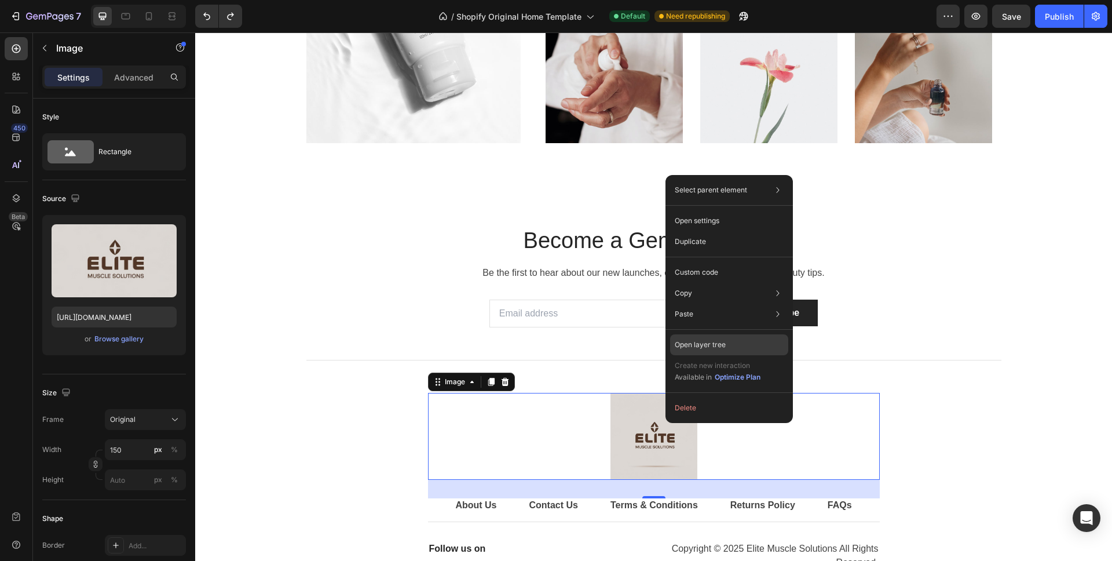
click at [709, 346] on p "Open layer tree" at bounding box center [700, 344] width 51 height 10
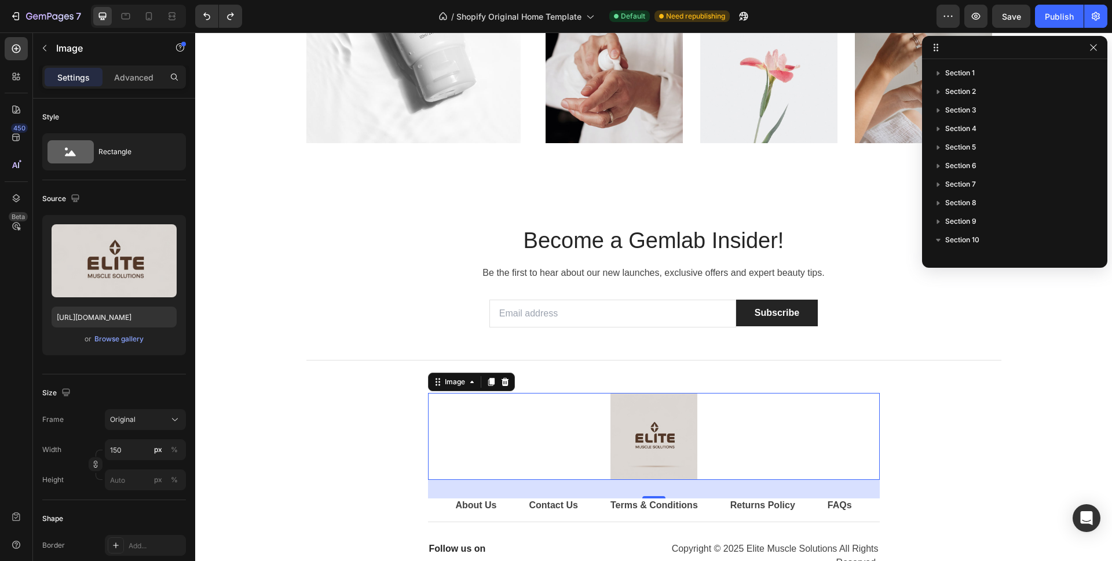
scroll to position [235, 0]
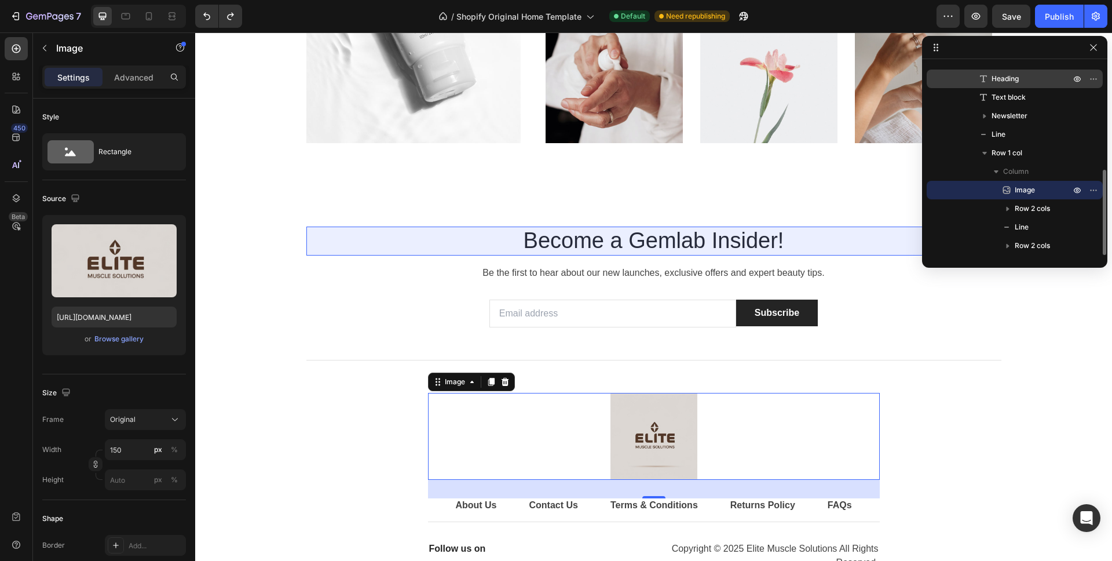
click at [992, 73] on span "Heading" at bounding box center [1004, 79] width 27 height 12
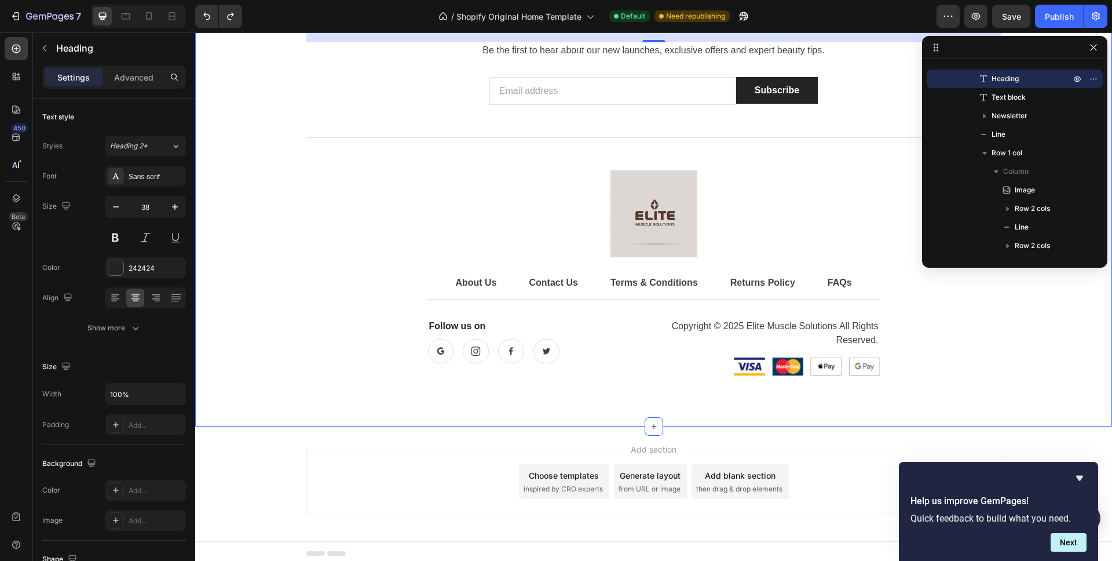
scroll to position [3399, 0]
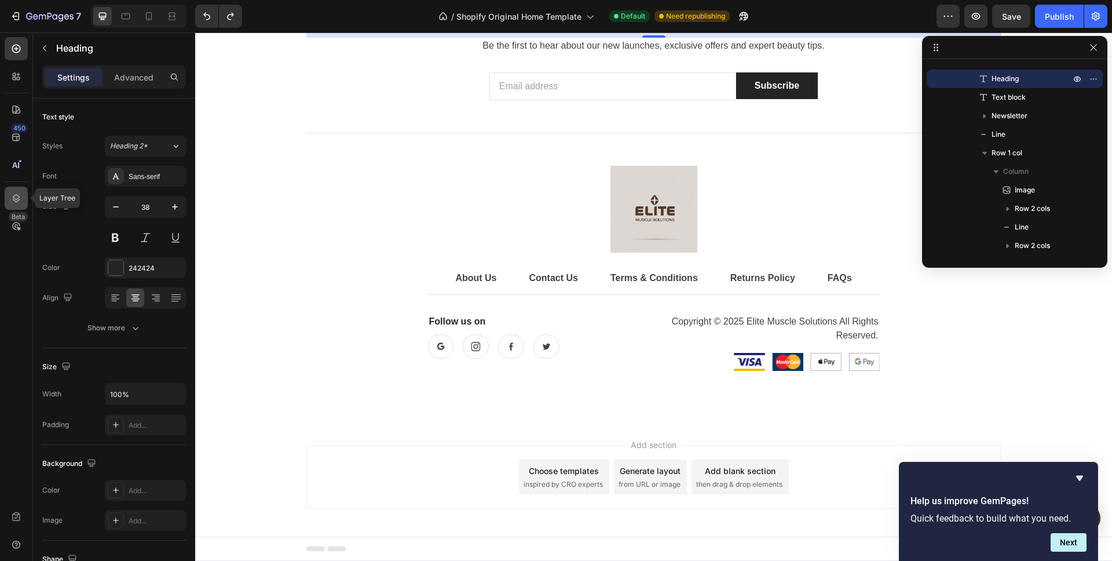
click at [19, 195] on icon at bounding box center [16, 198] width 12 height 12
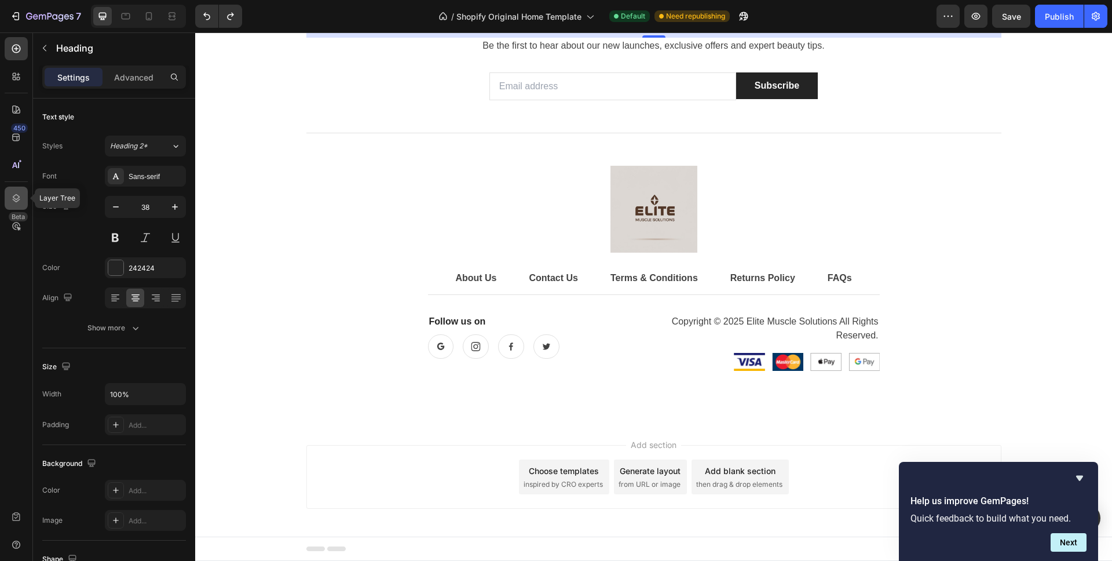
click at [19, 195] on icon at bounding box center [16, 198] width 12 height 12
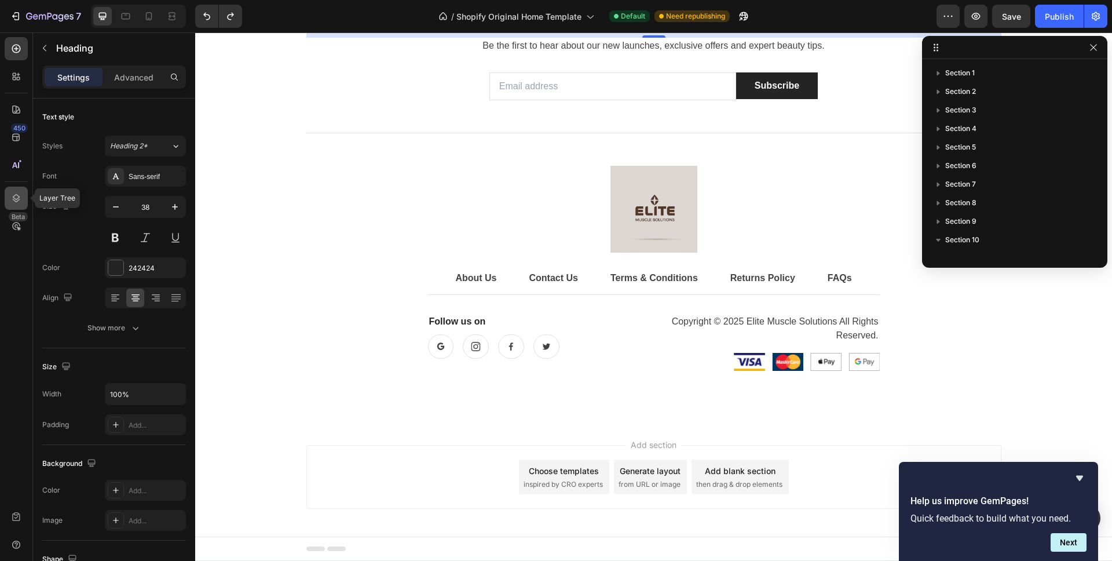
scroll to position [142, 0]
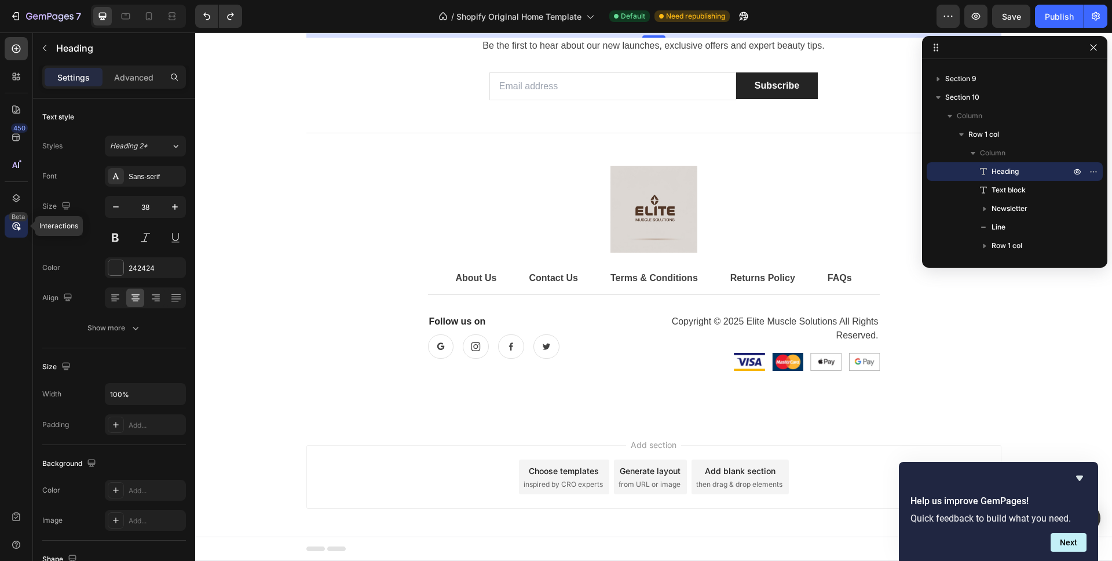
click at [11, 235] on div "Beta" at bounding box center [16, 225] width 23 height 23
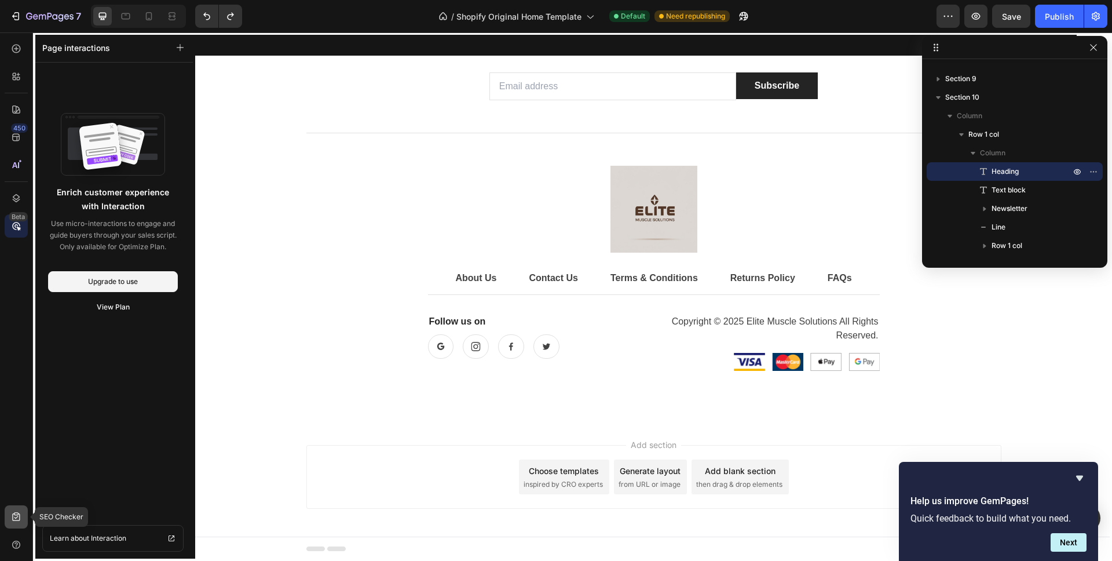
click at [10, 519] on icon at bounding box center [16, 517] width 12 height 12
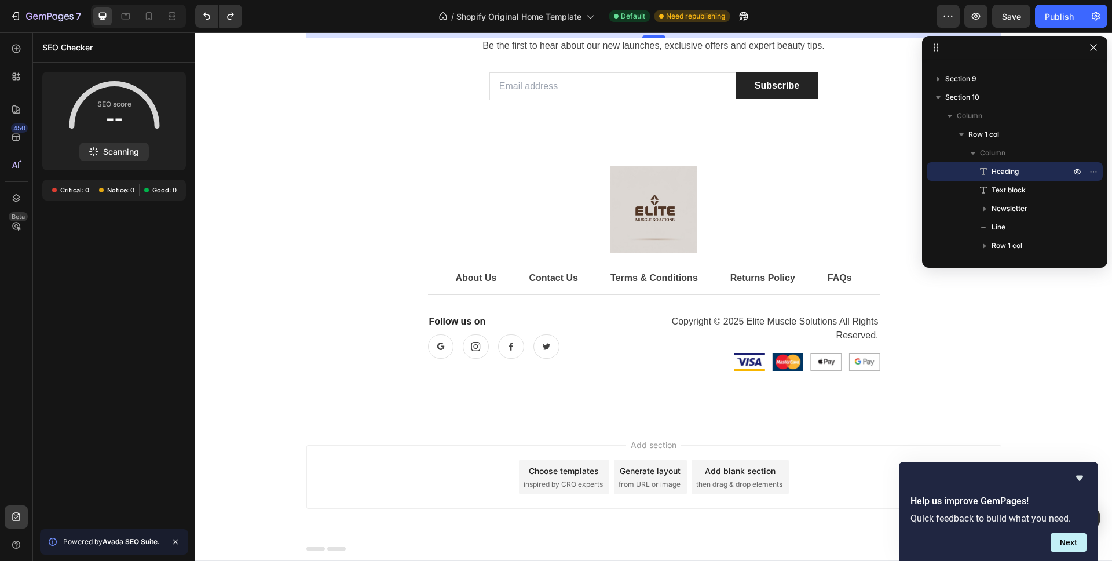
click at [177, 541] on icon at bounding box center [175, 541] width 9 height 9
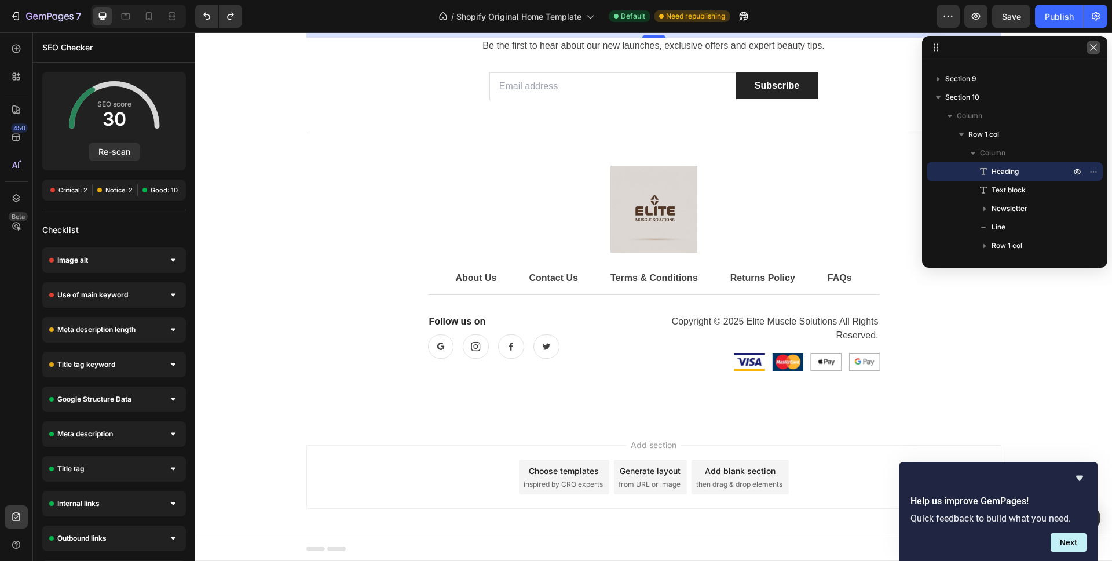
click at [1091, 49] on icon "button" at bounding box center [1093, 47] width 6 height 6
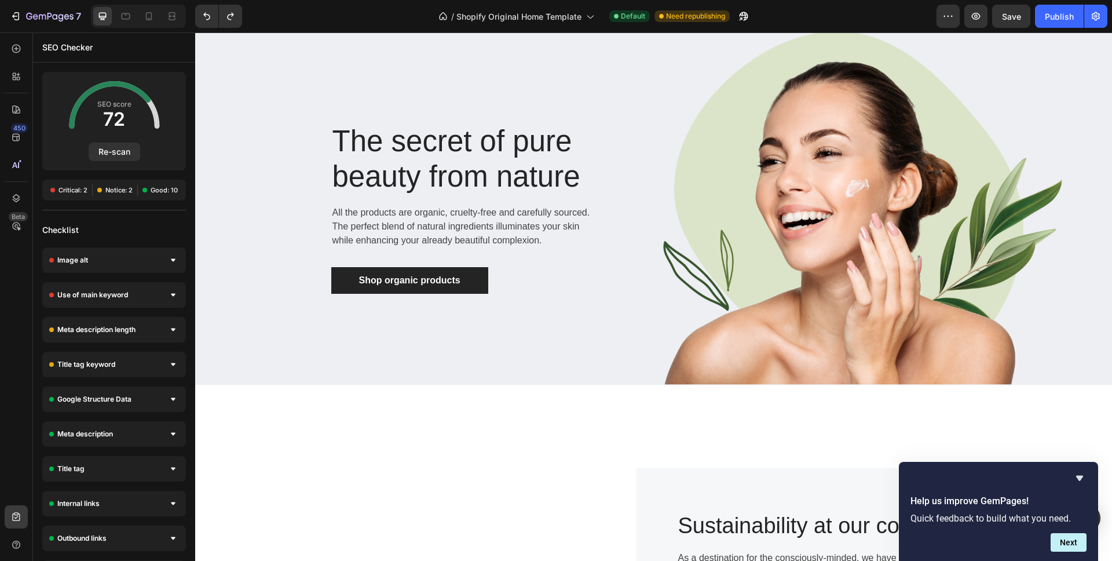
scroll to position [0, 0]
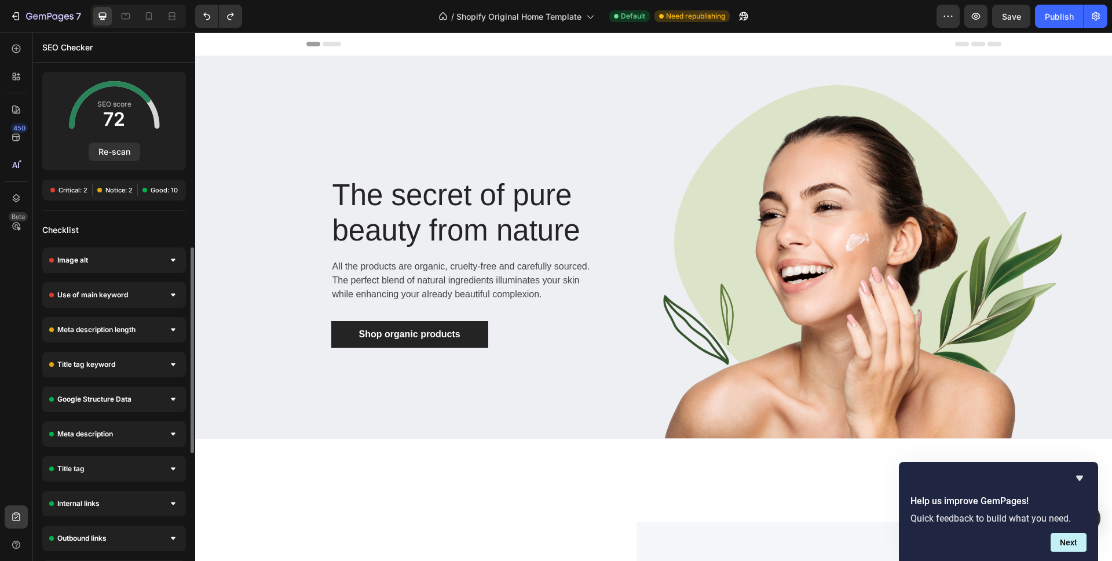
click at [121, 275] on div "Image alt high priority Missing alt attribute An image lacks alt text. Adding a…" at bounding box center [114, 485] width 162 height 477
click at [123, 262] on div "Image alt" at bounding box center [114, 259] width 144 height 25
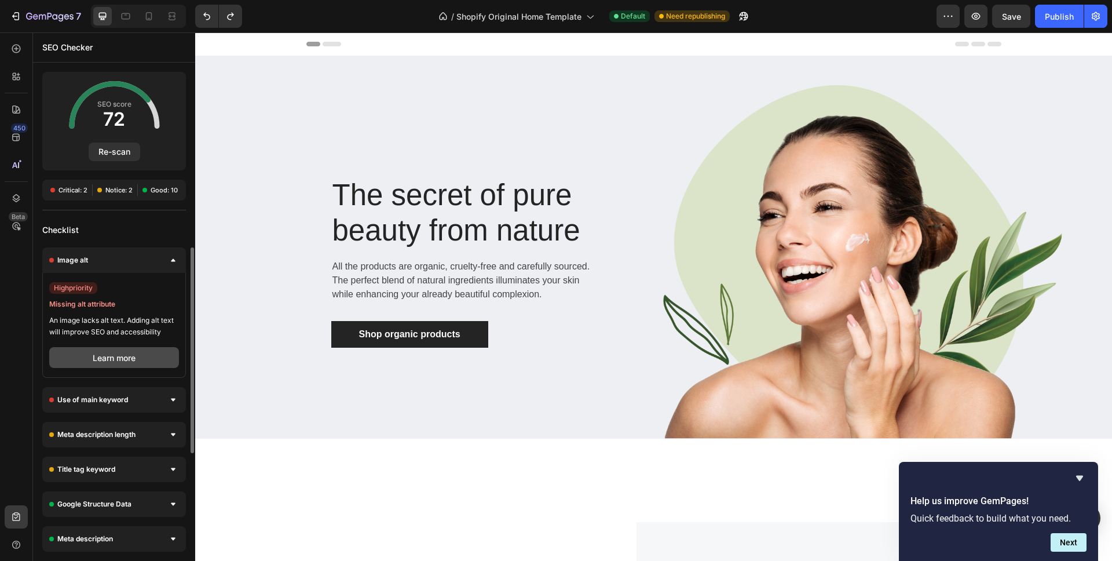
click at [159, 360] on button "Learn more" at bounding box center [114, 357] width 130 height 21
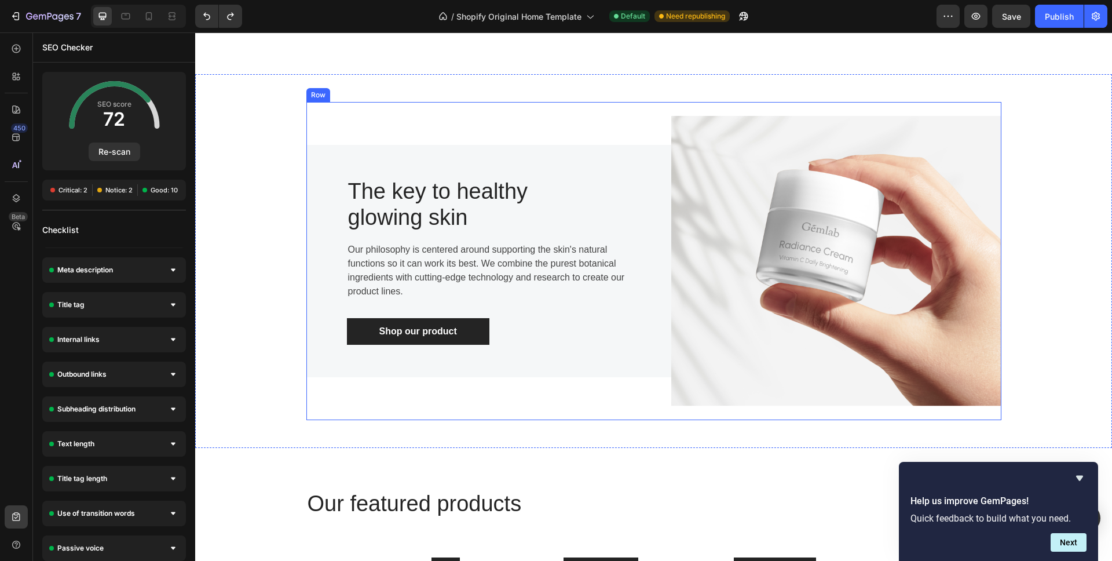
scroll to position [1350, 0]
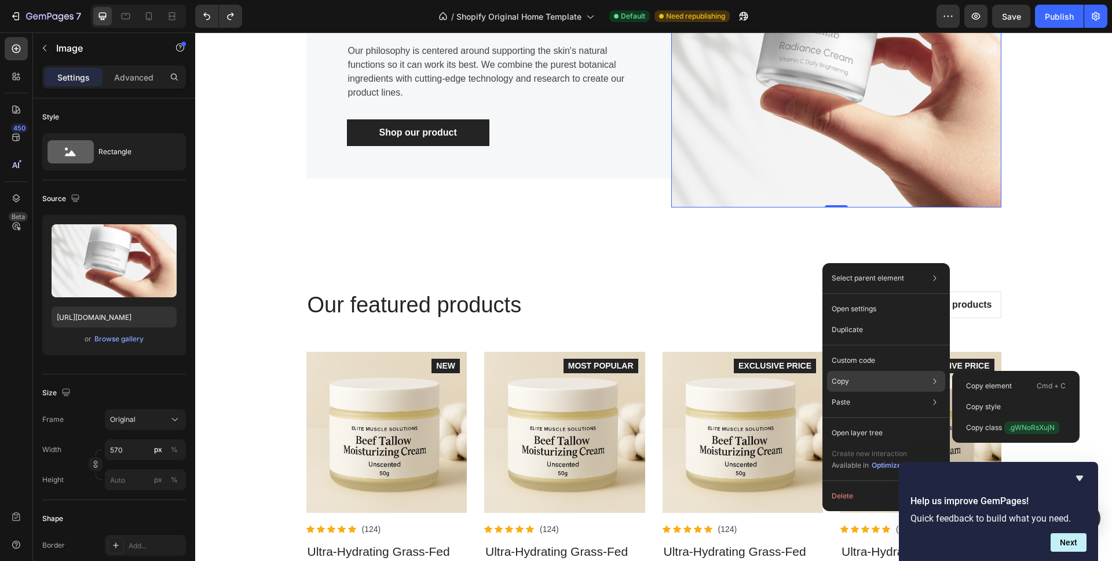
click at [863, 384] on div "Copy Copy element Cmd + C Copy style Copy class .gWNoRsXujN" at bounding box center [886, 381] width 118 height 21
drag, startPoint x: 991, startPoint y: 384, endPoint x: 803, endPoint y: 357, distance: 190.7
click at [991, 384] on p "Copy element" at bounding box center [989, 385] width 46 height 10
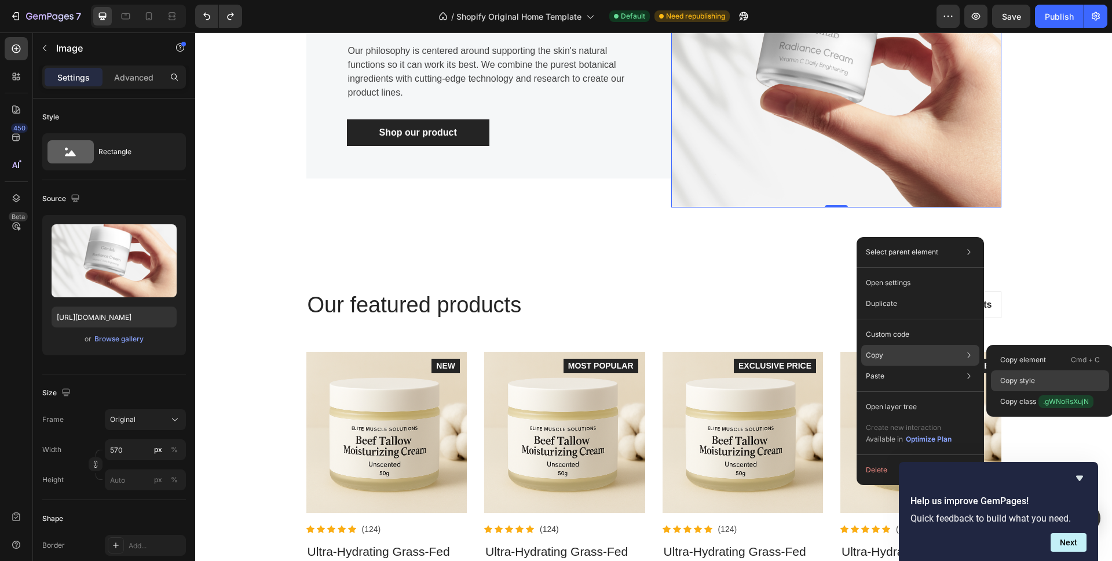
click at [1021, 382] on p "Copy style" at bounding box center [1017, 380] width 35 height 10
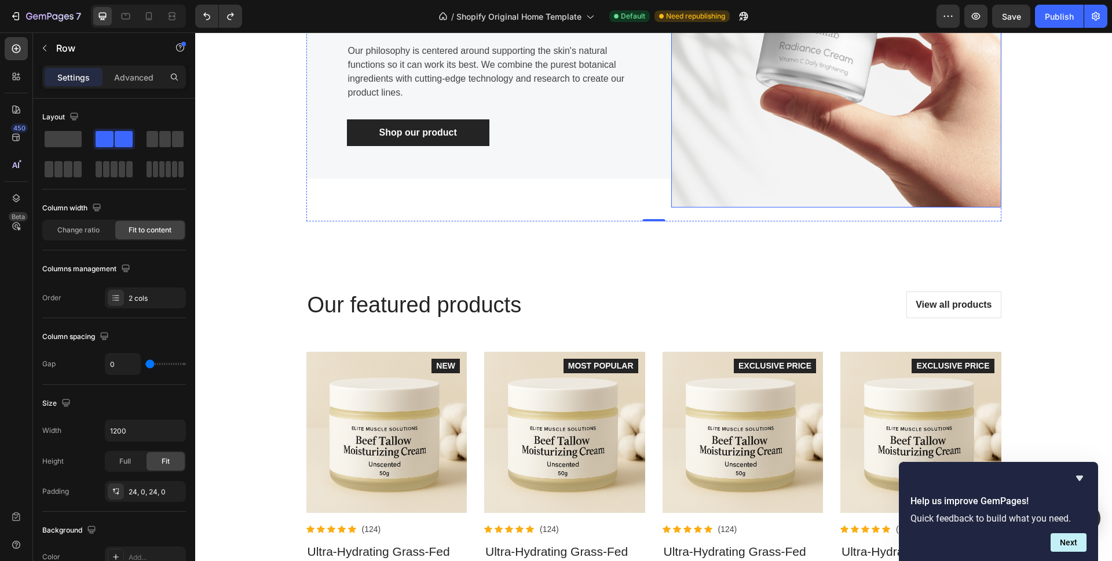
click at [828, 207] on img at bounding box center [836, 62] width 330 height 290
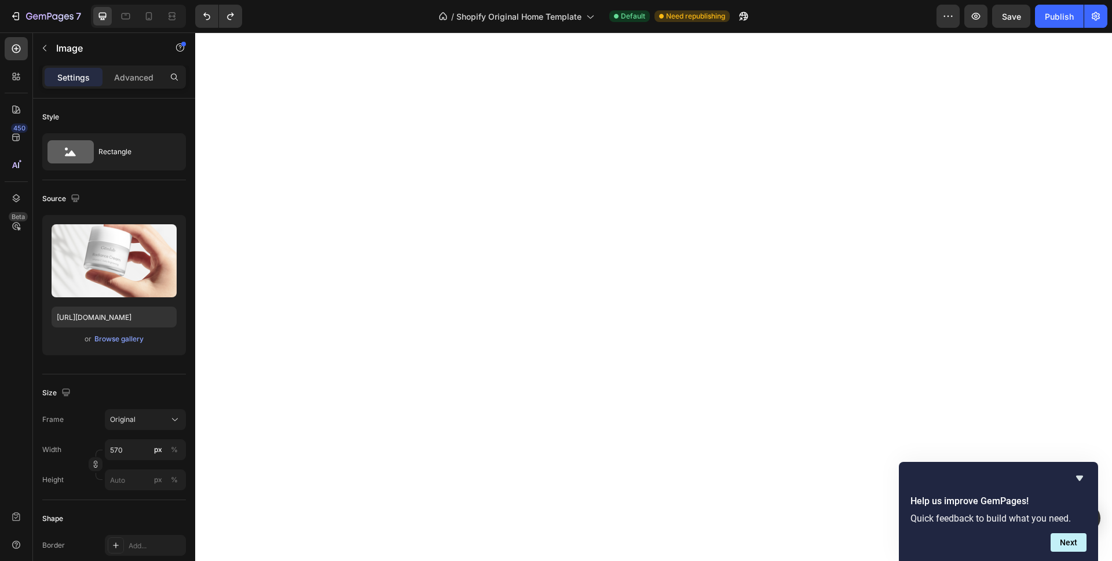
scroll to position [0, 0]
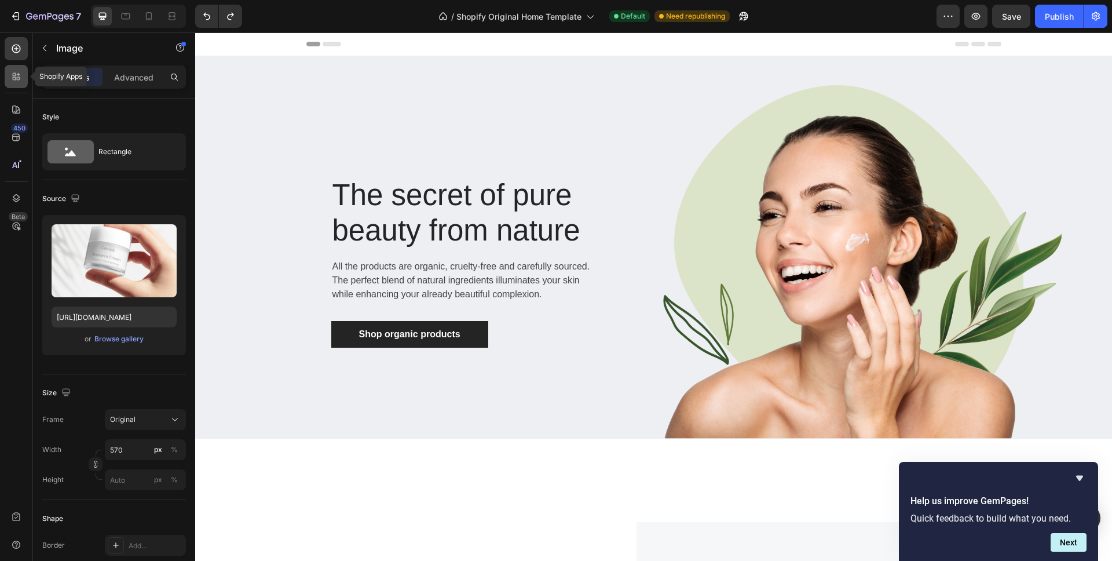
click at [22, 83] on div at bounding box center [16, 76] width 23 height 23
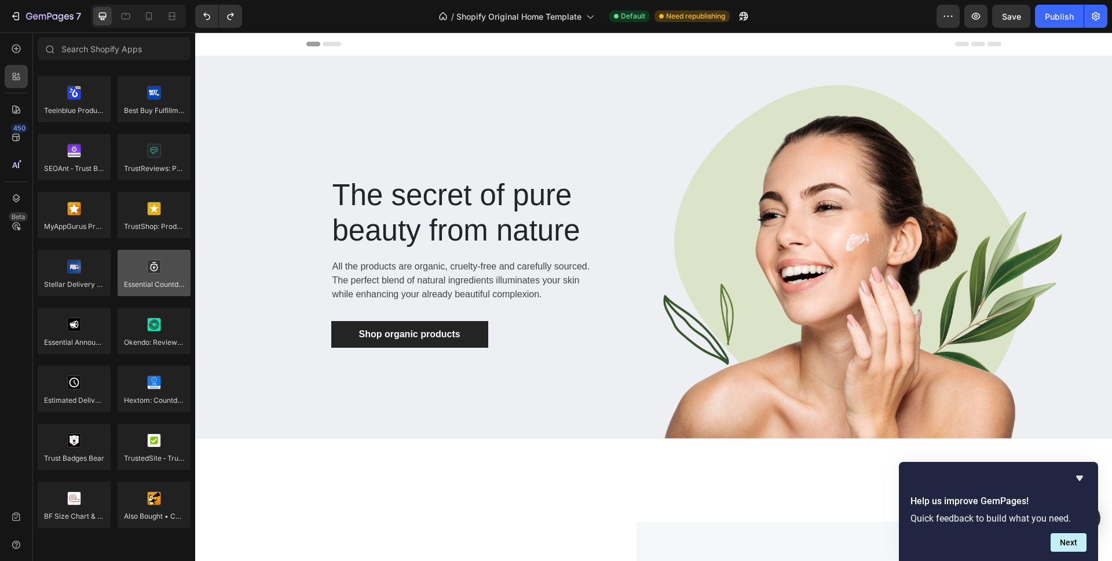
scroll to position [3196, 0]
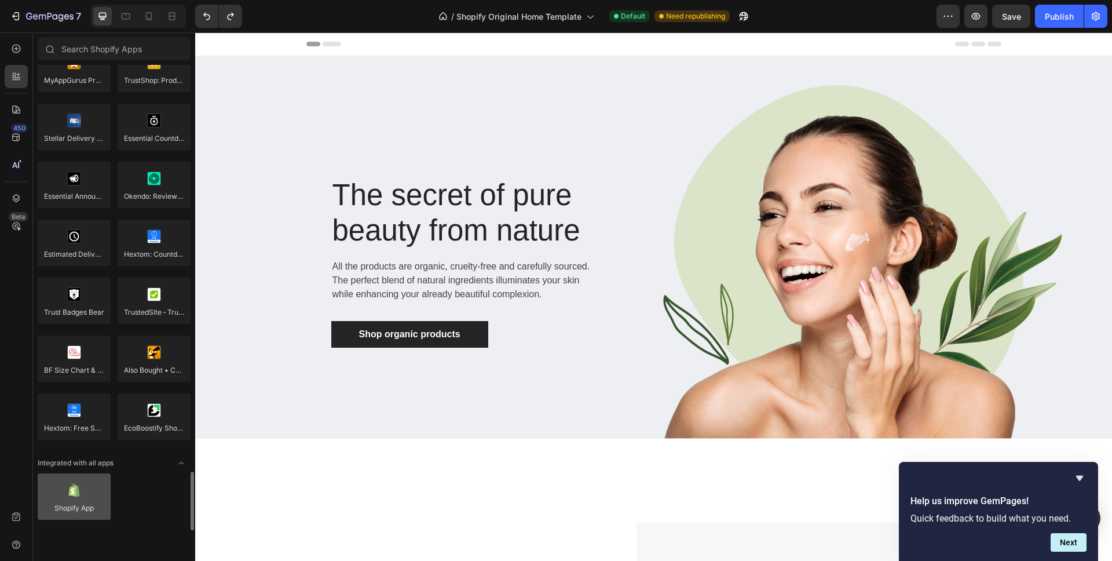
click at [93, 489] on div at bounding box center [74, 496] width 73 height 46
click at [74, 496] on div at bounding box center [74, 496] width 73 height 46
click at [16, 115] on div at bounding box center [16, 109] width 23 height 23
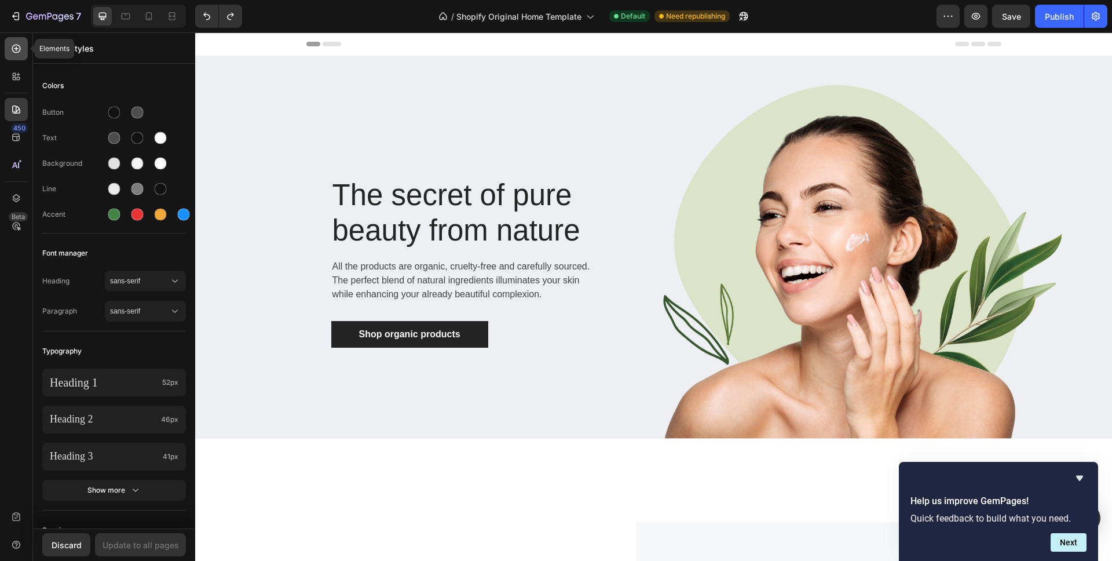
click at [8, 48] on div at bounding box center [16, 48] width 23 height 23
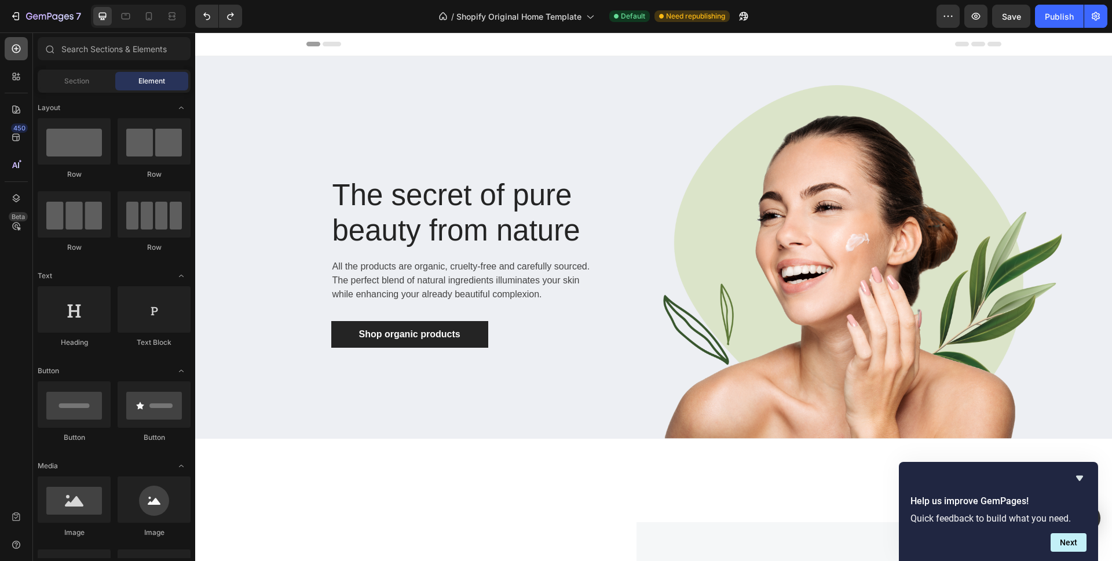
scroll to position [2967, 0]
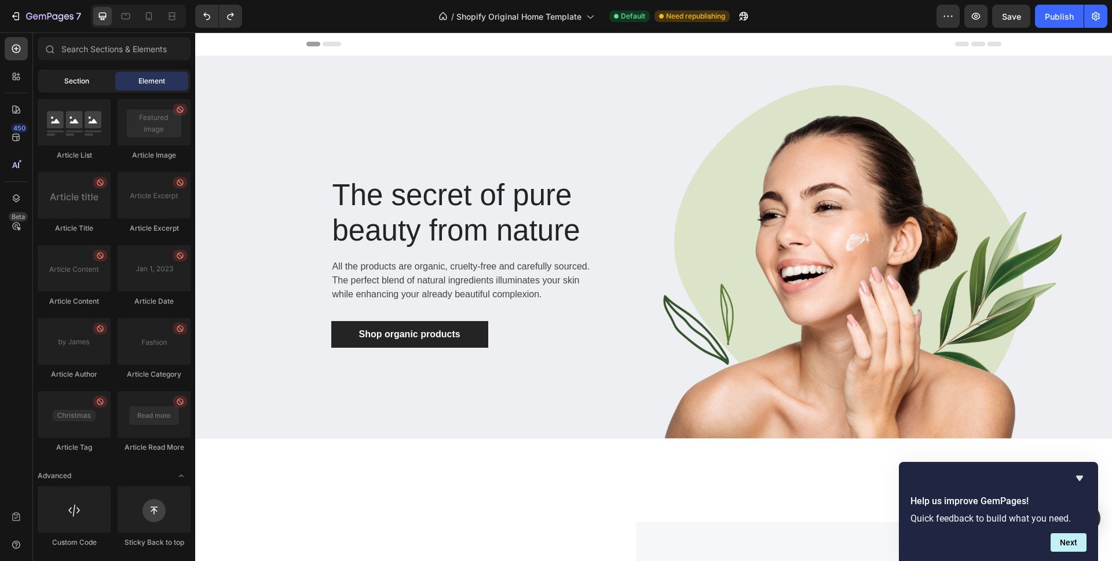
click at [89, 89] on div "Section" at bounding box center [76, 81] width 73 height 19
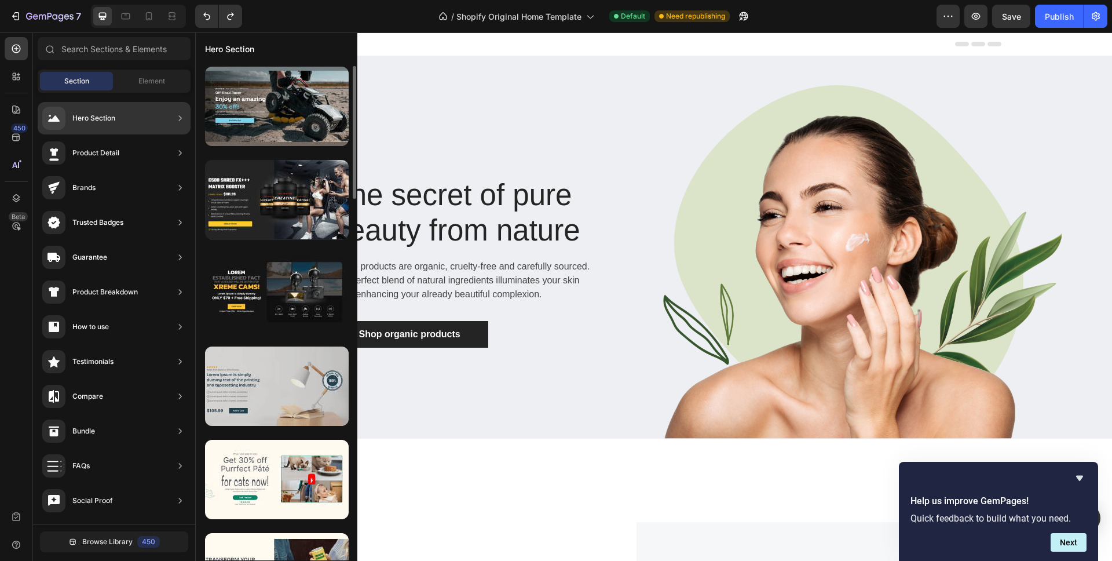
scroll to position [241, 0]
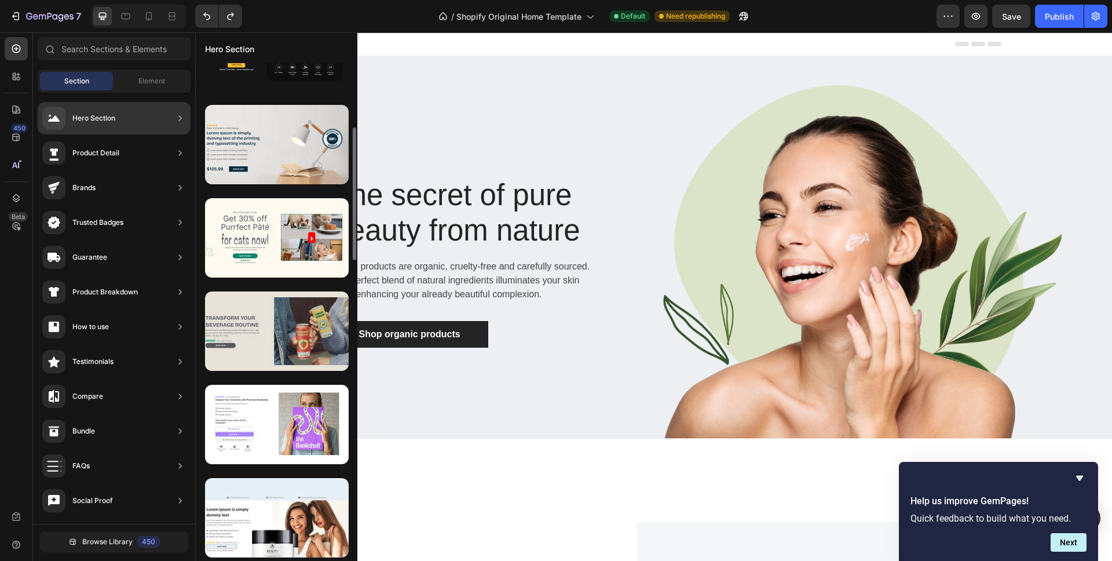
click at [280, 333] on div at bounding box center [277, 330] width 144 height 79
click at [281, 334] on div at bounding box center [277, 330] width 144 height 79
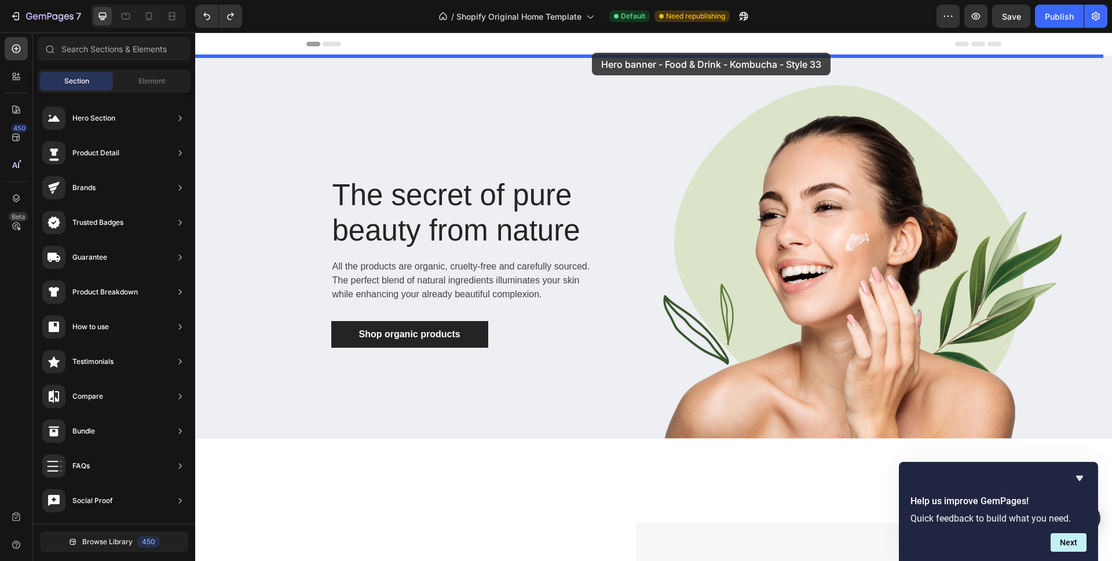
drag, startPoint x: 476, startPoint y: 366, endPoint x: 592, endPoint y: 53, distance: 334.0
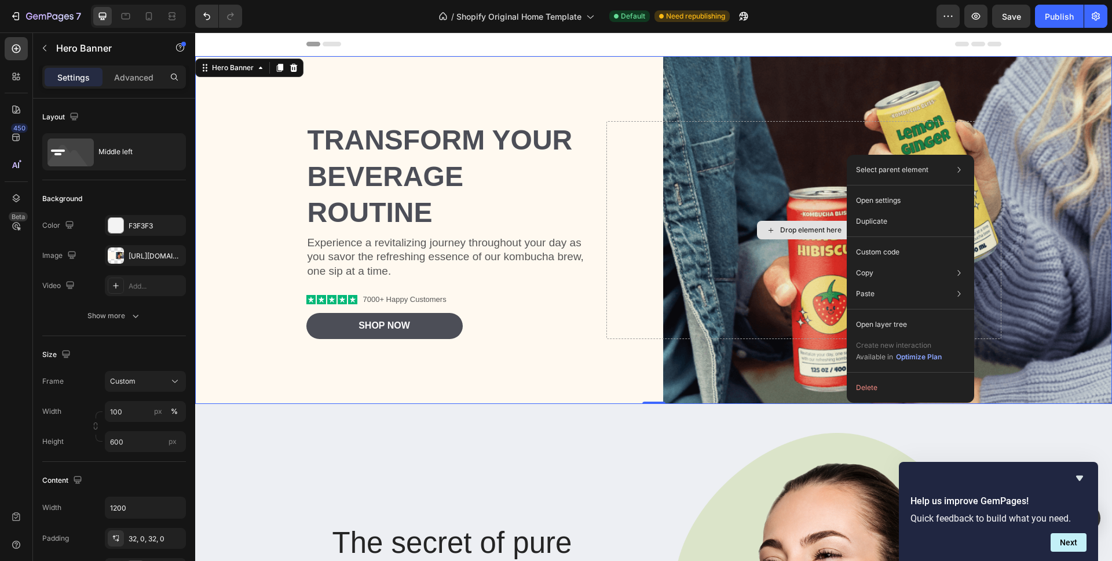
click at [884, 129] on div "Drop element here" at bounding box center [803, 229] width 394 height 217
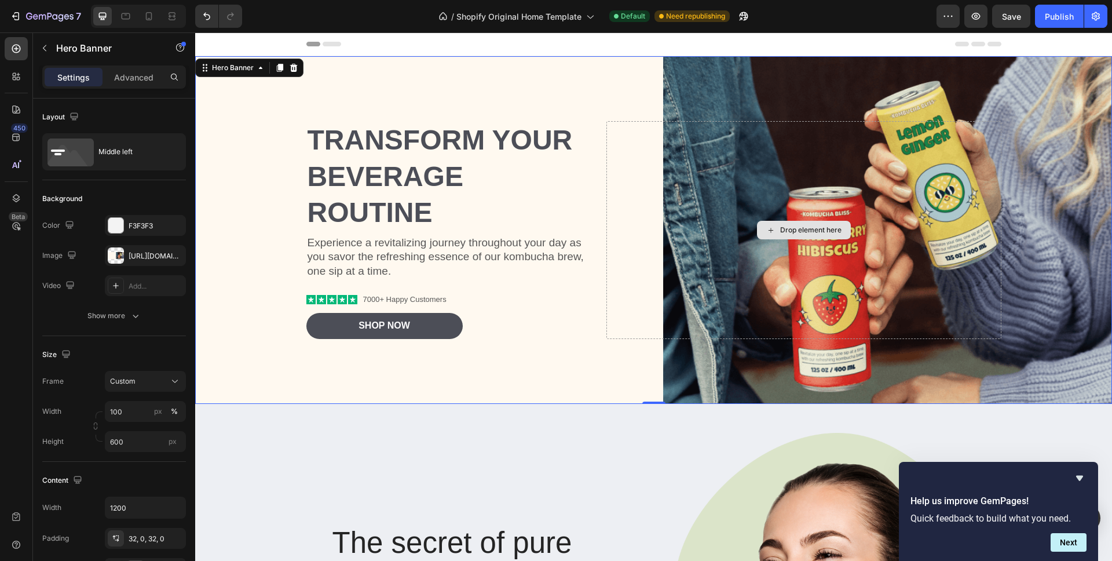
click at [972, 129] on div "Drop element here" at bounding box center [803, 229] width 394 height 217
click at [1018, 122] on div "Background Image" at bounding box center [653, 229] width 917 height 347
click at [130, 78] on p "Advanced" at bounding box center [133, 77] width 39 height 12
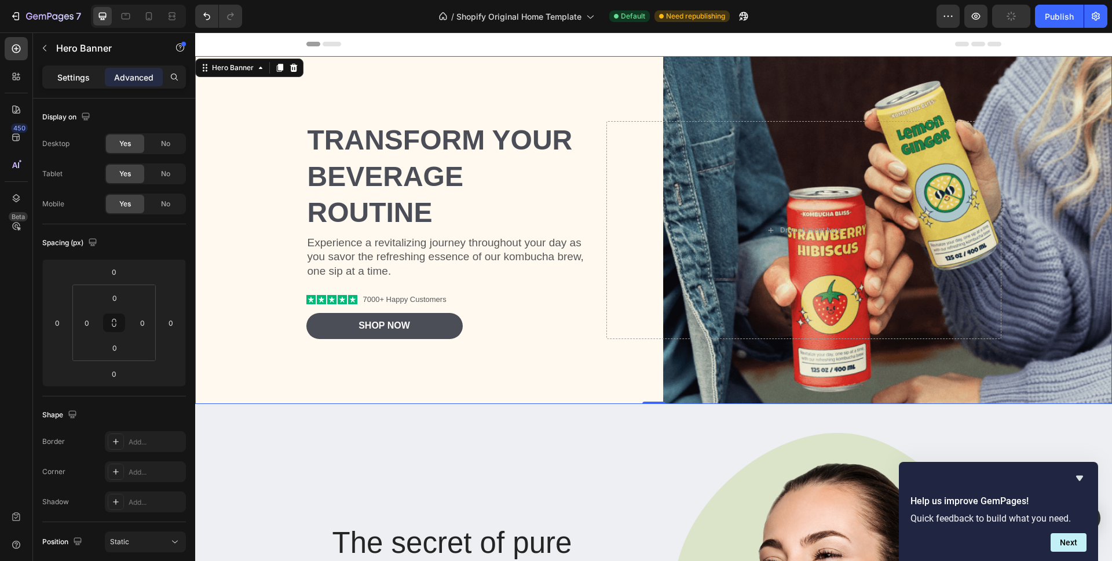
click at [65, 78] on p "Settings" at bounding box center [73, 77] width 32 height 12
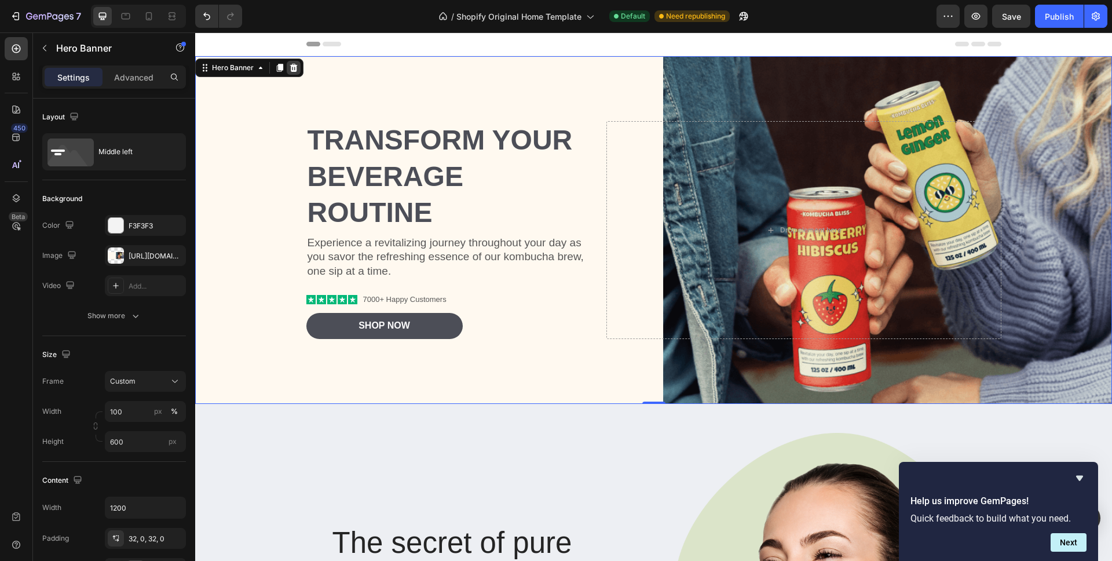
click at [294, 71] on icon at bounding box center [294, 68] width 8 height 8
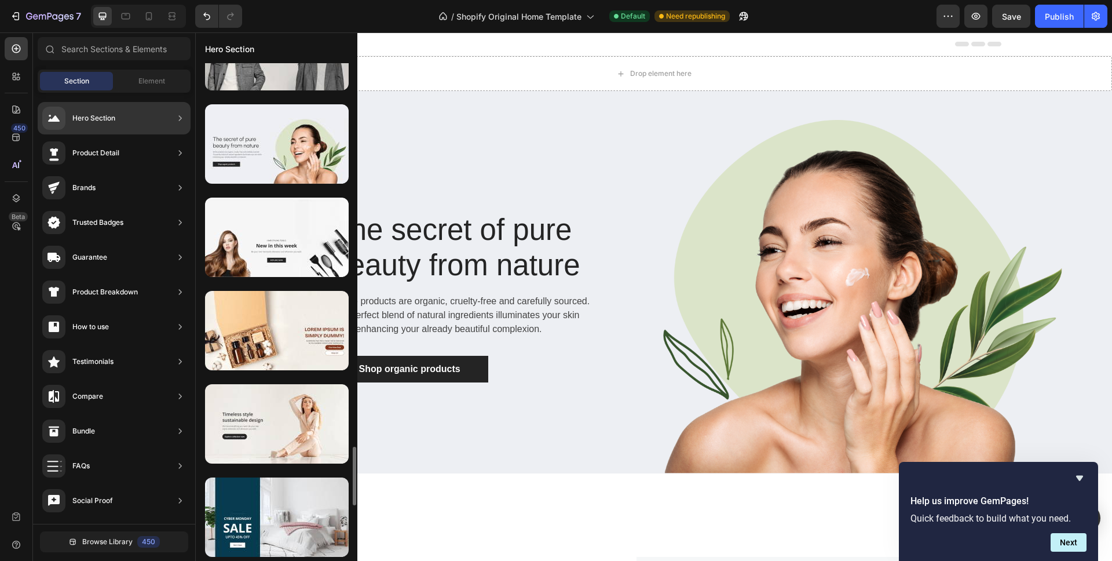
scroll to position [3210, 0]
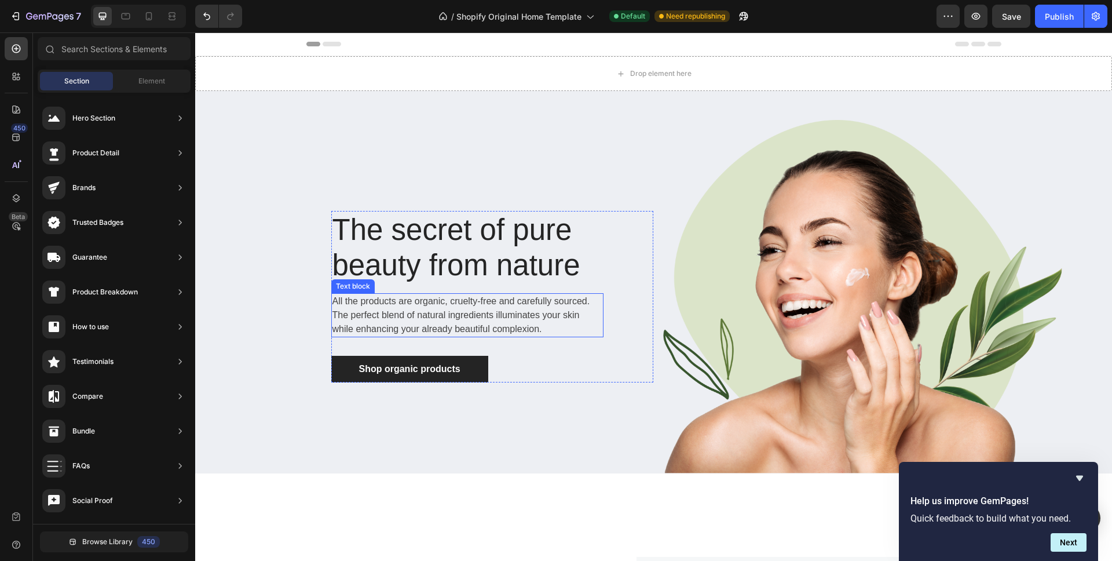
click at [352, 312] on p "All the products are organic, cruelty-free and carefully sourced. The perfect b…" at bounding box center [467, 315] width 270 height 42
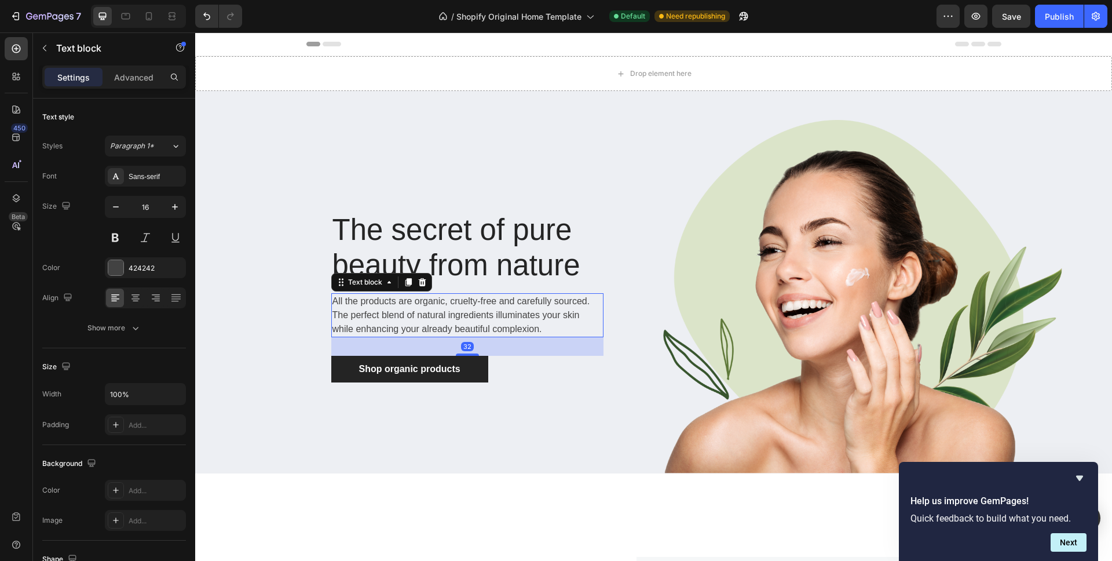
click at [332, 305] on p "All the products are organic, cruelty-free and carefully sourced. The perfect b…" at bounding box center [467, 315] width 270 height 42
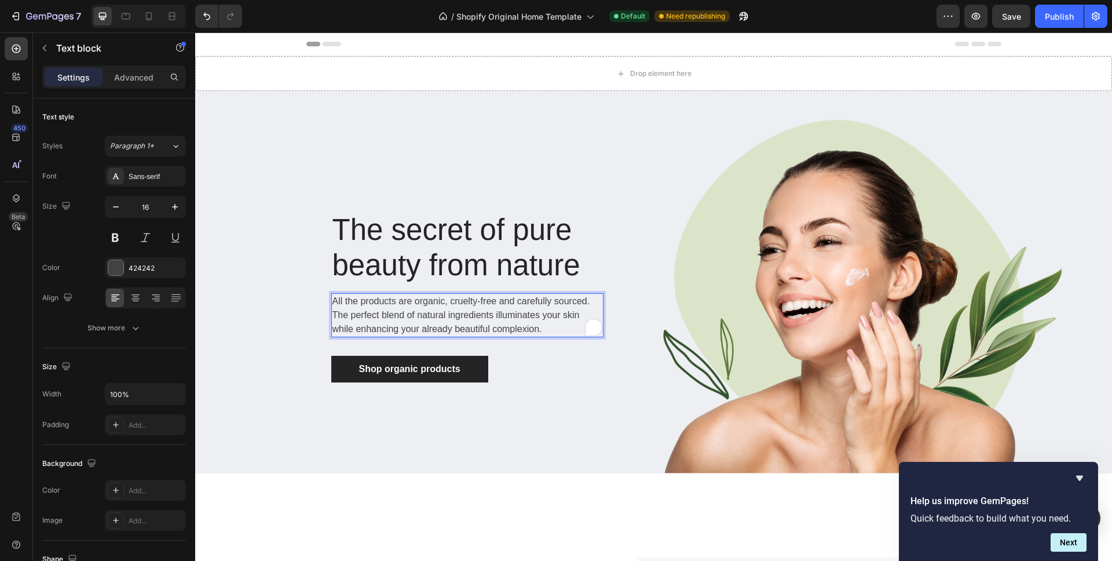
click at [332, 298] on p "All the products are organic, cruelty-free and carefully sourced. The perfect b…" at bounding box center [467, 315] width 270 height 42
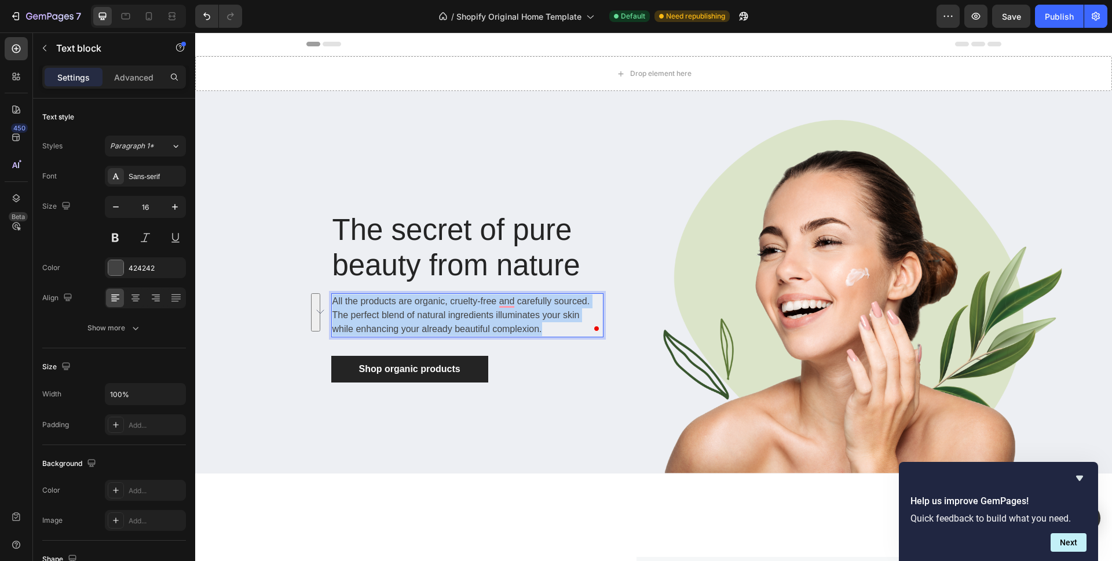
drag, startPoint x: 331, startPoint y: 299, endPoint x: 538, endPoint y: 330, distance: 209.5
click at [538, 330] on p "All the products are organic, cruelty-free and carefully sourced. The perfect b…" at bounding box center [467, 315] width 270 height 42
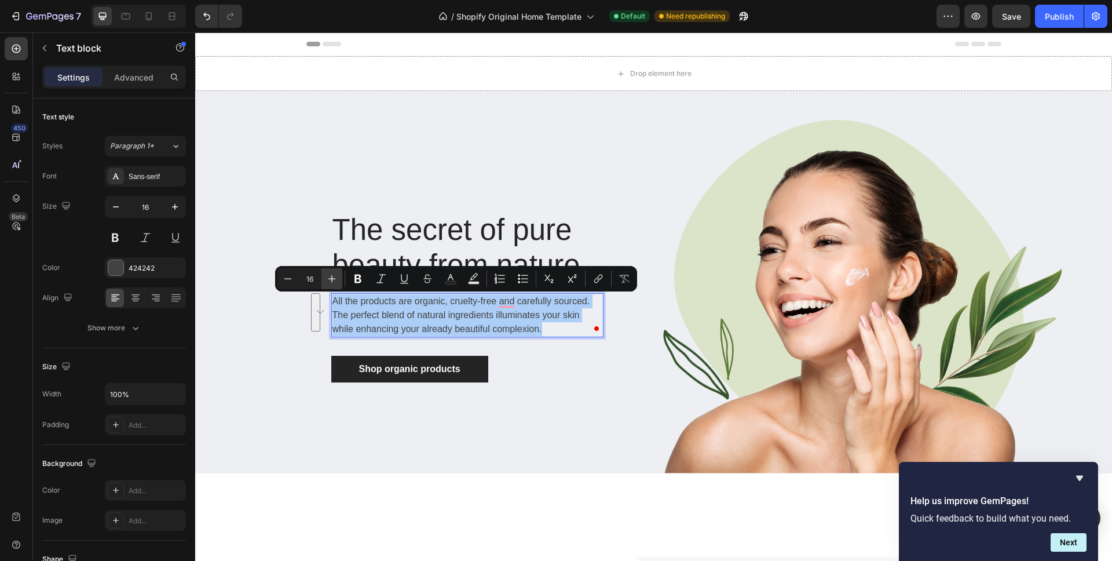
click at [330, 282] on icon "Editor contextual toolbar" at bounding box center [332, 279] width 12 height 12
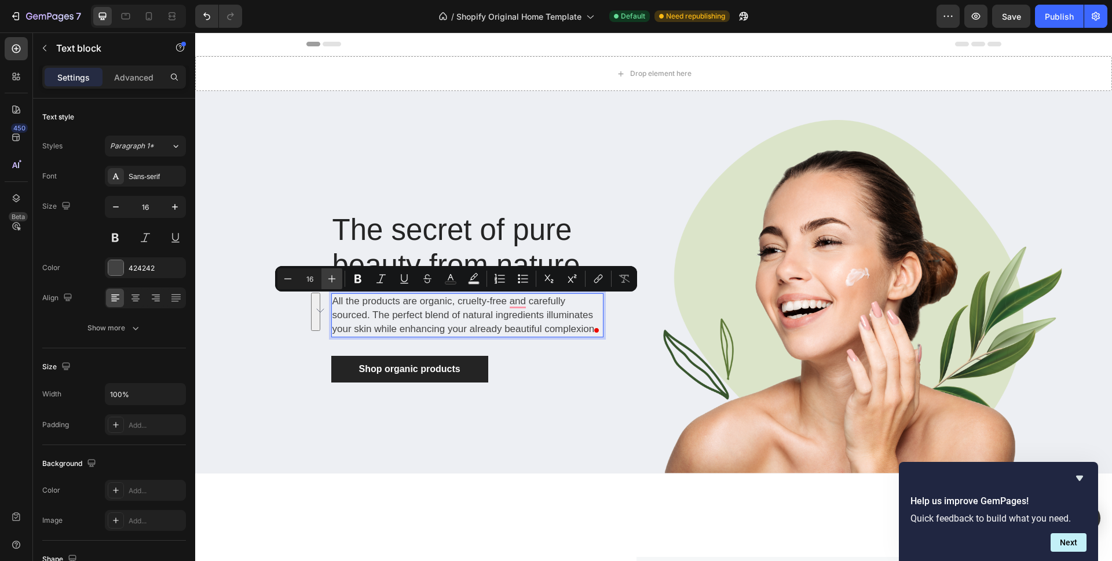
type input "17"
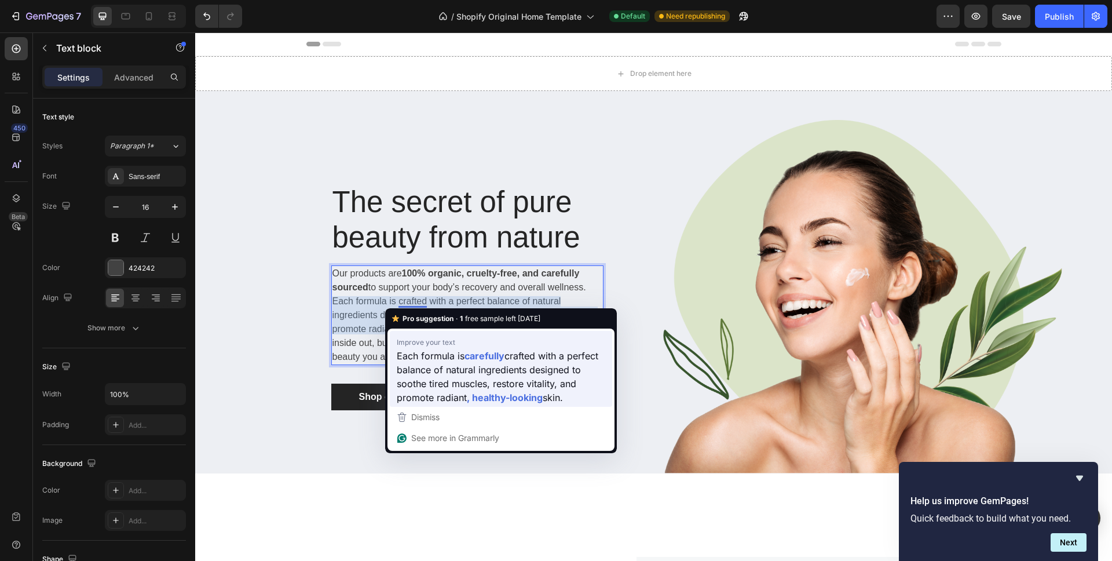
click at [435, 367] on span "crafted with a perfect balance of natural ingredients designed to soothe tired …" at bounding box center [498, 376] width 202 height 56
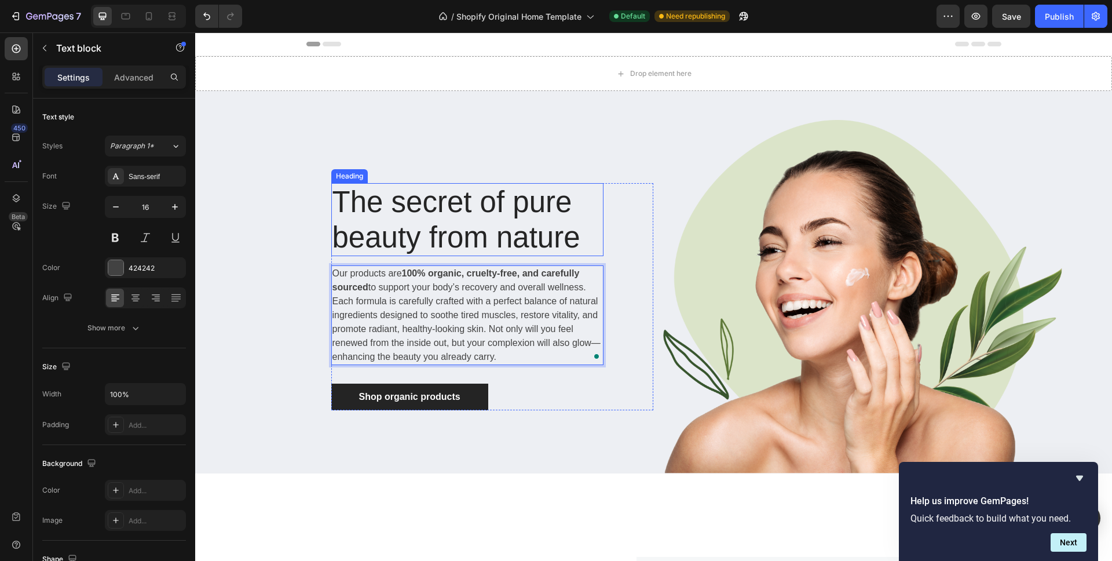
click at [367, 210] on p "The secret of pure beauty from nature" at bounding box center [467, 219] width 270 height 71
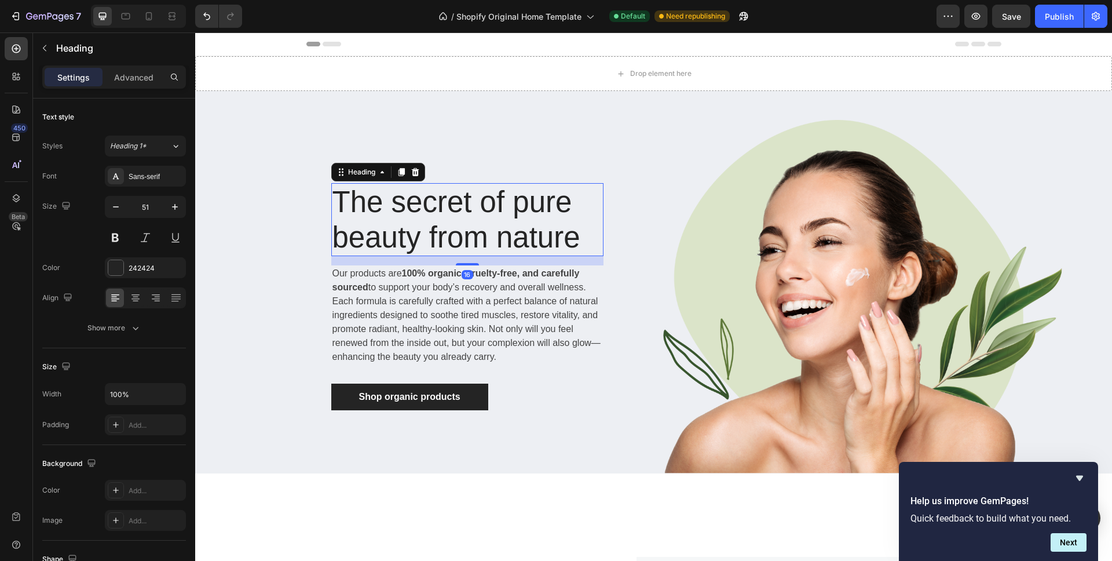
click at [332, 194] on p "The secret of pure beauty from nature" at bounding box center [467, 219] width 270 height 71
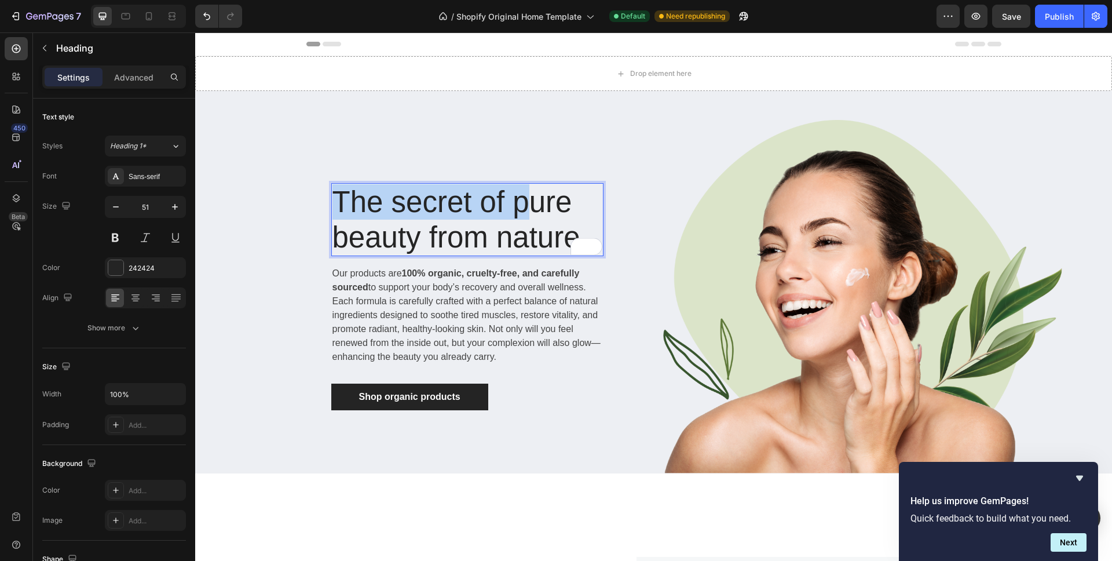
drag, startPoint x: 330, startPoint y: 194, endPoint x: 581, endPoint y: 232, distance: 254.1
click at [581, 232] on p "The secret of pure beauty from nature" at bounding box center [467, 219] width 270 height 71
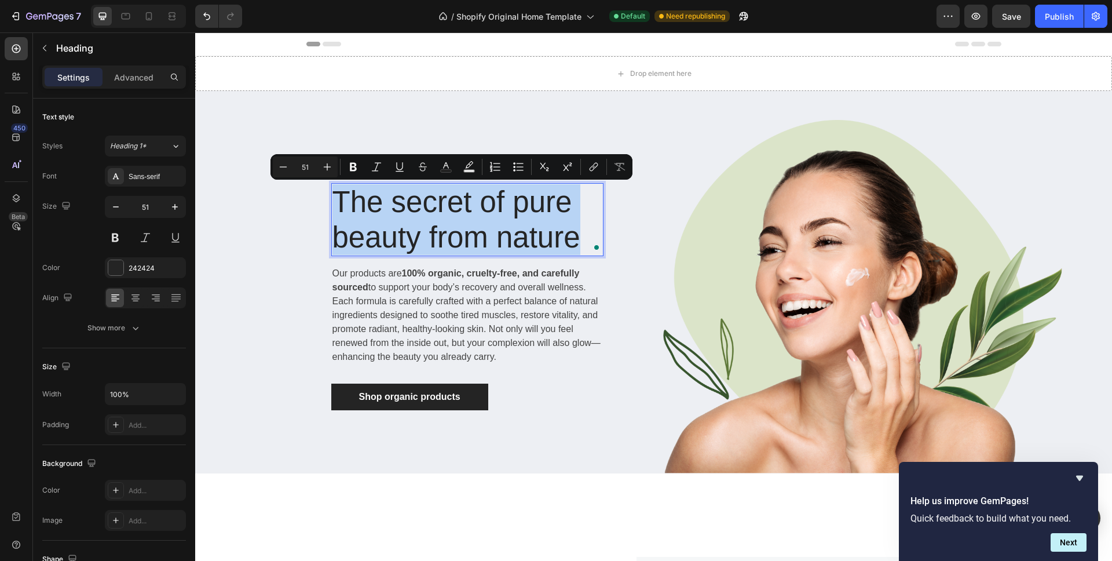
copy p "The secret of pure beauty from nature"
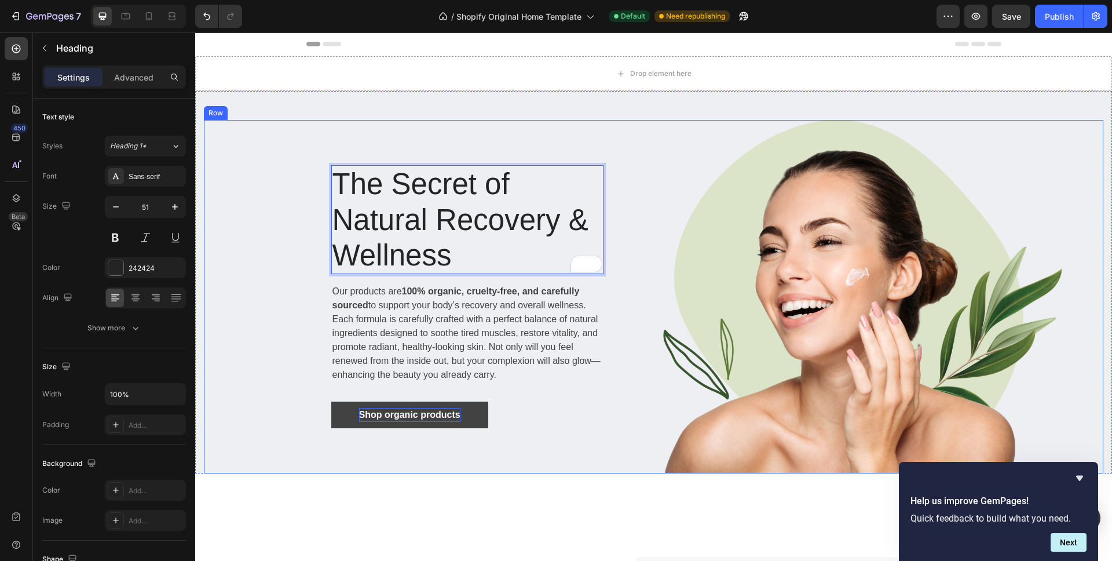
click at [411, 420] on div "Shop organic products" at bounding box center [409, 415] width 101 height 14
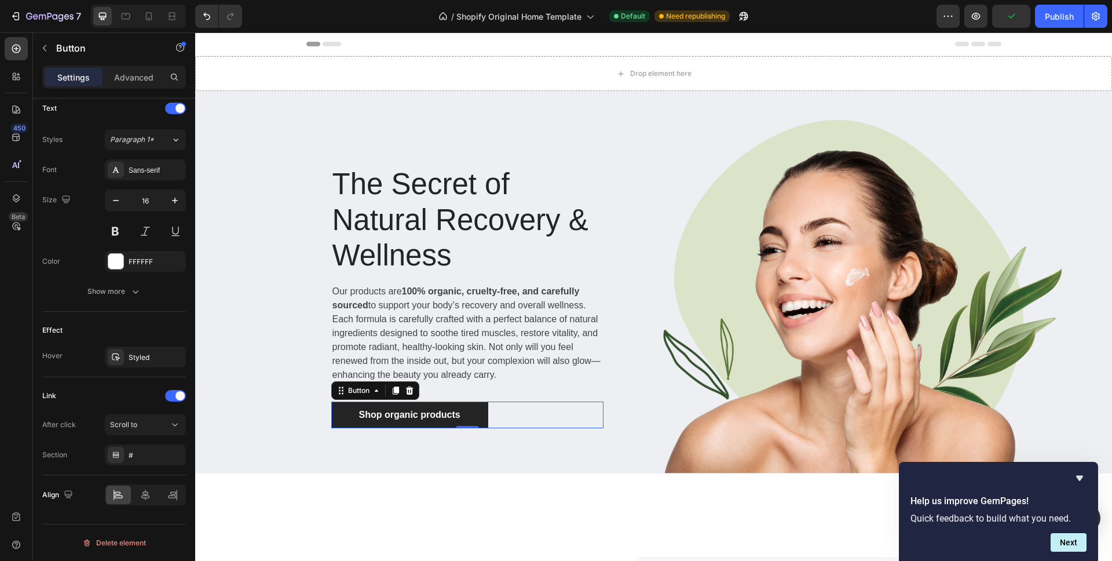
scroll to position [0, 0]
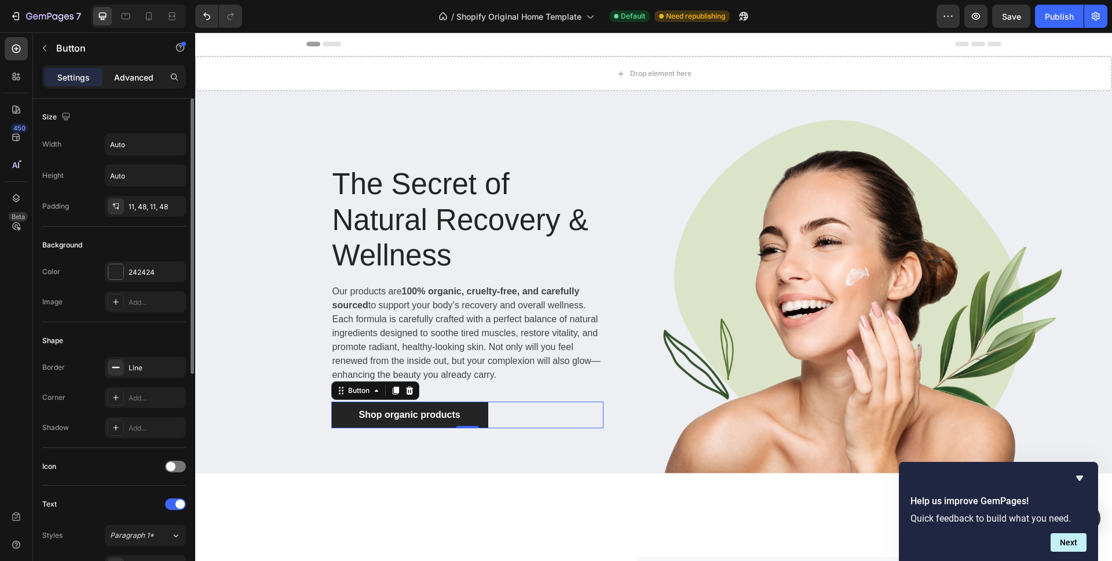
click at [127, 74] on p "Advanced" at bounding box center [133, 77] width 39 height 12
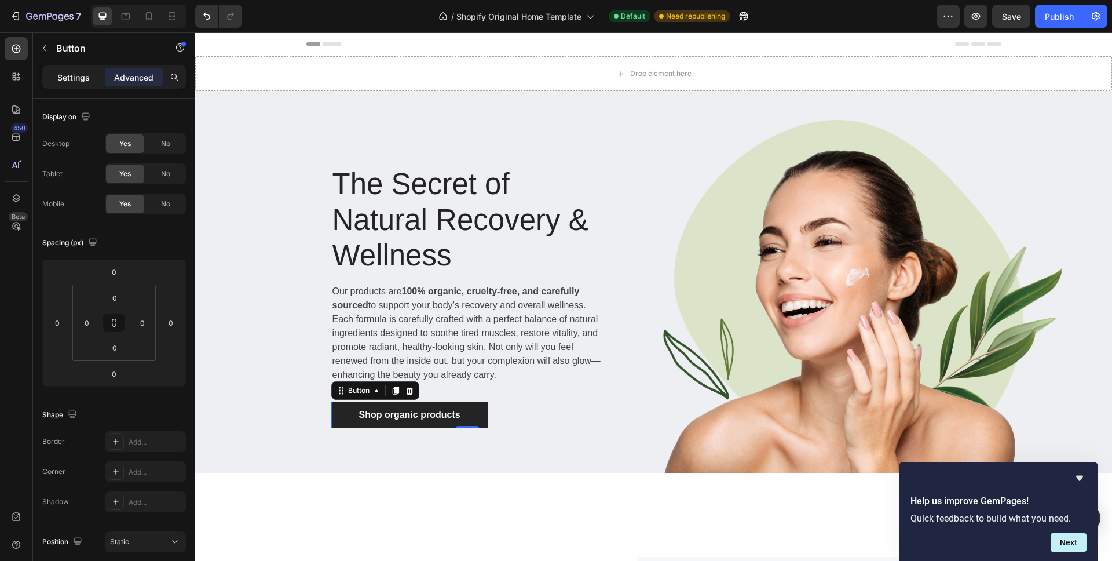
click at [73, 77] on p "Settings" at bounding box center [73, 77] width 32 height 12
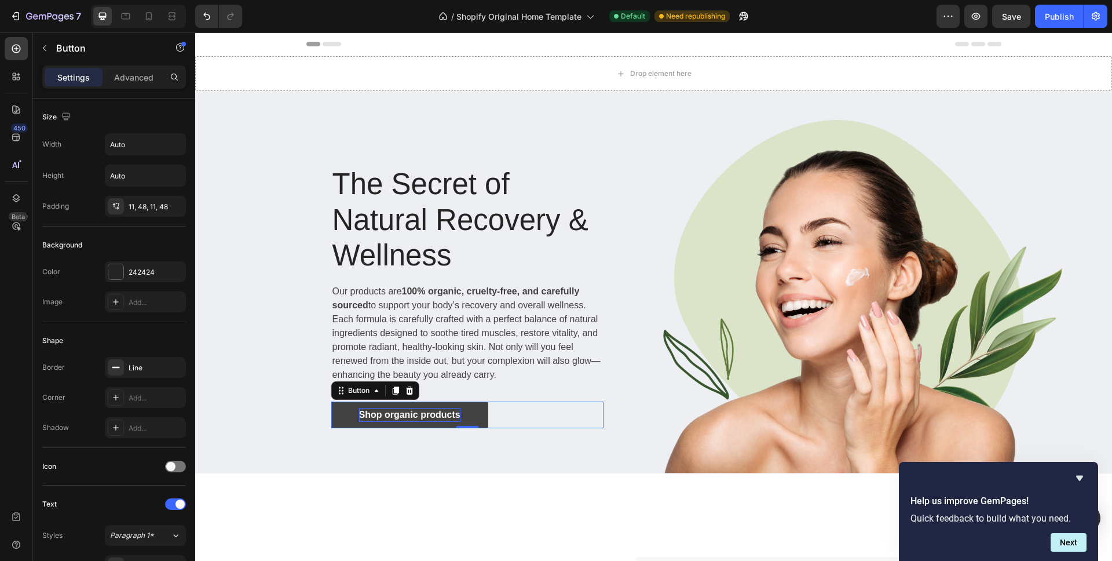
click at [444, 416] on div "Shop organic products" at bounding box center [409, 415] width 101 height 14
click at [452, 417] on p "Shop organic products" at bounding box center [409, 415] width 101 height 14
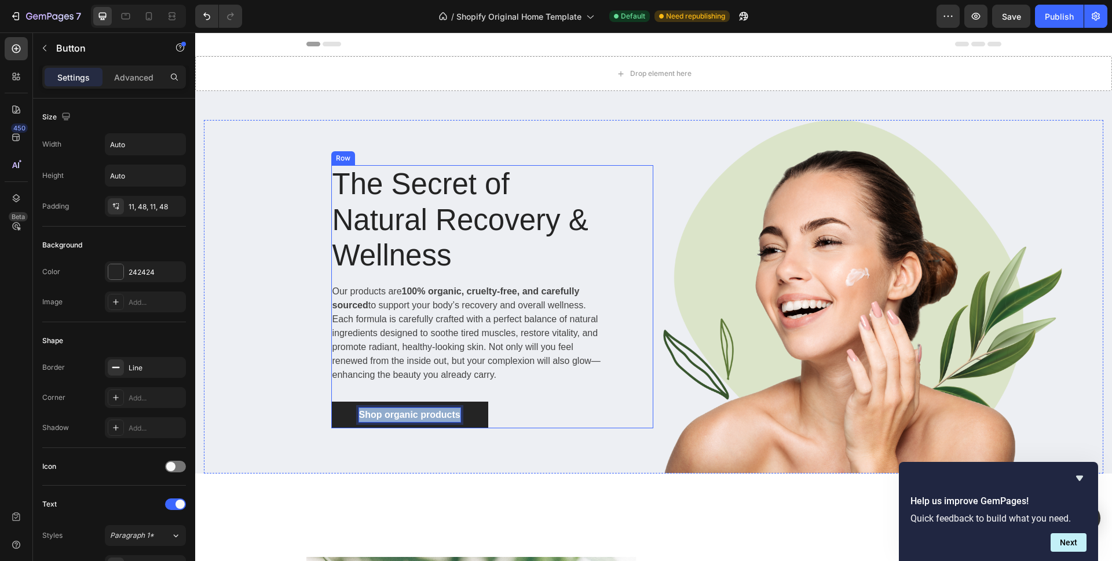
click at [588, 437] on div "The Secret of Natural Recovery & Wellness Heading Our products are 100% organic…" at bounding box center [429, 296] width 450 height 353
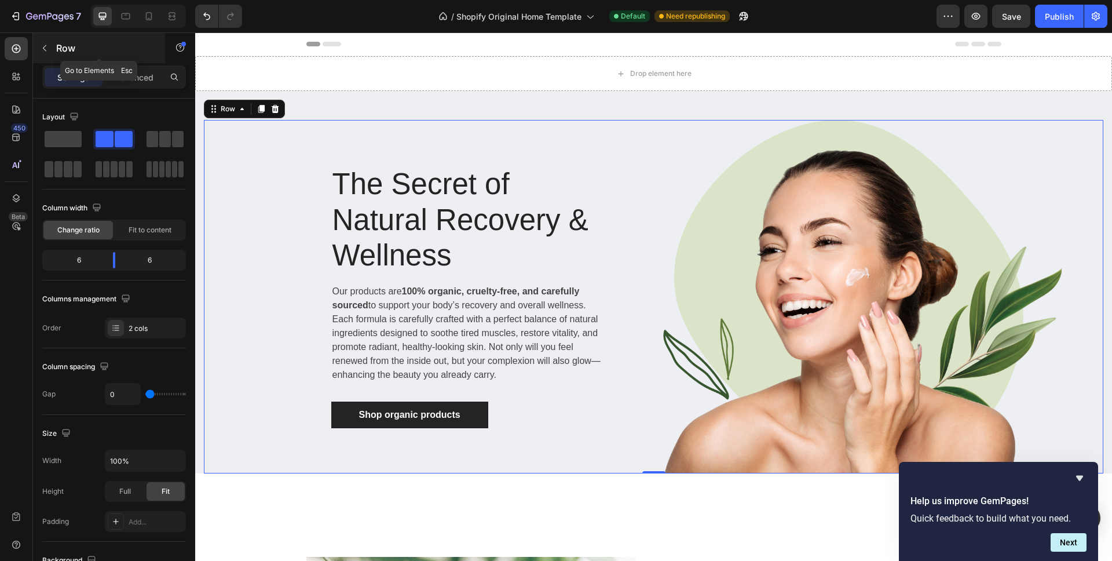
click at [67, 46] on p "Row" at bounding box center [105, 48] width 98 height 14
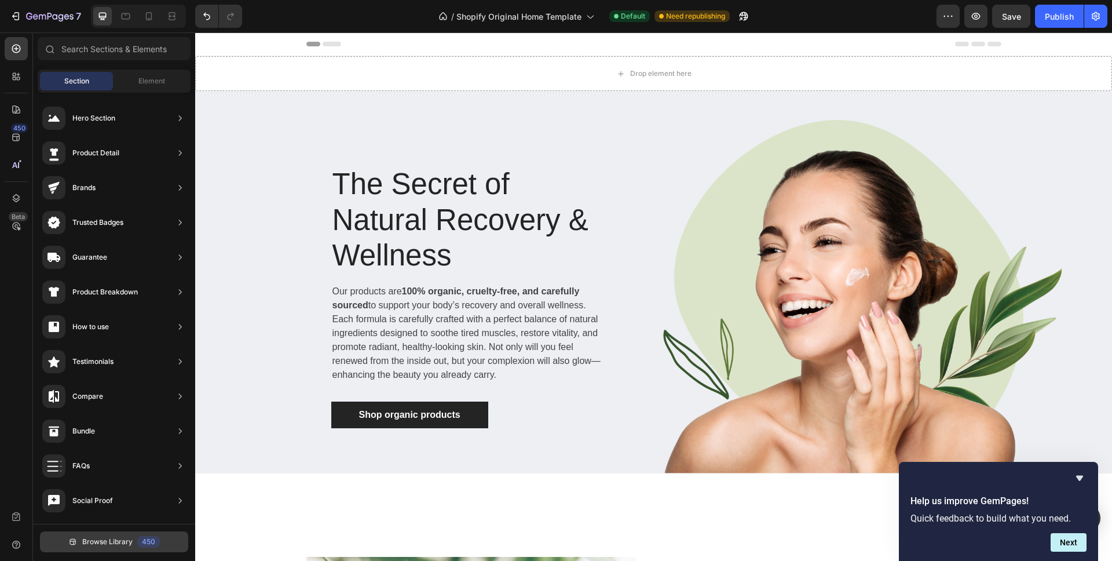
click at [107, 540] on span "Browse Library" at bounding box center [107, 541] width 50 height 10
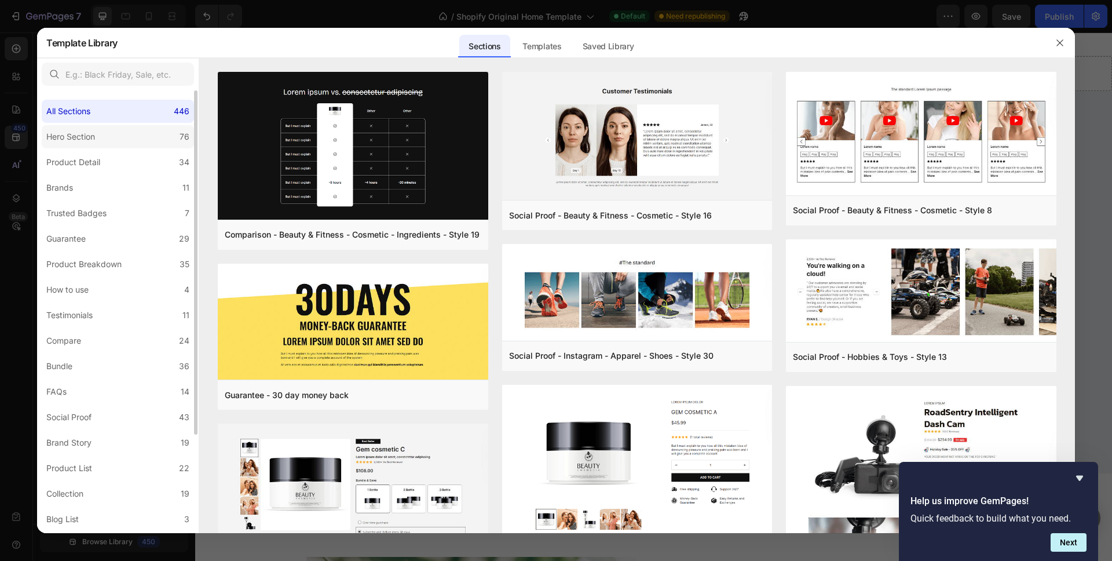
click at [130, 133] on label "Hero Section 76" at bounding box center [118, 136] width 152 height 23
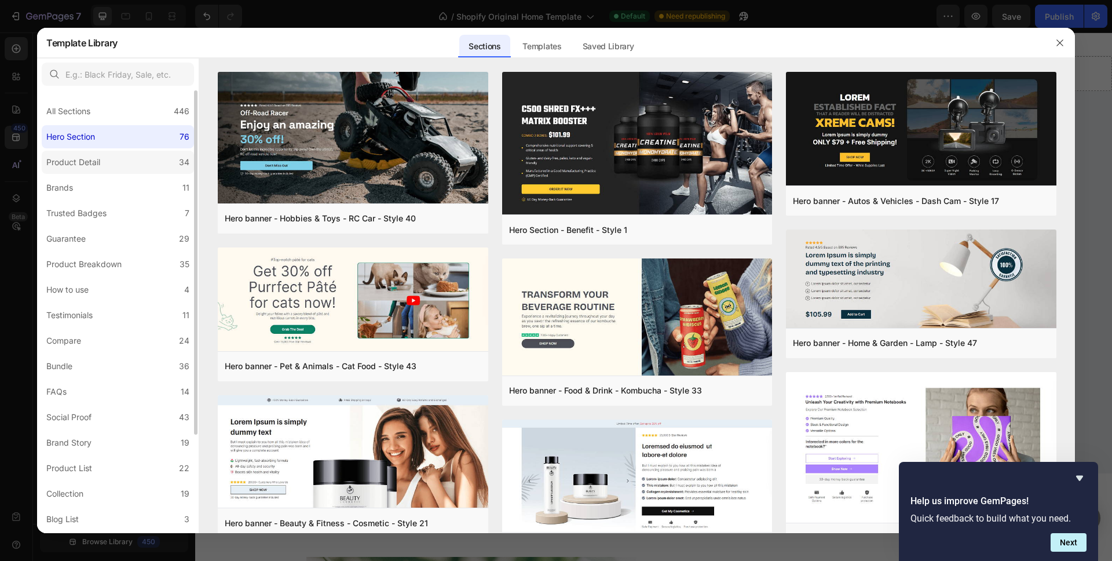
click at [124, 163] on label "Product Detail 34" at bounding box center [118, 162] width 152 height 23
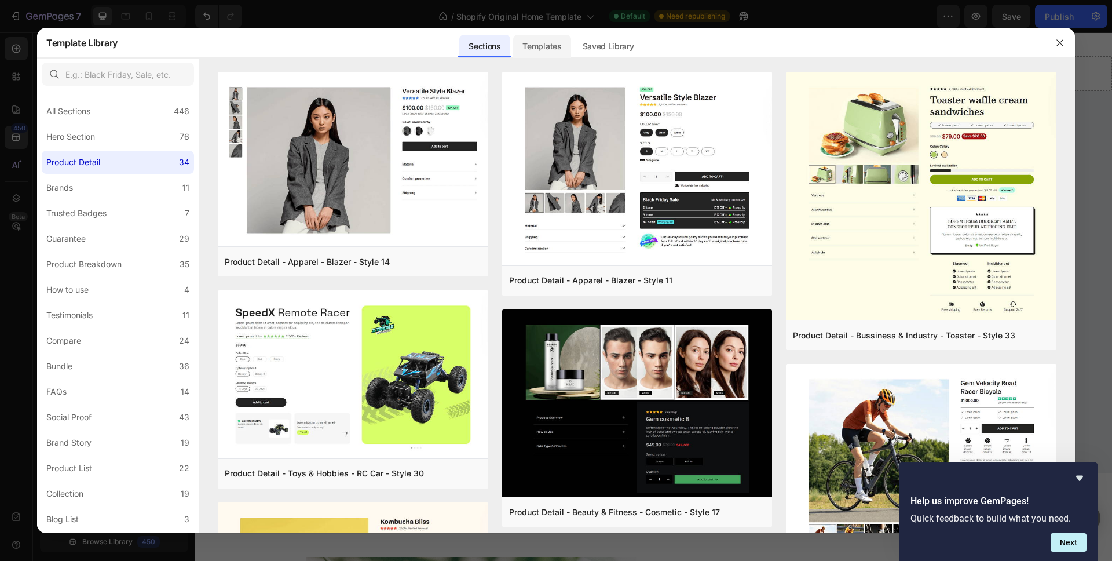
click at [546, 47] on div "Templates" at bounding box center [541, 46] width 57 height 23
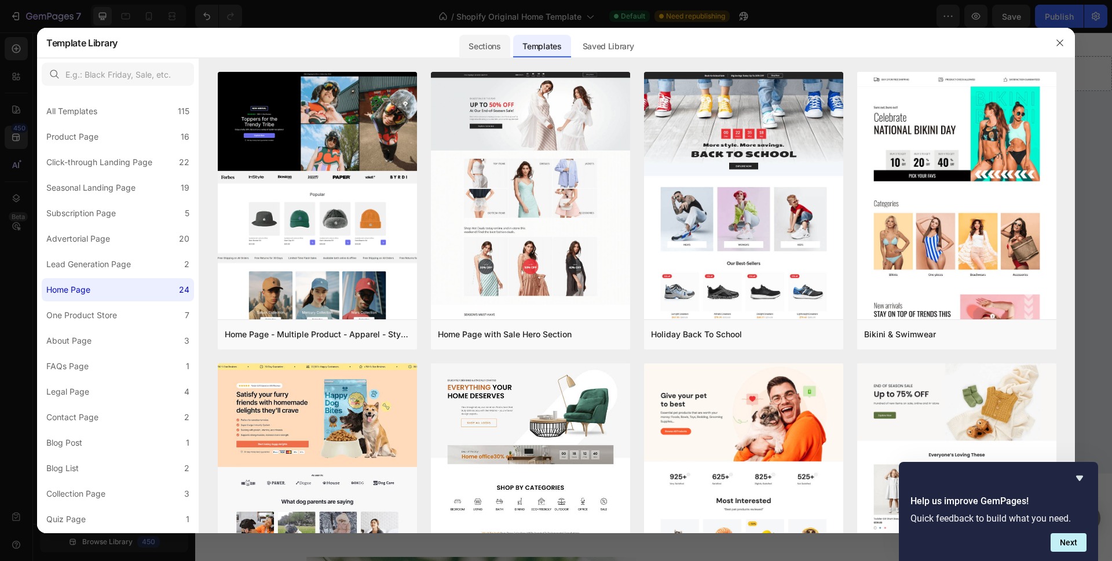
click at [484, 44] on div "Sections" at bounding box center [484, 46] width 50 height 23
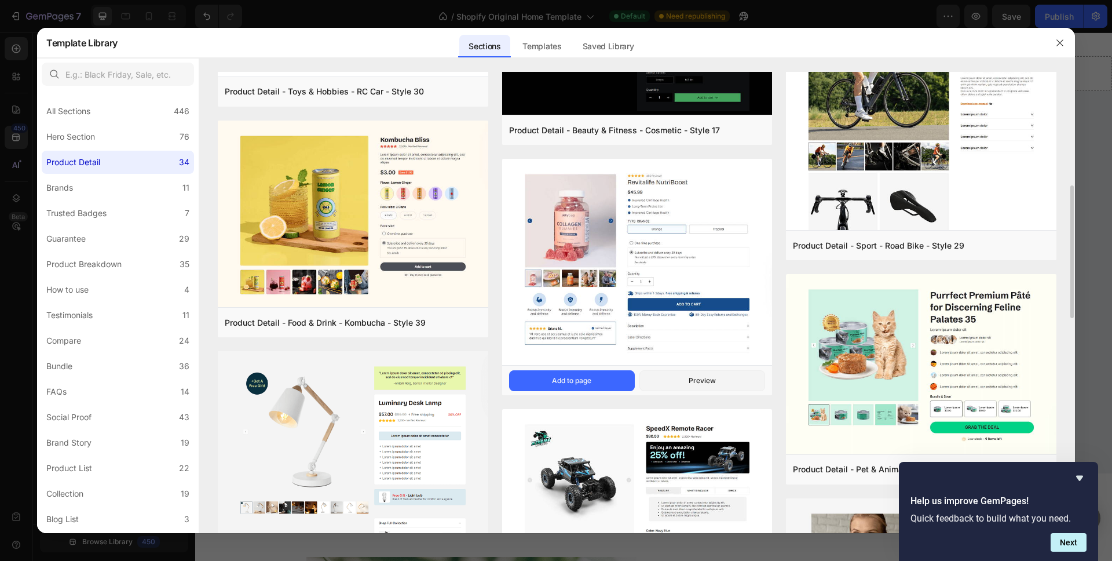
scroll to position [470, 0]
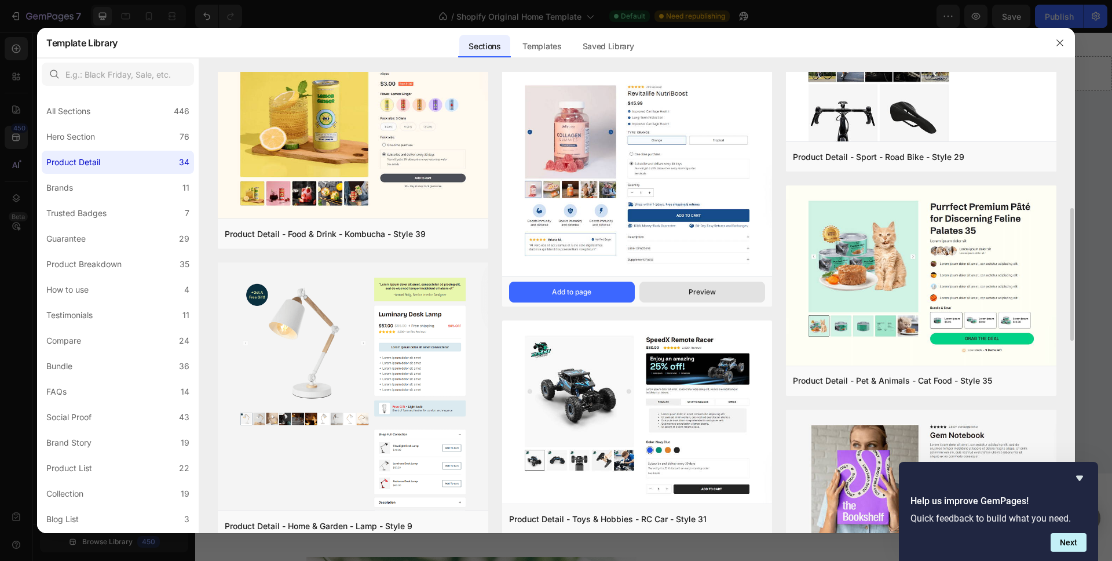
click at [711, 290] on div "Preview" at bounding box center [702, 292] width 27 height 10
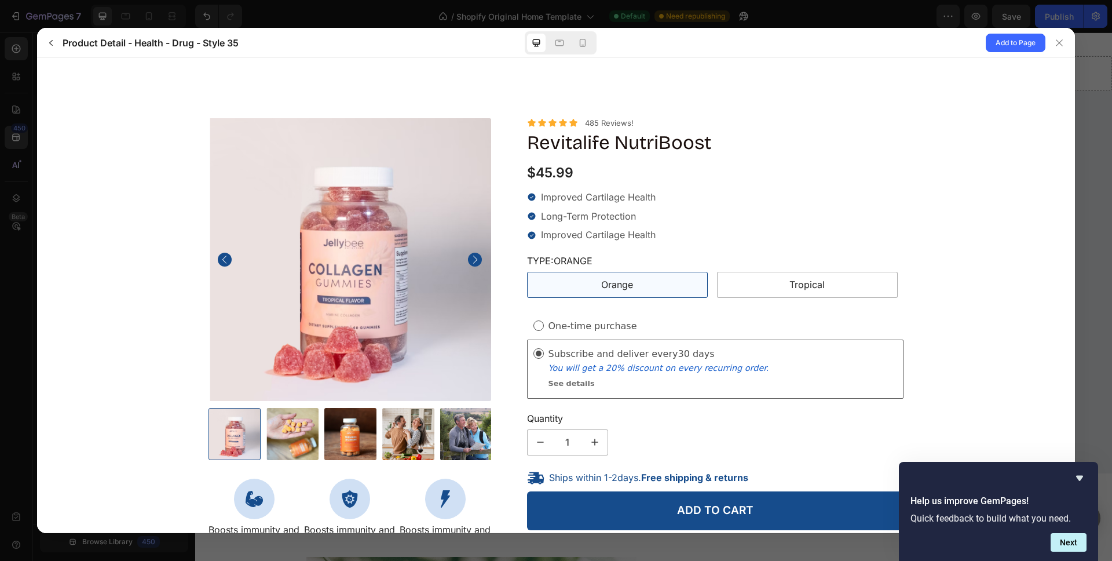
scroll to position [0, 0]
click at [459, 263] on img at bounding box center [349, 259] width 283 height 283
click at [469, 254] on icon "Carousel Next Arrow" at bounding box center [475, 260] width 12 height 12
click at [1062, 41] on icon at bounding box center [1059, 42] width 9 height 9
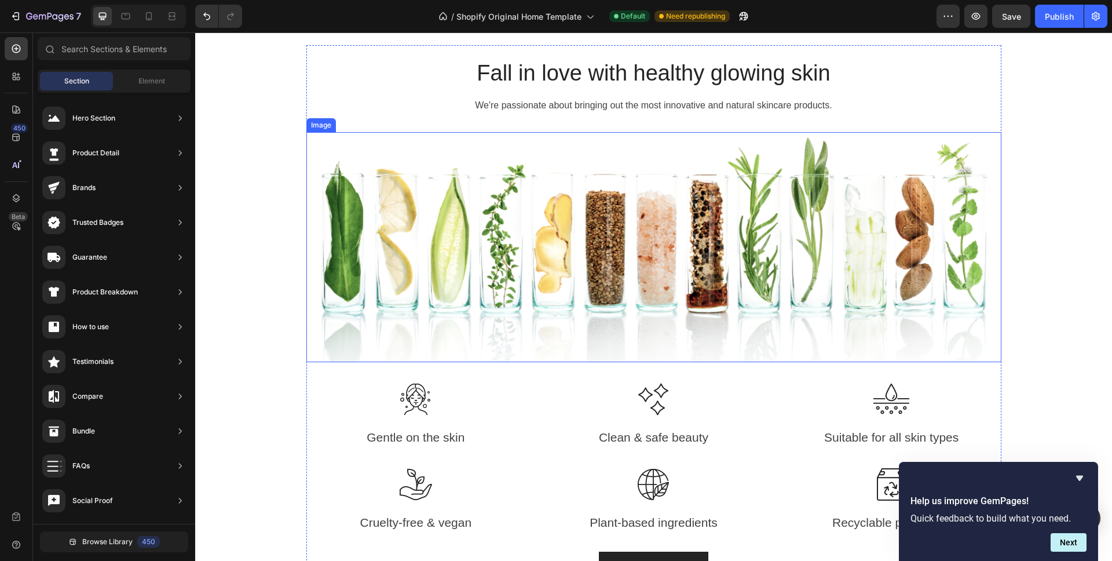
scroll to position [1273, 0]
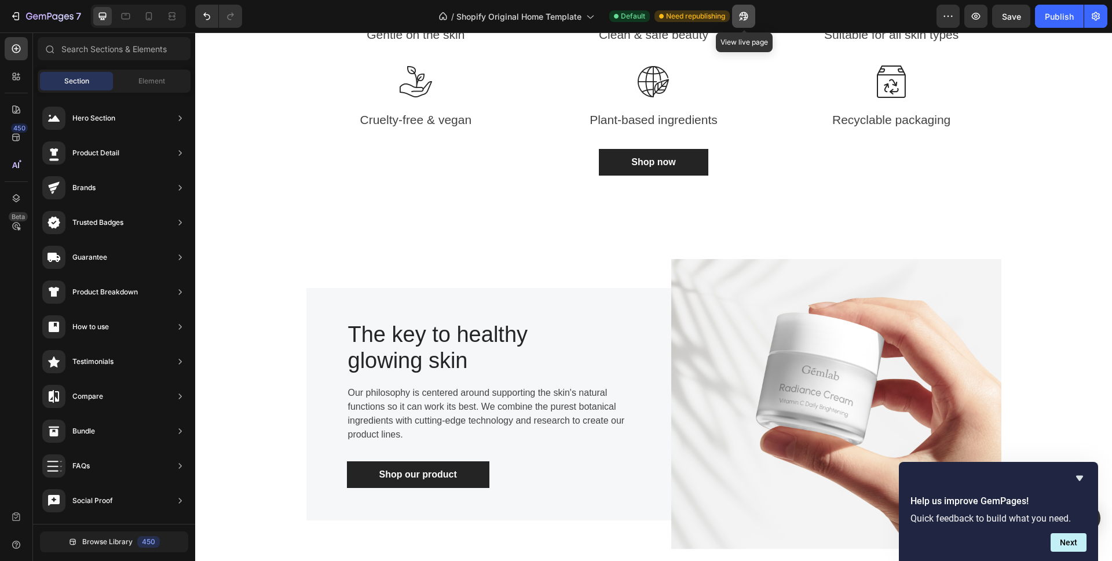
click at [735, 17] on button "button" at bounding box center [743, 16] width 23 height 23
click at [946, 19] on icon "button" at bounding box center [948, 16] width 12 height 12
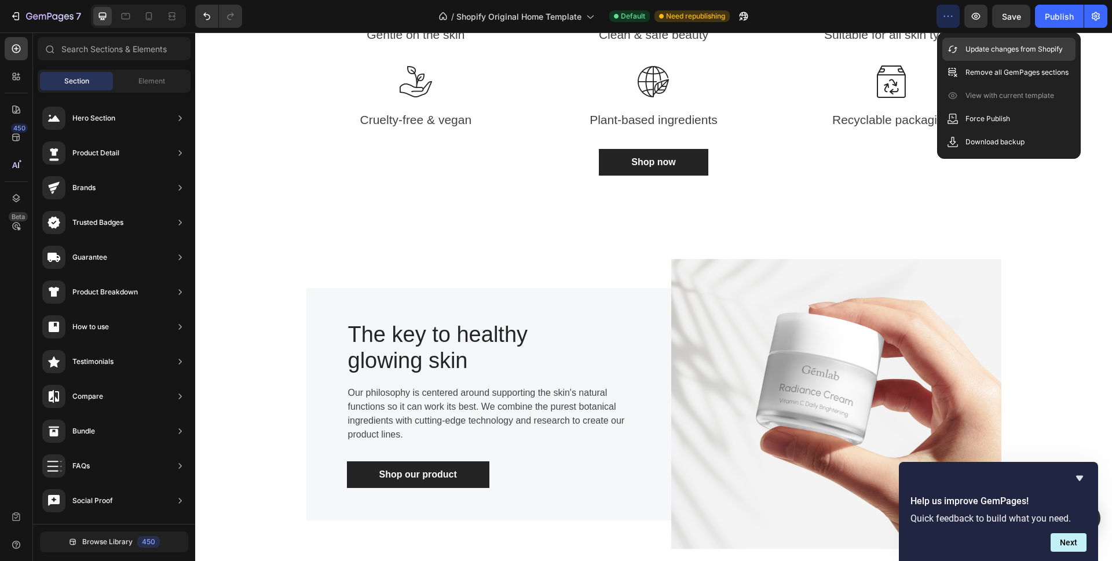
click at [960, 57] on div "Update changes from Shopify" at bounding box center [1008, 49] width 133 height 23
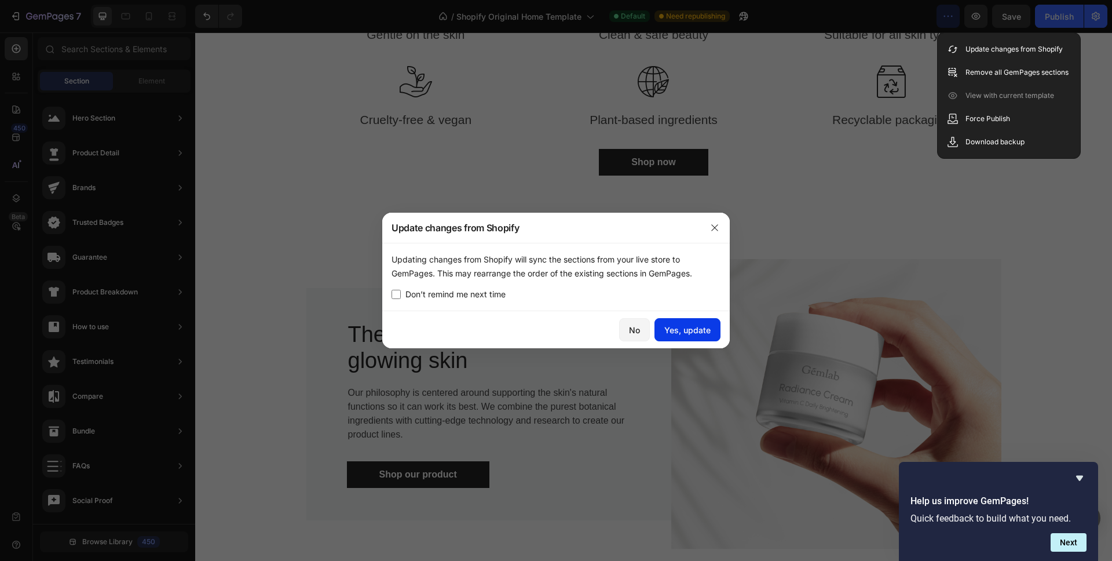
click at [703, 334] on div "Yes, update" at bounding box center [687, 330] width 46 height 12
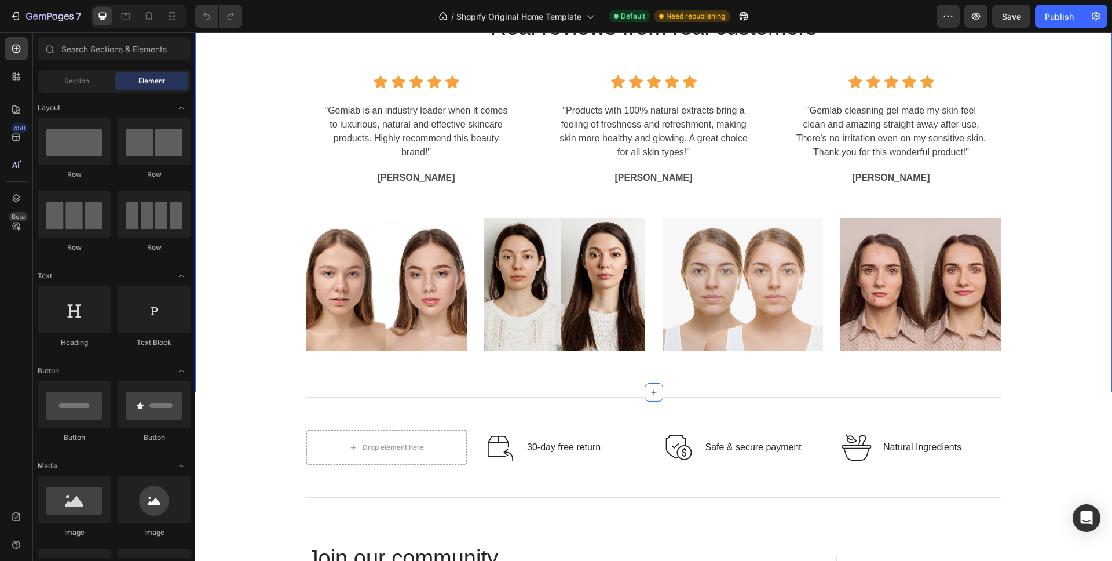
scroll to position [3211, 0]
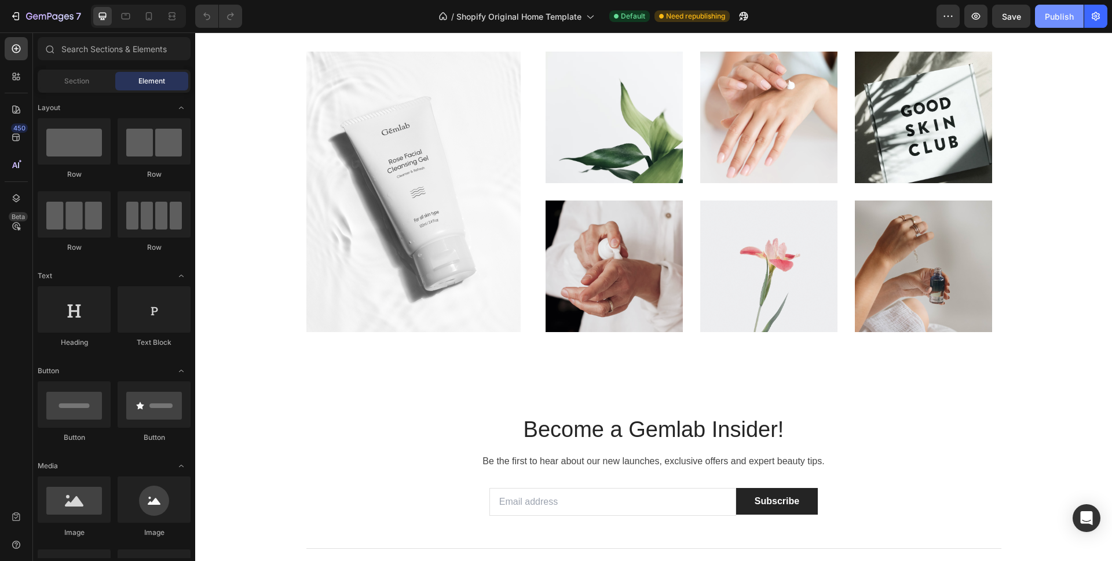
click at [1054, 16] on div "Publish" at bounding box center [1059, 16] width 29 height 12
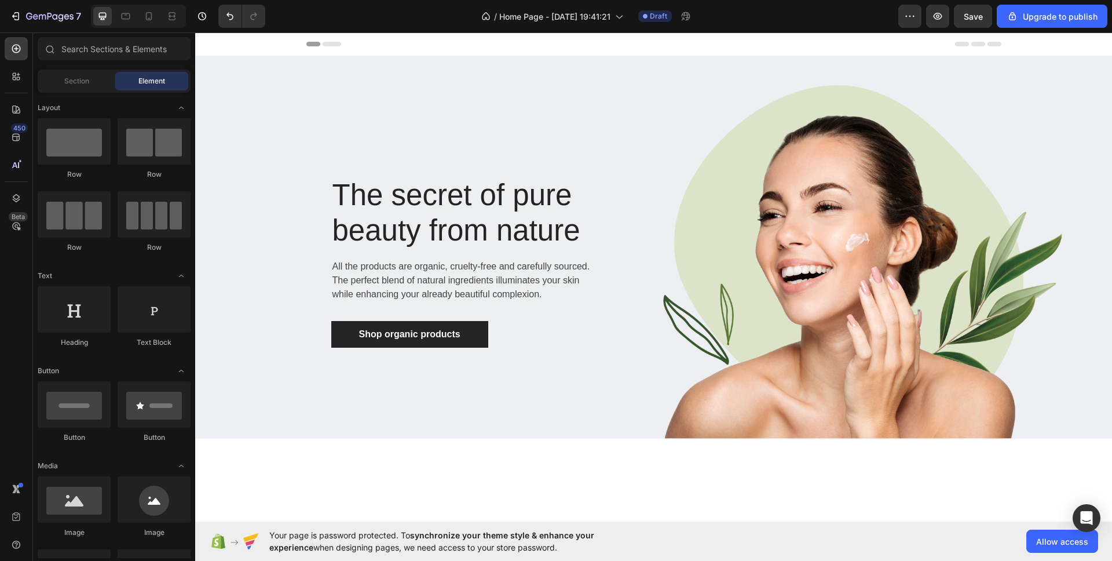
click at [237, 42] on span "Header" at bounding box center [229, 44] width 25 height 12
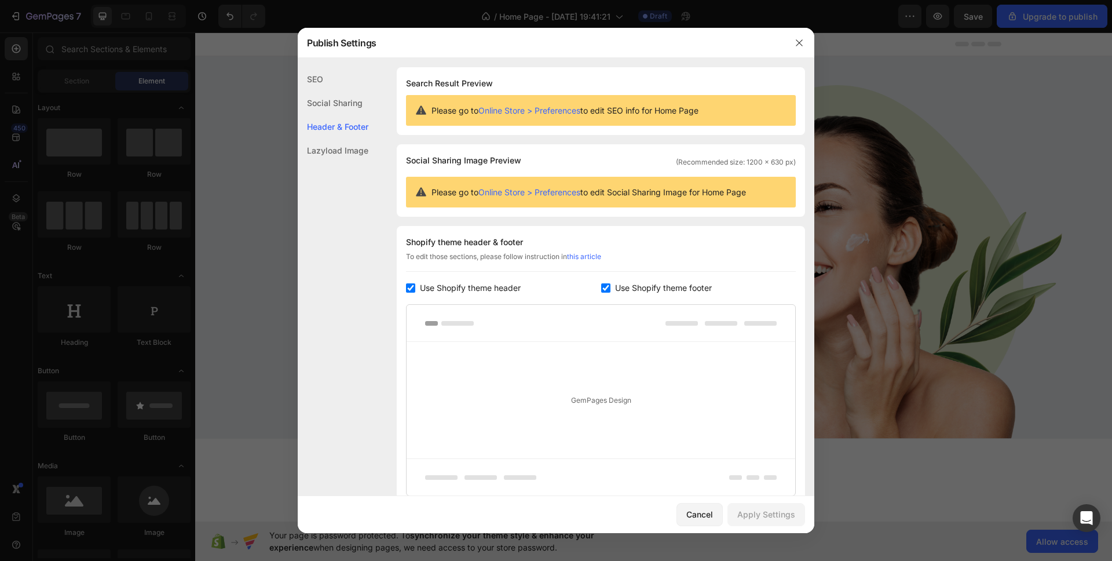
scroll to position [95, 0]
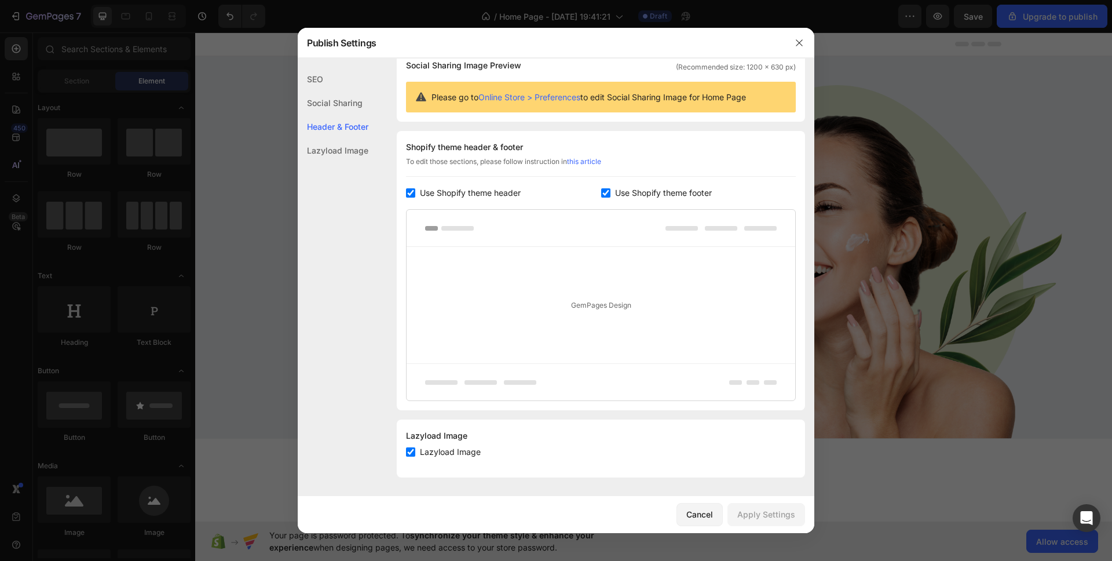
click at [583, 230] on div at bounding box center [601, 228] width 389 height 37
click at [426, 192] on span "Use Shopify theme header" at bounding box center [470, 193] width 101 height 14
checkbox input "false"
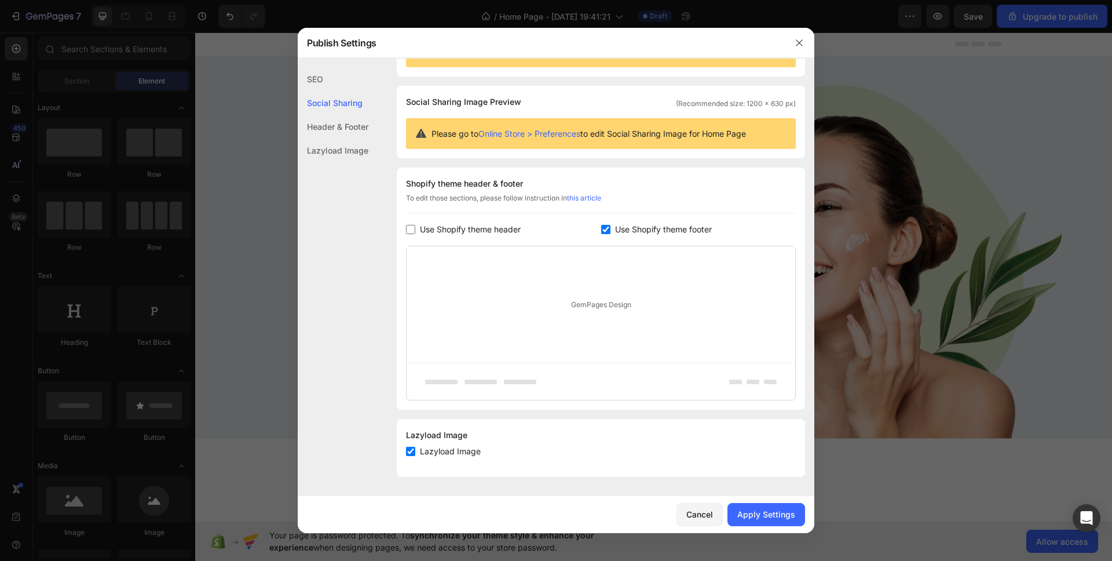
click at [645, 230] on span "Use Shopify theme footer" at bounding box center [663, 229] width 97 height 14
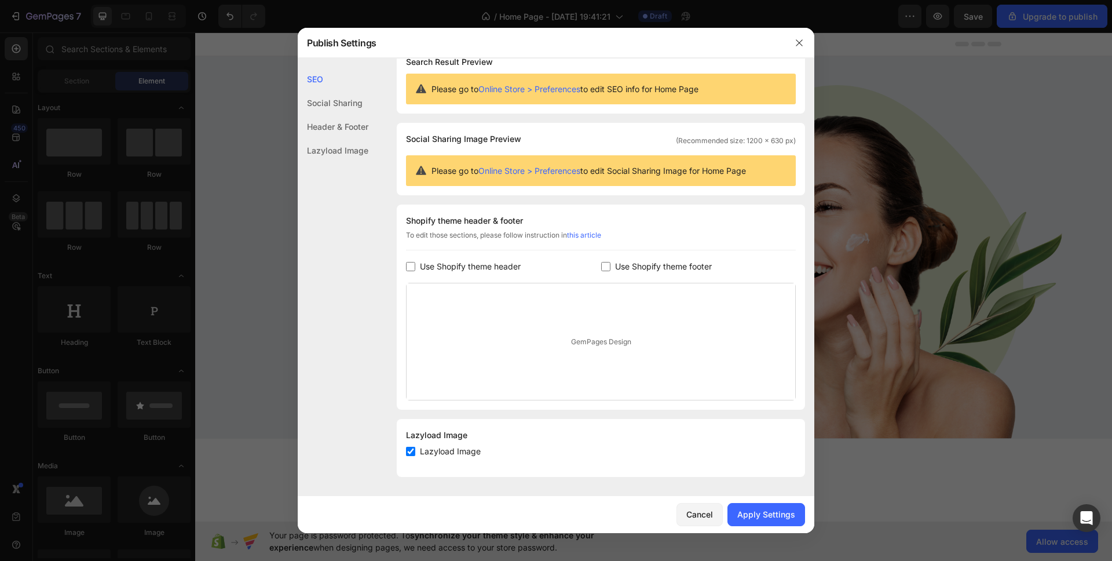
scroll to position [21, 0]
click at [624, 265] on span "Use Shopify theme footer" at bounding box center [663, 266] width 97 height 14
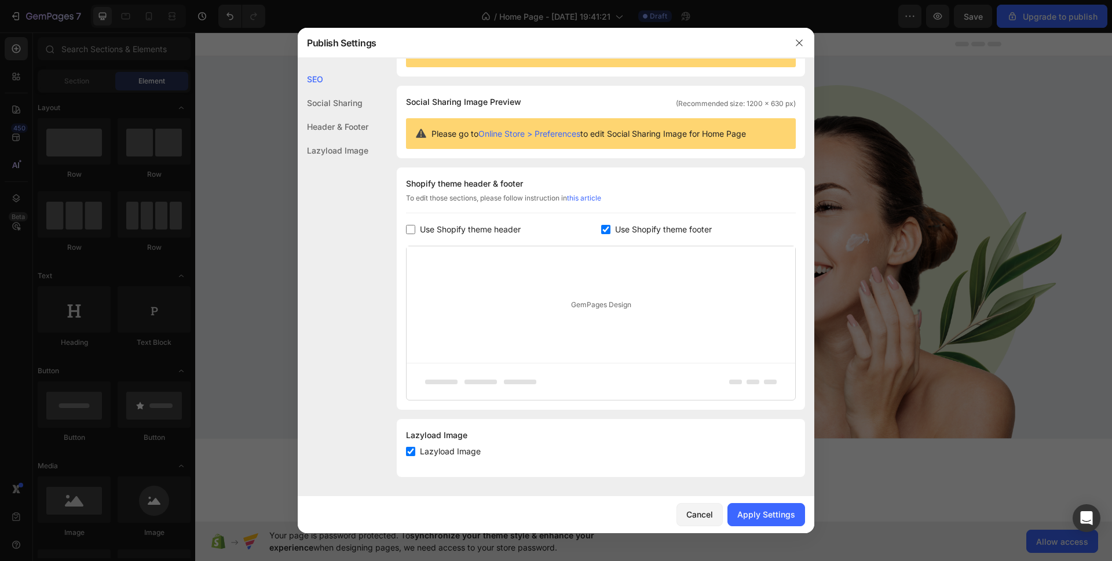
click at [701, 229] on span "Use Shopify theme footer" at bounding box center [663, 229] width 97 height 14
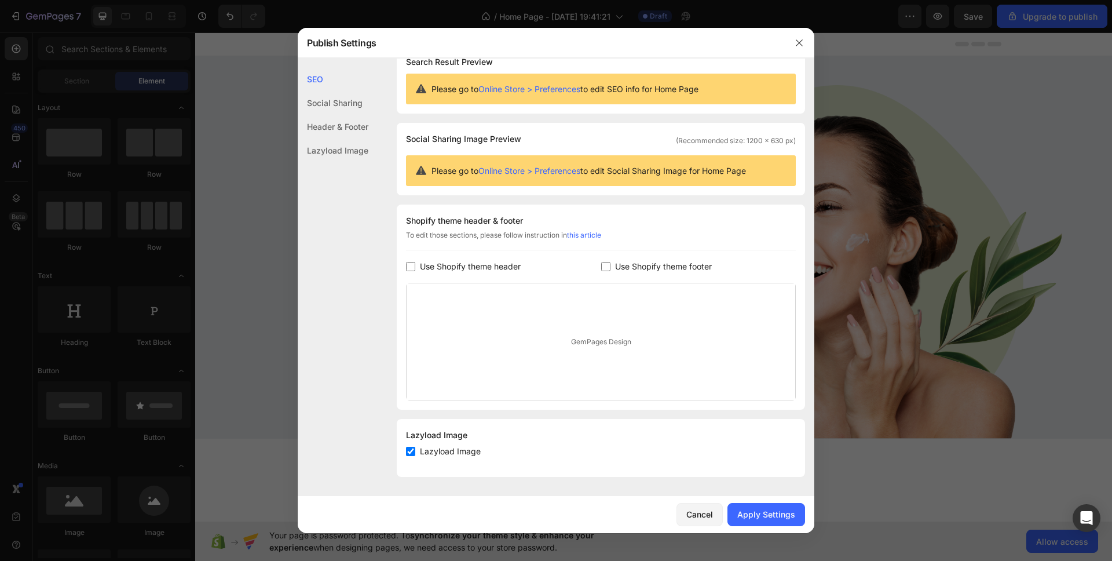
click at [676, 265] on span "Use Shopify theme footer" at bounding box center [663, 266] width 97 height 14
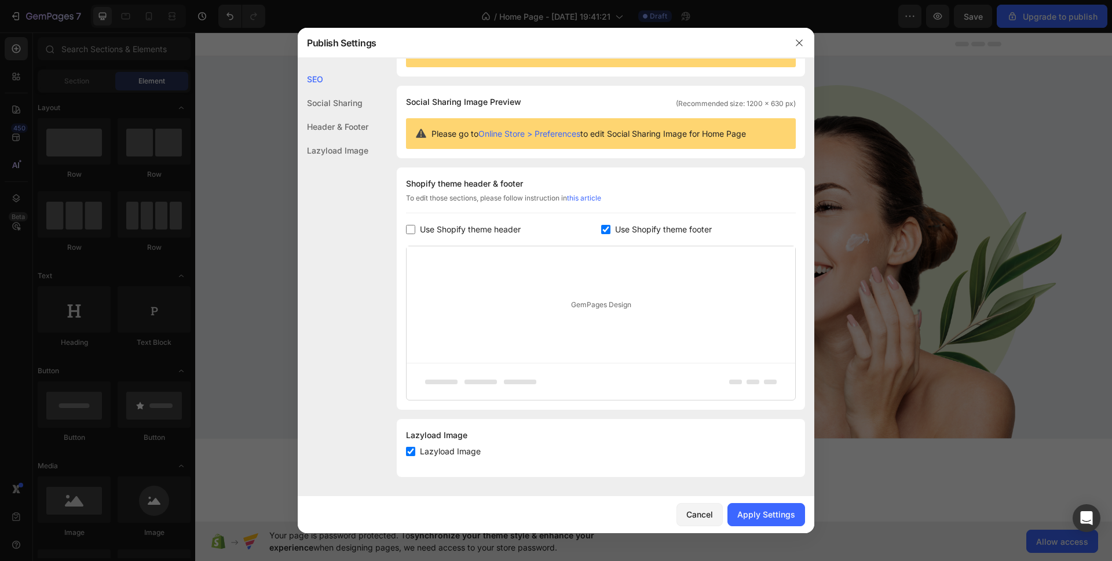
click at [666, 236] on span "Use Shopify theme footer" at bounding box center [663, 229] width 97 height 14
checkbox input "false"
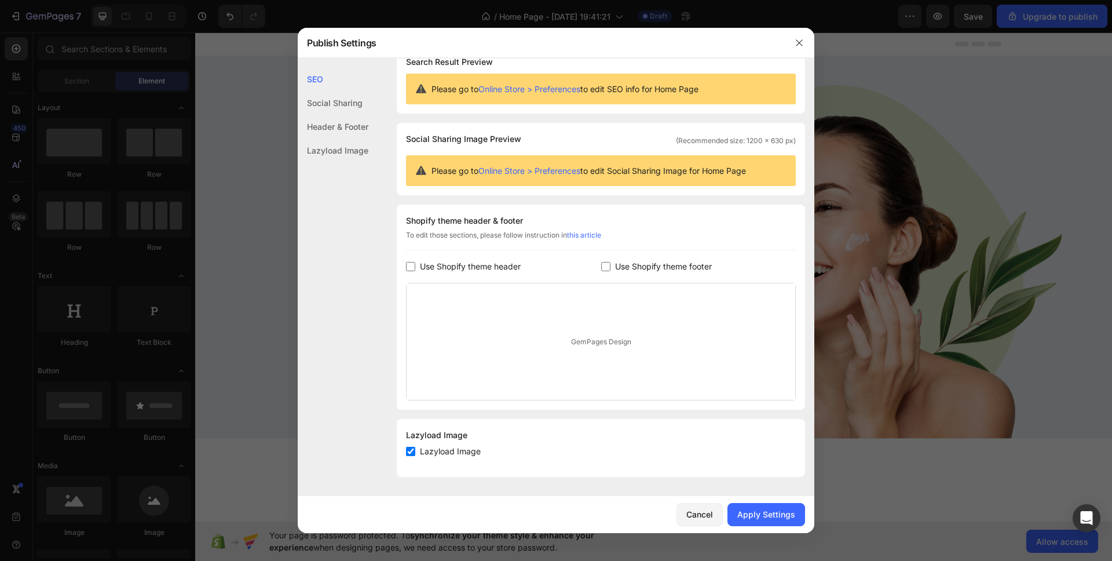
scroll to position [21, 0]
click at [795, 51] on button "button" at bounding box center [799, 43] width 19 height 19
